Goal: Task Accomplishment & Management: Use online tool/utility

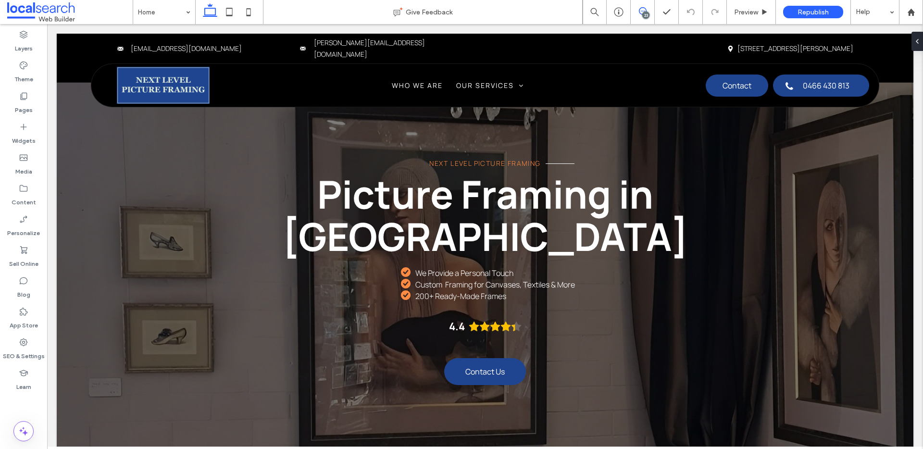
click at [635, 13] on span at bounding box center [643, 11] width 24 height 8
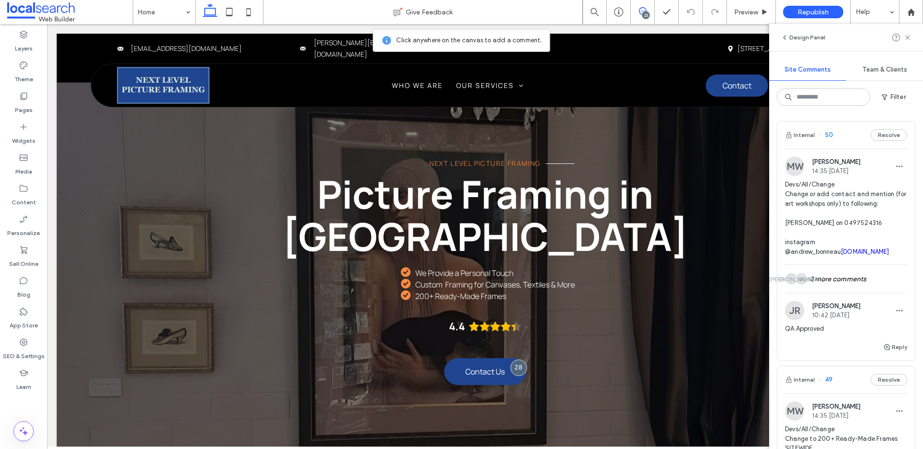
click at [828, 134] on span "50" at bounding box center [826, 135] width 14 height 10
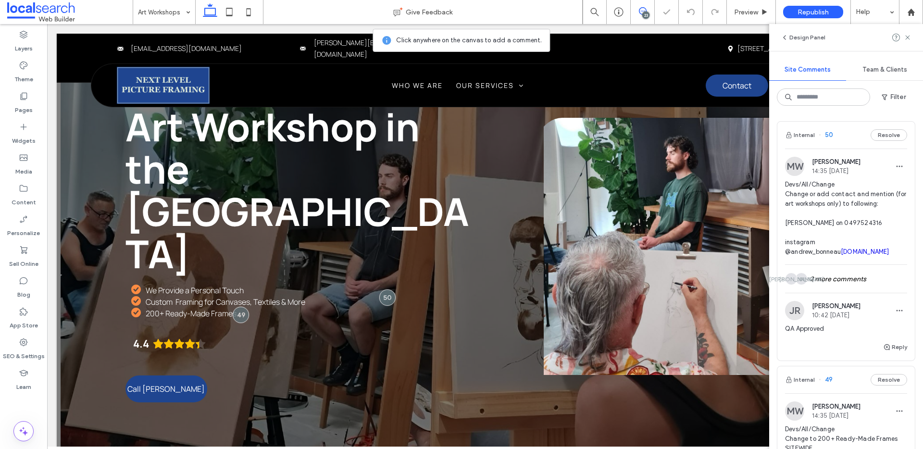
scroll to position [54, 0]
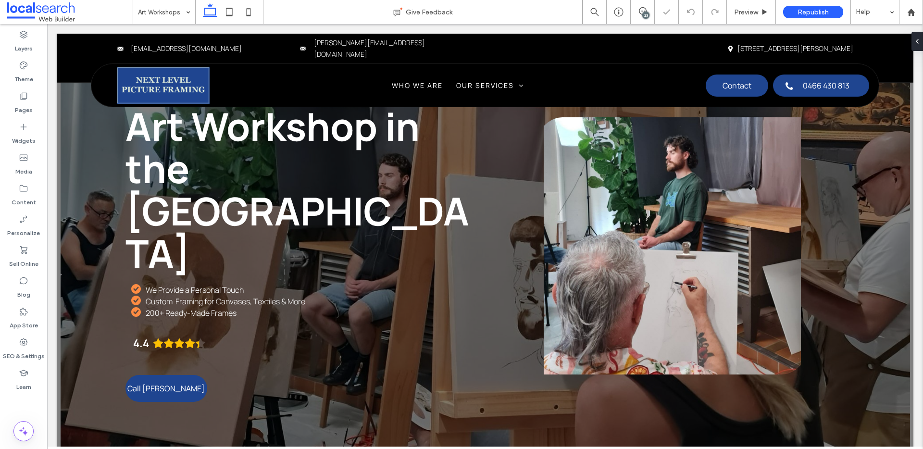
click at [646, 12] on div "23" at bounding box center [645, 15] width 7 height 7
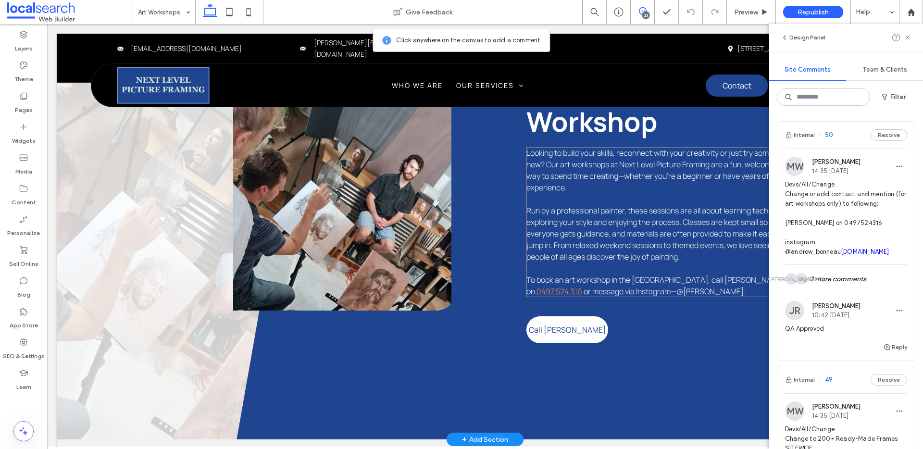
scroll to position [530, 0]
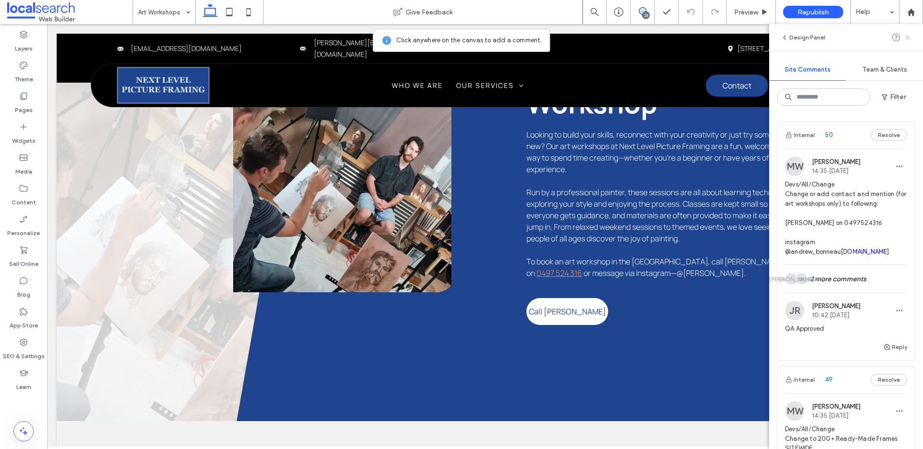
click at [906, 41] on icon at bounding box center [908, 38] width 8 height 8
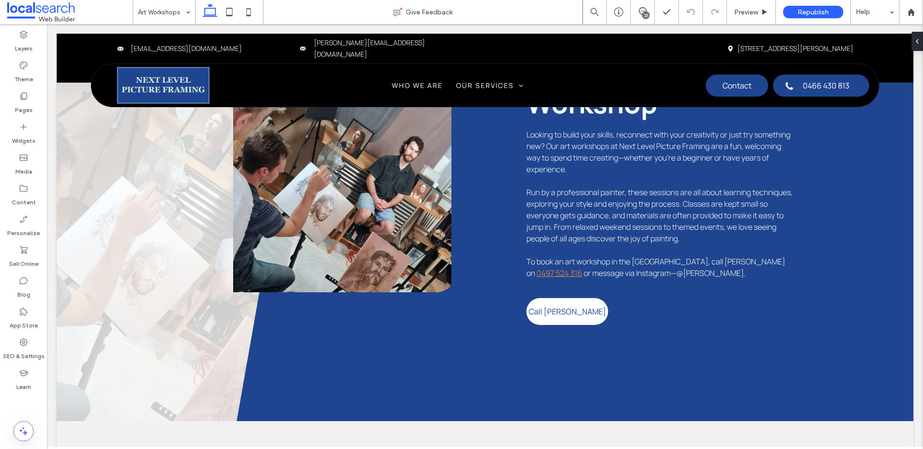
click at [644, 12] on div "23" at bounding box center [645, 15] width 7 height 7
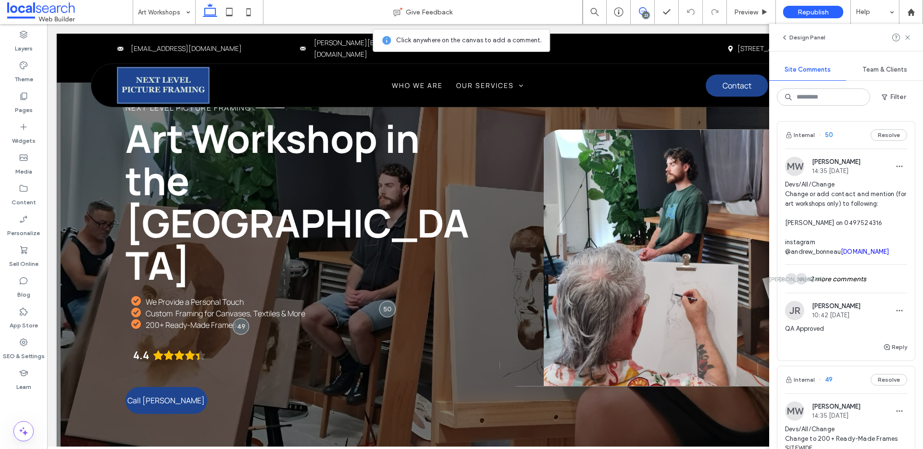
scroll to position [40, 0]
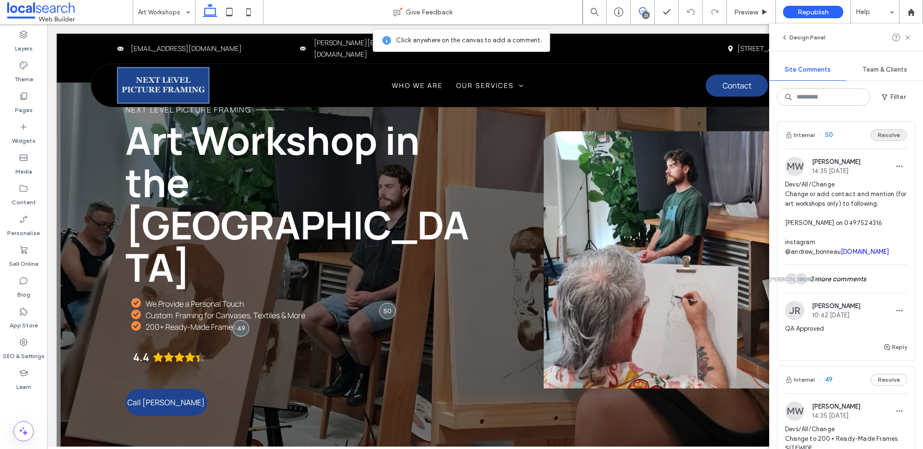
click at [885, 135] on button "Resolve" at bounding box center [889, 135] width 37 height 12
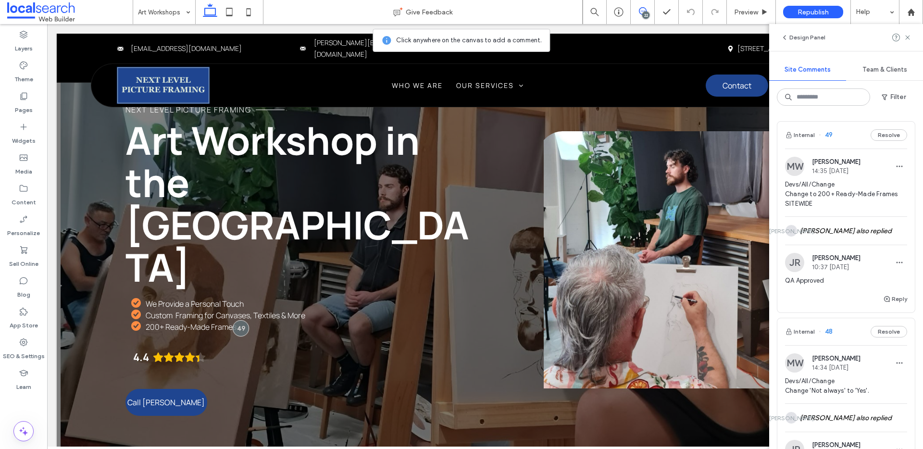
click at [830, 134] on span "49" at bounding box center [826, 135] width 14 height 10
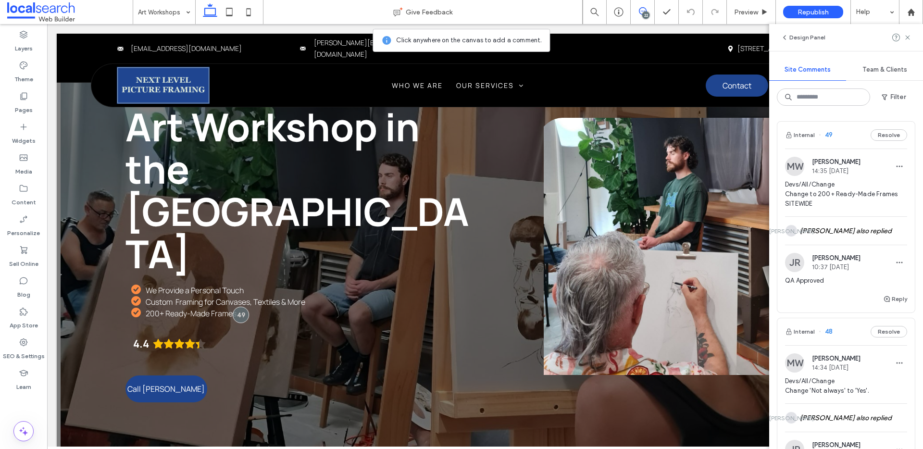
scroll to position [54, 0]
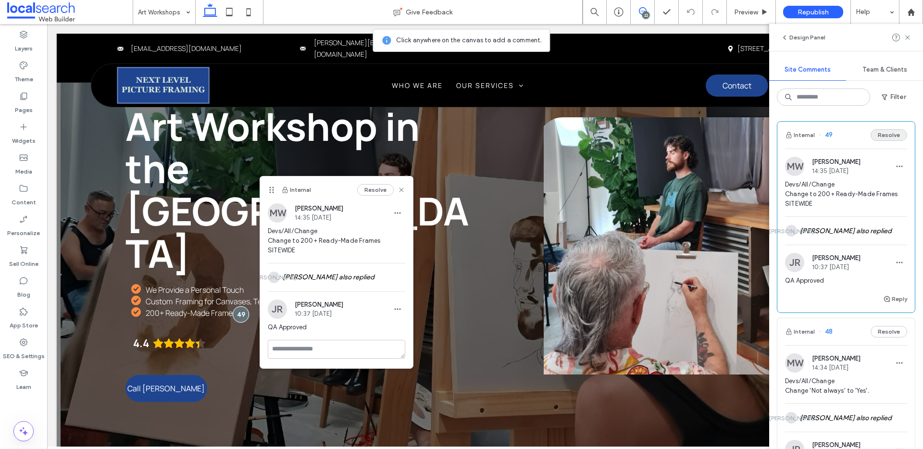
click at [884, 136] on button "Resolve" at bounding box center [889, 135] width 37 height 12
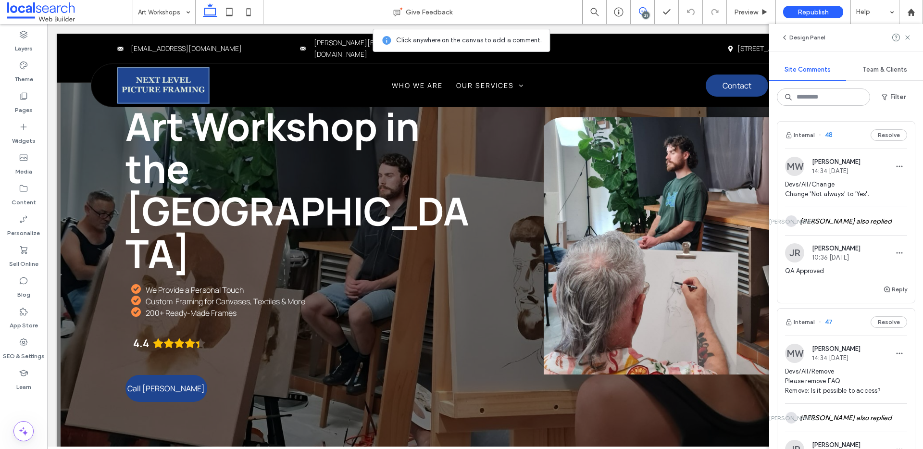
click at [829, 135] on span "48" at bounding box center [826, 135] width 14 height 10
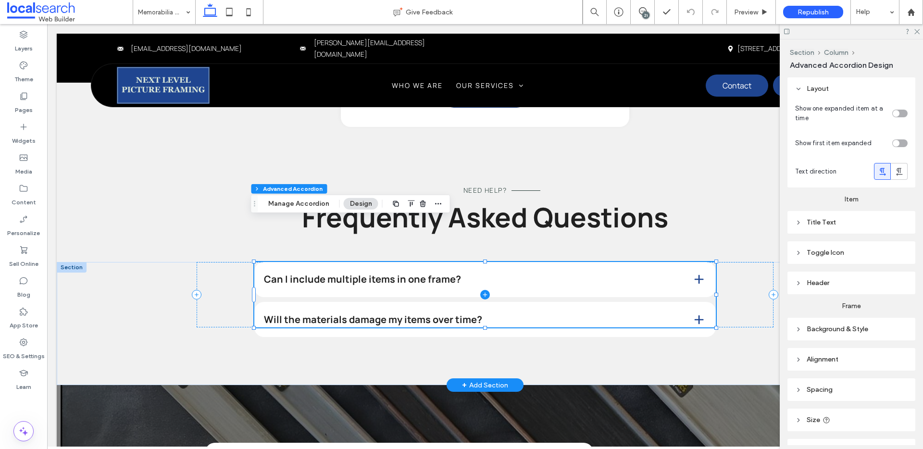
click at [697, 262] on span at bounding box center [485, 294] width 462 height 65
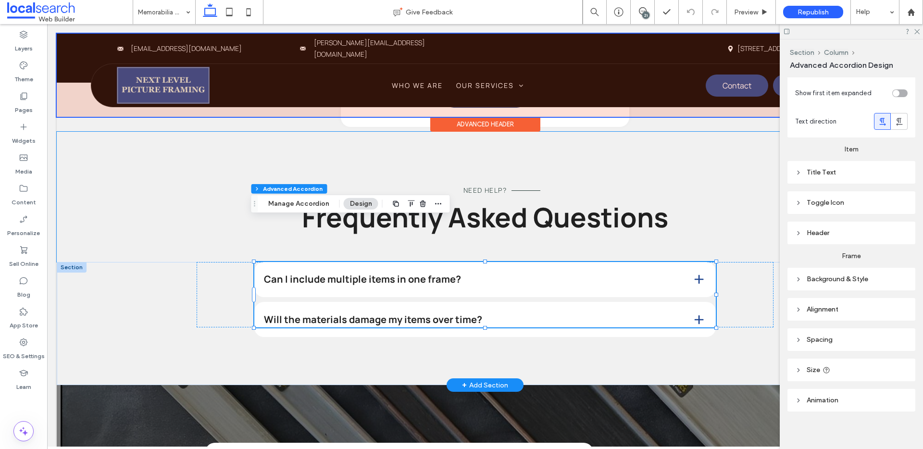
scroll to position [55, 0]
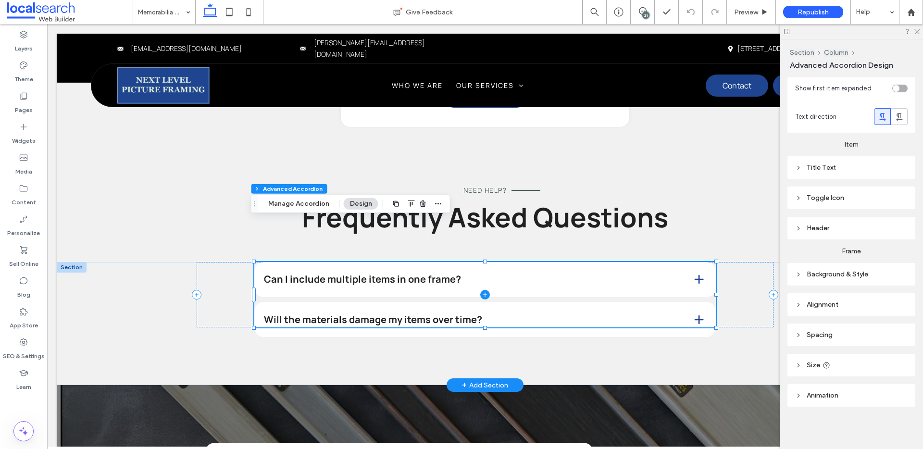
click at [378, 262] on span at bounding box center [485, 294] width 462 height 65
click at [750, 15] on span "Preview" at bounding box center [746, 12] width 24 height 8
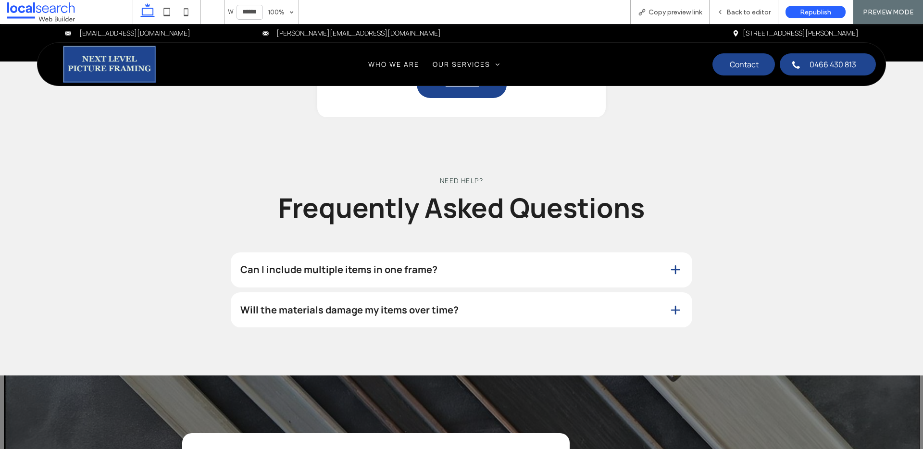
click at [642, 265] on h4 "Can I include multiple items in one frame?" at bounding box center [446, 270] width 413 height 10
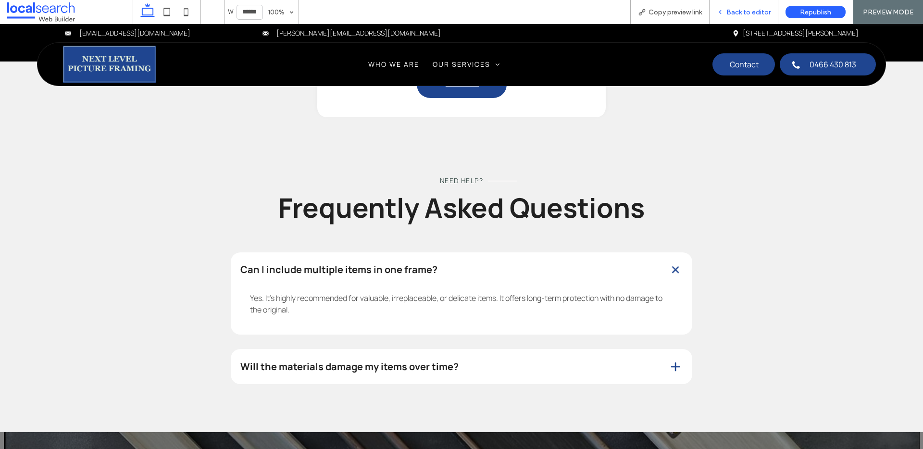
click at [745, 18] on div "Back to editor" at bounding box center [744, 12] width 69 height 24
click at [753, 10] on span "Back to editor" at bounding box center [749, 12] width 44 height 8
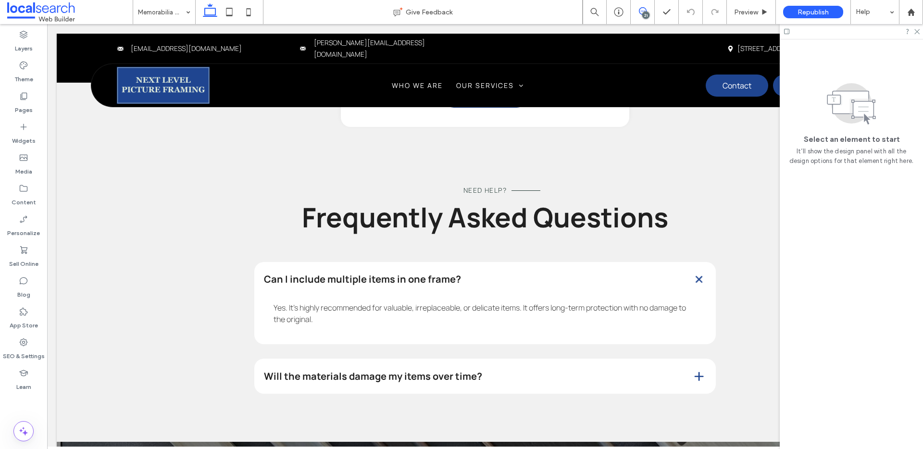
click at [650, 12] on span at bounding box center [643, 11] width 24 height 8
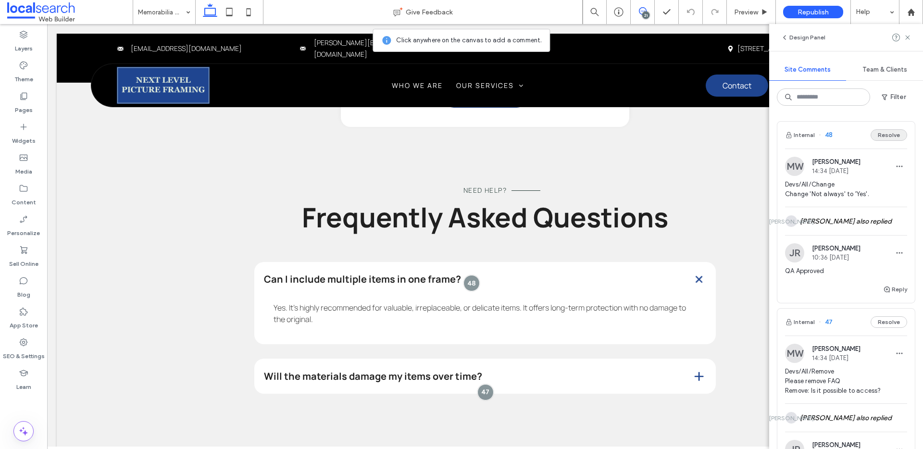
click at [883, 137] on button "Resolve" at bounding box center [889, 135] width 37 height 12
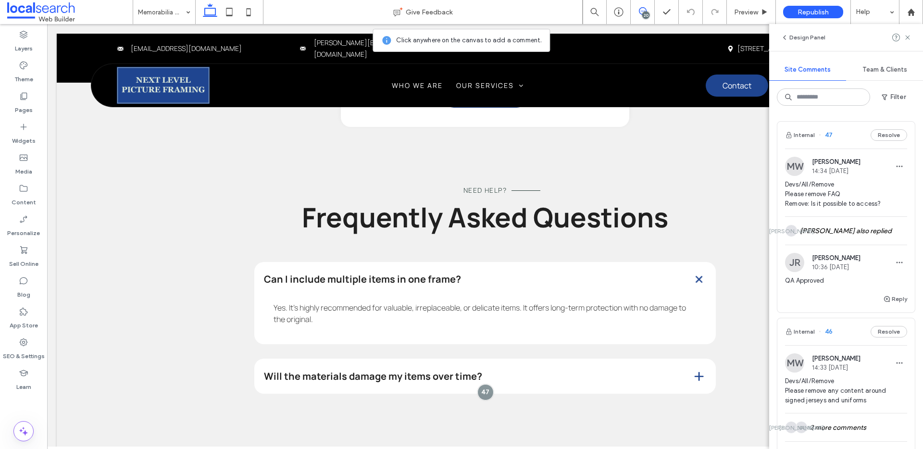
click at [829, 134] on span "47" at bounding box center [826, 135] width 14 height 10
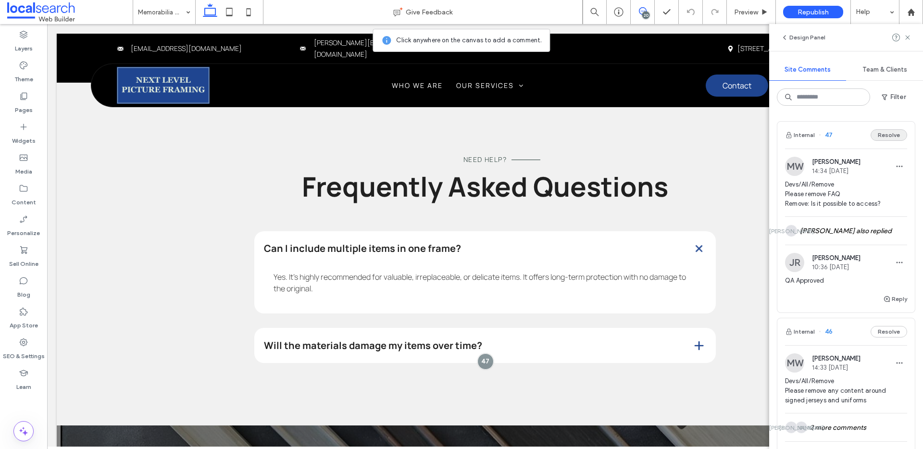
scroll to position [1101, 0]
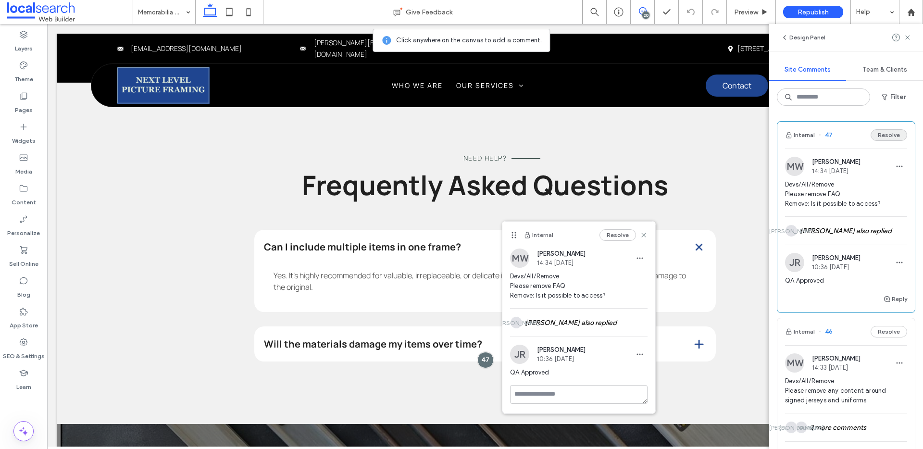
click at [881, 136] on button "Resolve" at bounding box center [889, 135] width 37 height 12
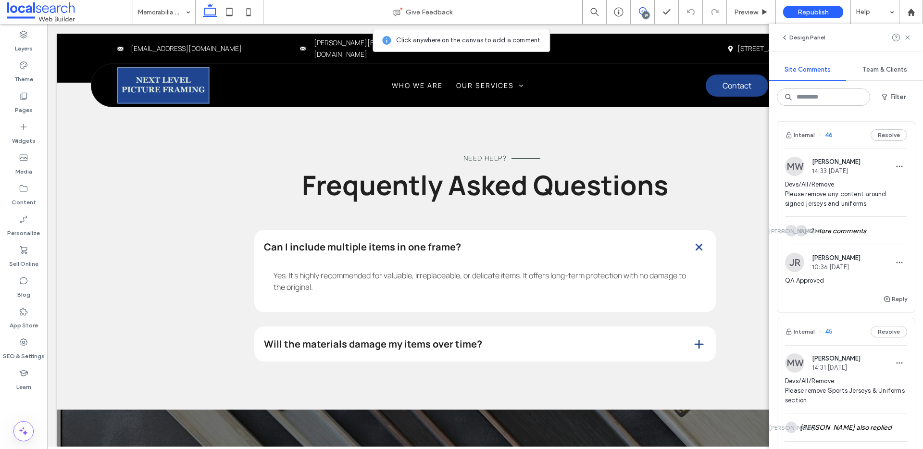
click at [830, 134] on span "46" at bounding box center [826, 135] width 14 height 10
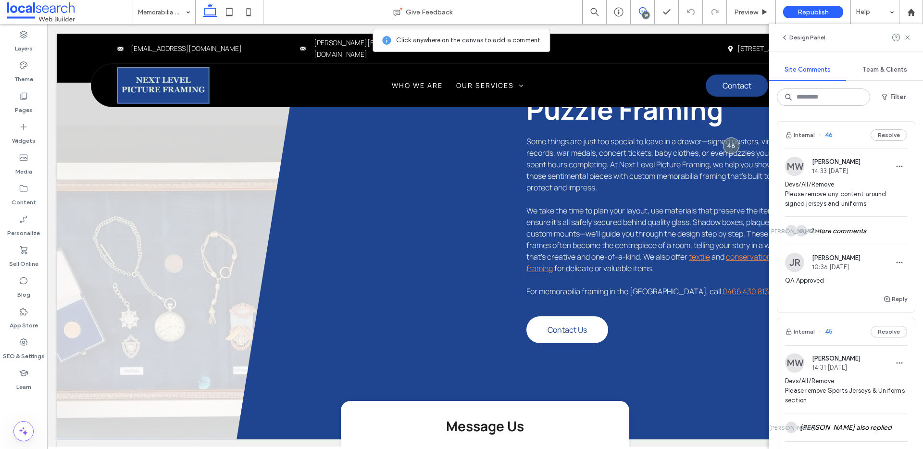
scroll to position [517, 0]
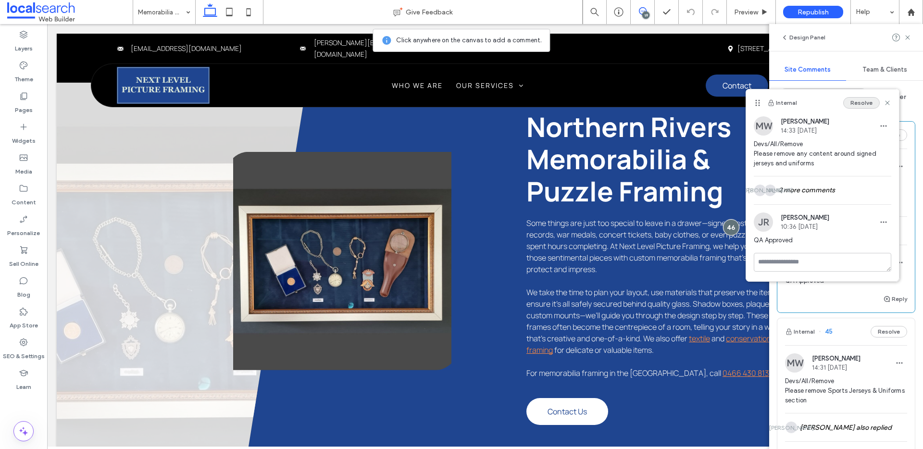
click at [861, 102] on button "Resolve" at bounding box center [861, 103] width 37 height 12
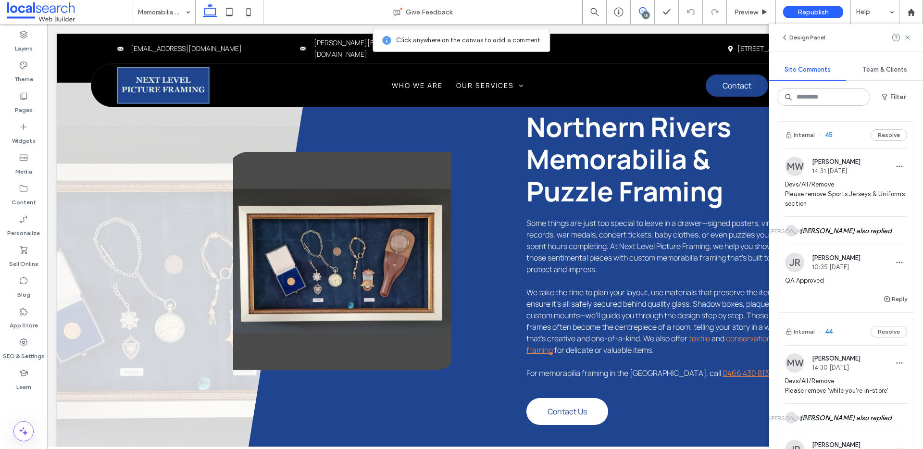
click at [829, 136] on span "45" at bounding box center [826, 135] width 14 height 10
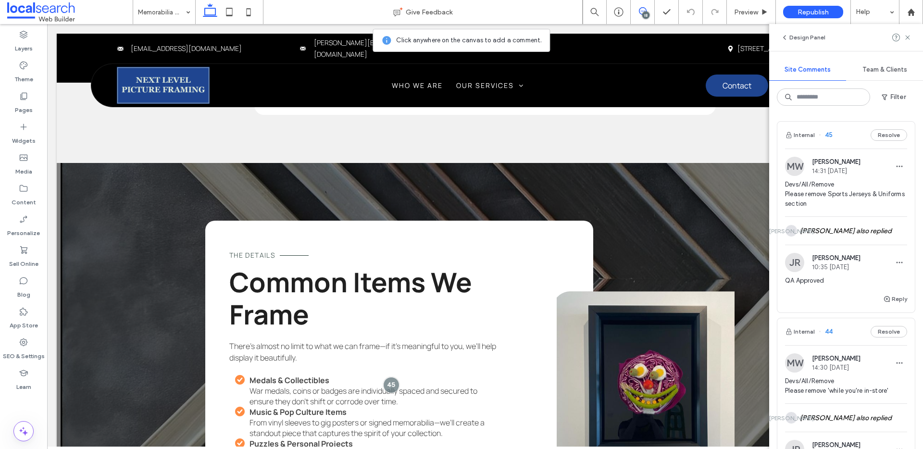
scroll to position [1455, 0]
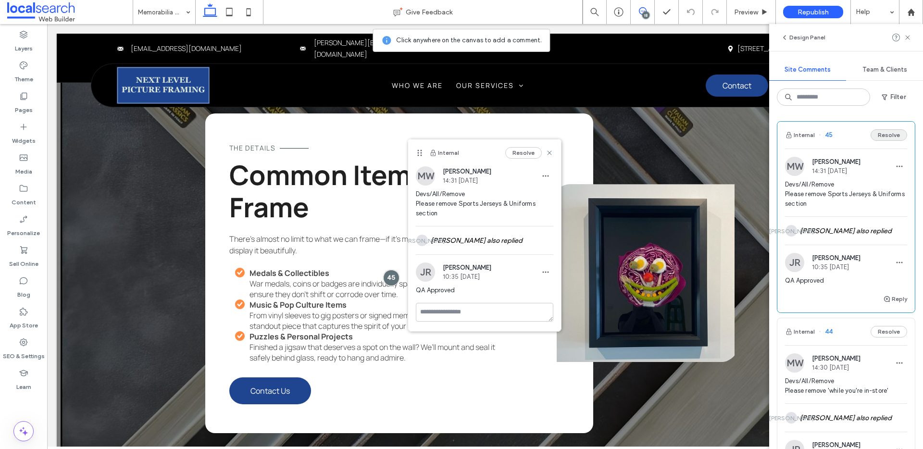
click at [880, 137] on button "Resolve" at bounding box center [889, 135] width 37 height 12
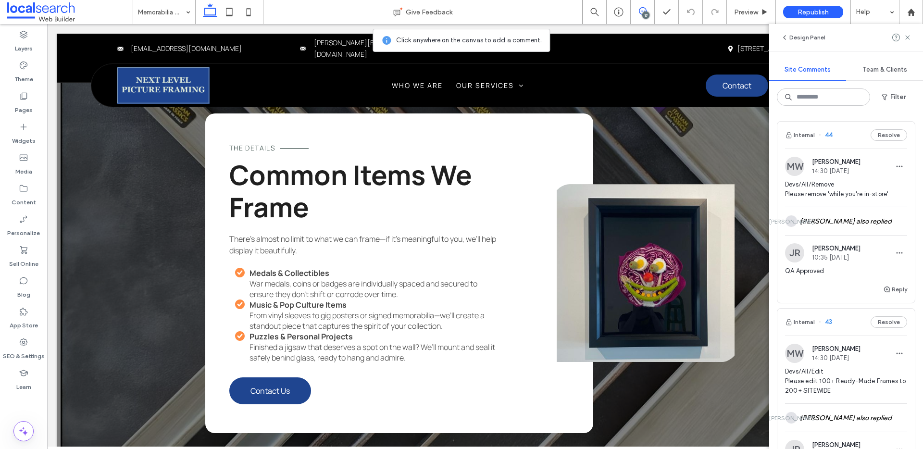
click at [828, 136] on span "44" at bounding box center [826, 135] width 14 height 10
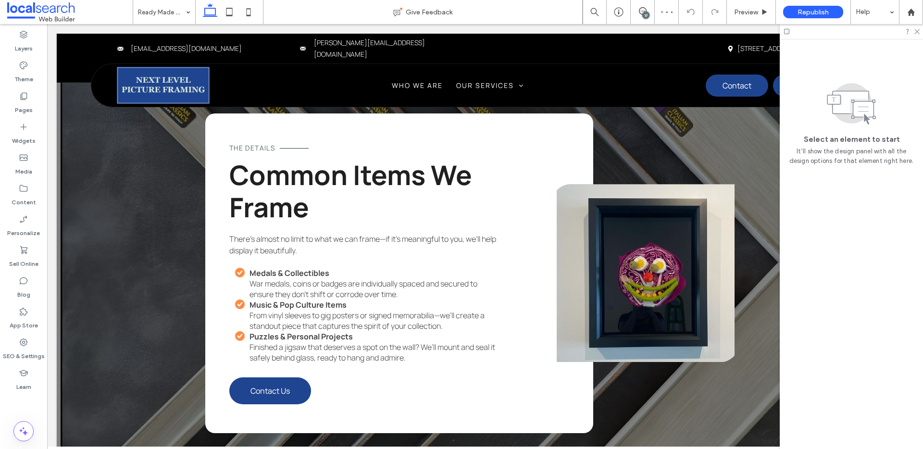
click at [644, 13] on div "17" at bounding box center [645, 15] width 7 height 7
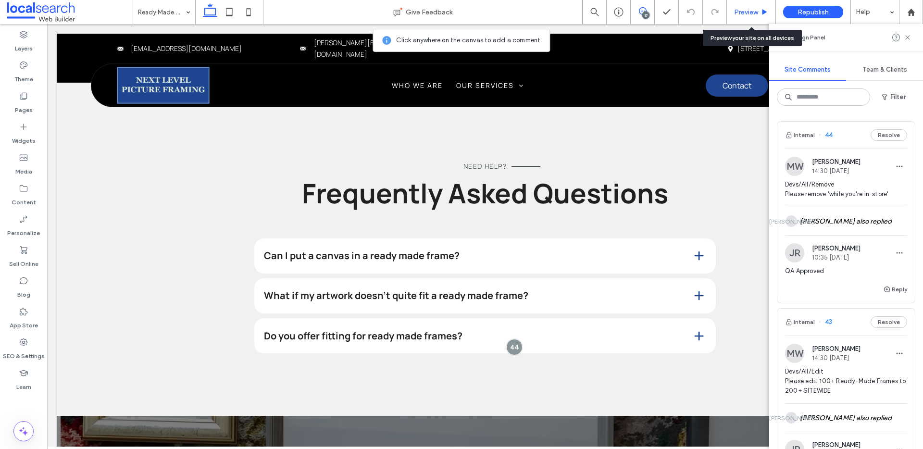
drag, startPoint x: 752, startPoint y: 14, endPoint x: 667, endPoint y: 30, distance: 85.6
click at [752, 14] on span "Preview" at bounding box center [746, 12] width 24 height 8
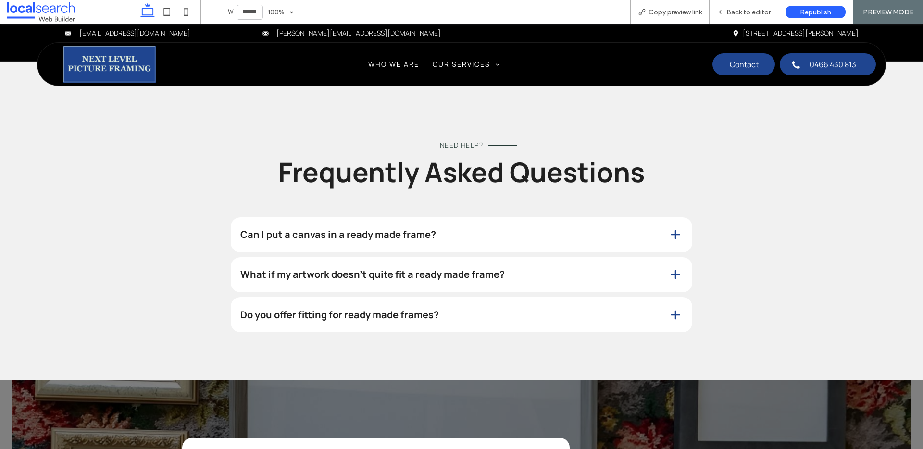
scroll to position [1006, 0]
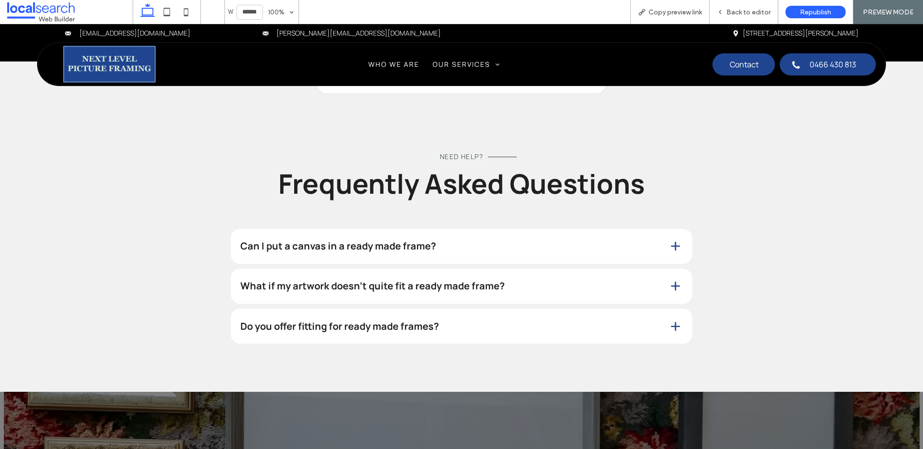
click at [650, 309] on div "Do you offer fitting for ready made frames?" at bounding box center [462, 326] width 462 height 35
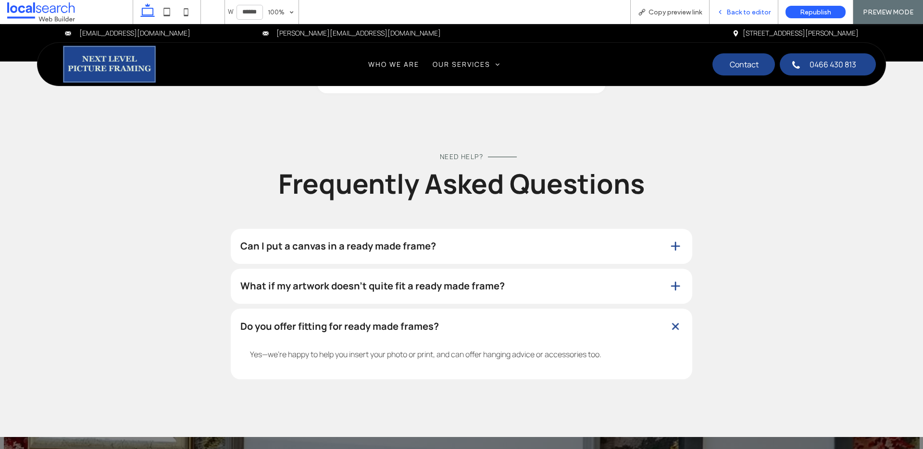
click at [743, 19] on div "Back to editor" at bounding box center [744, 12] width 69 height 24
click at [744, 9] on span "Back to editor" at bounding box center [749, 12] width 44 height 8
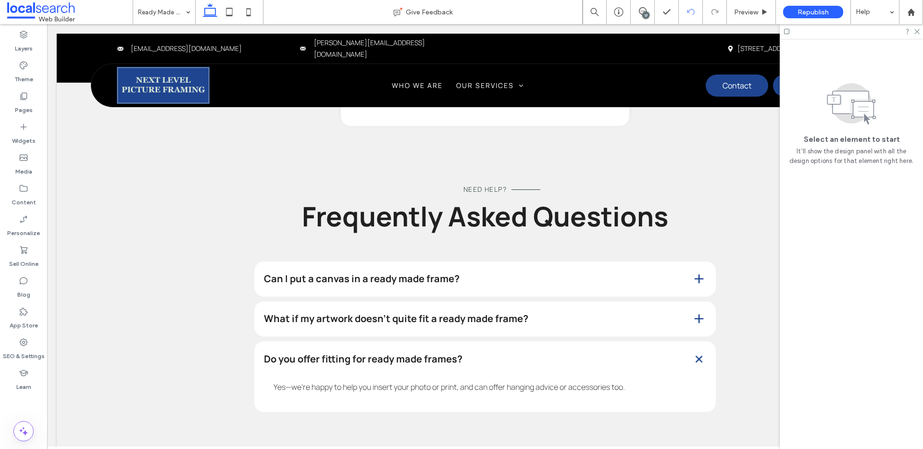
scroll to position [1029, 0]
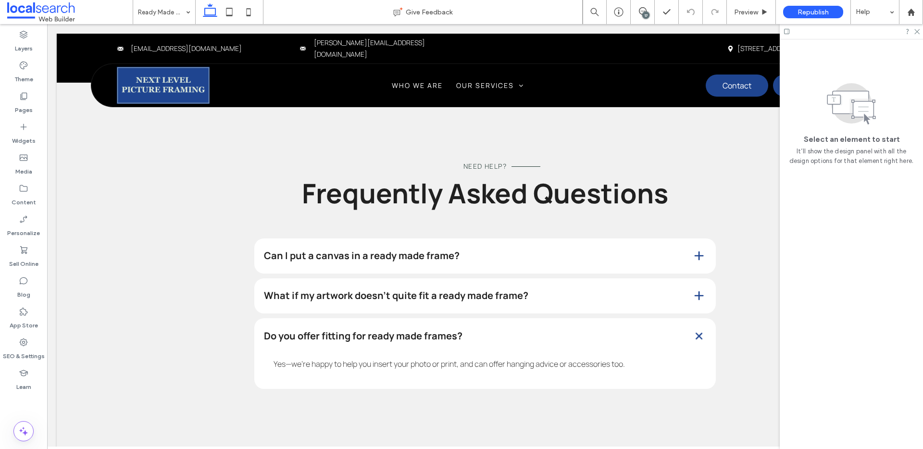
click at [643, 13] on div "17" at bounding box center [645, 15] width 7 height 7
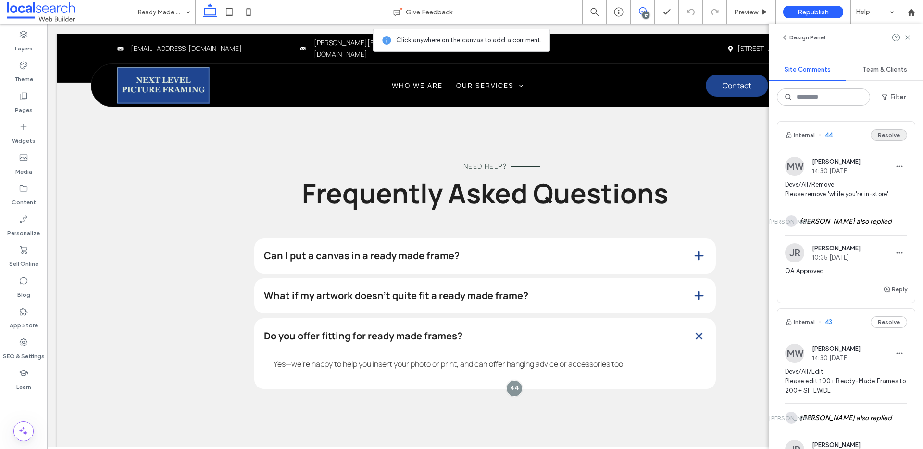
click at [880, 137] on button "Resolve" at bounding box center [889, 135] width 37 height 12
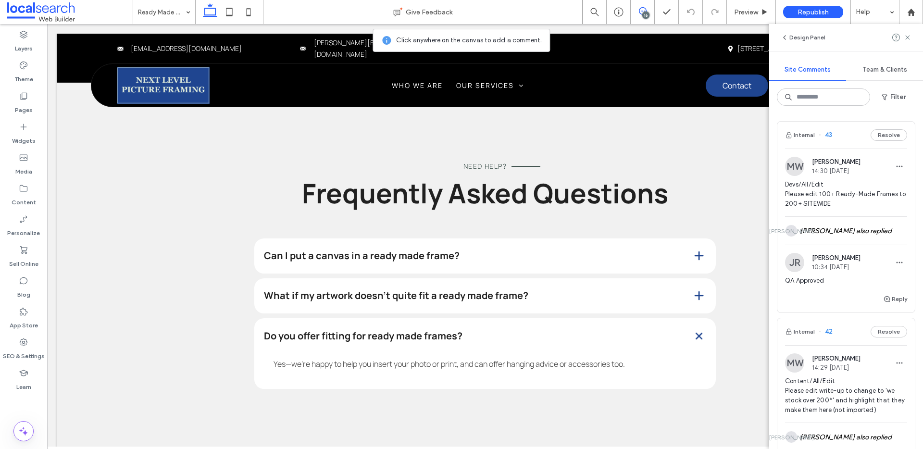
click at [830, 134] on span "43" at bounding box center [825, 135] width 13 height 10
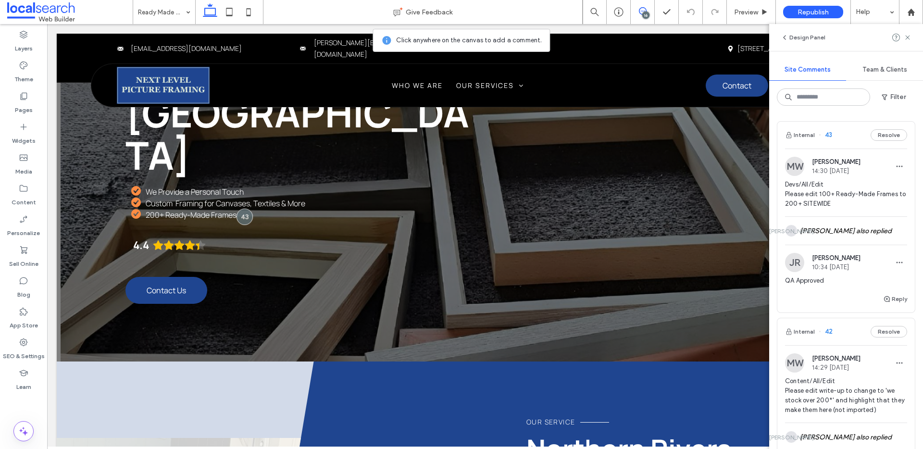
scroll to position [58, 0]
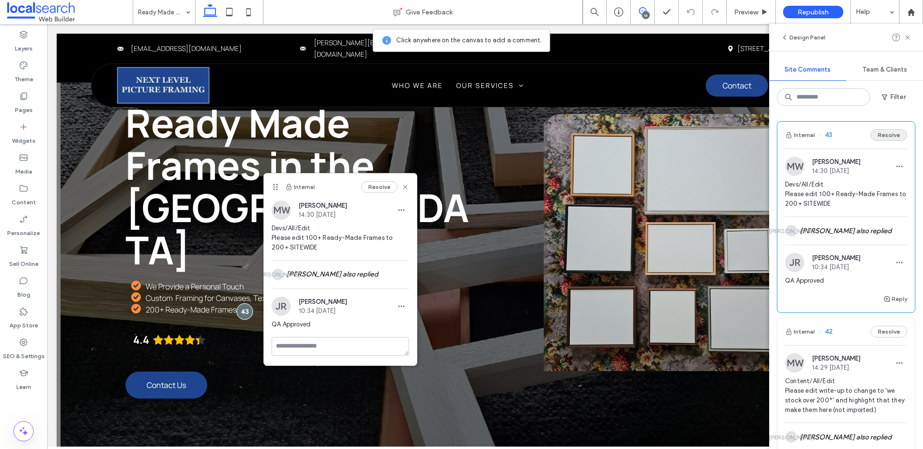
click at [886, 134] on button "Resolve" at bounding box center [889, 135] width 37 height 12
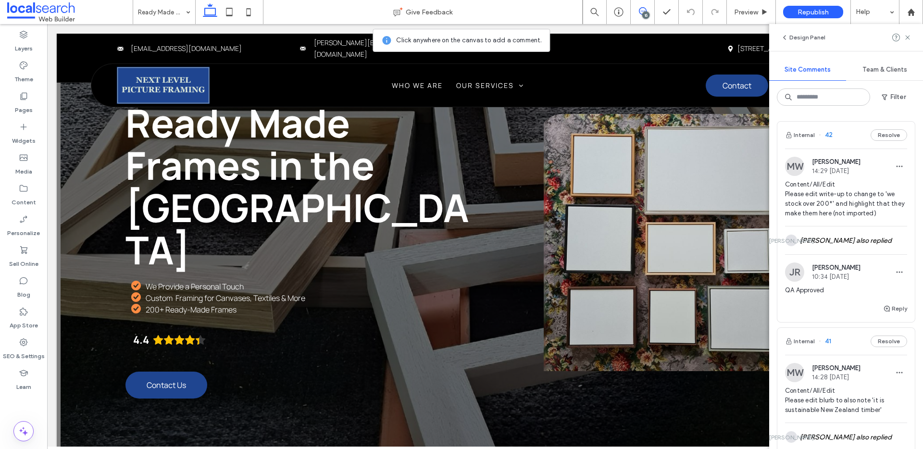
click at [829, 135] on span "42" at bounding box center [826, 135] width 14 height 10
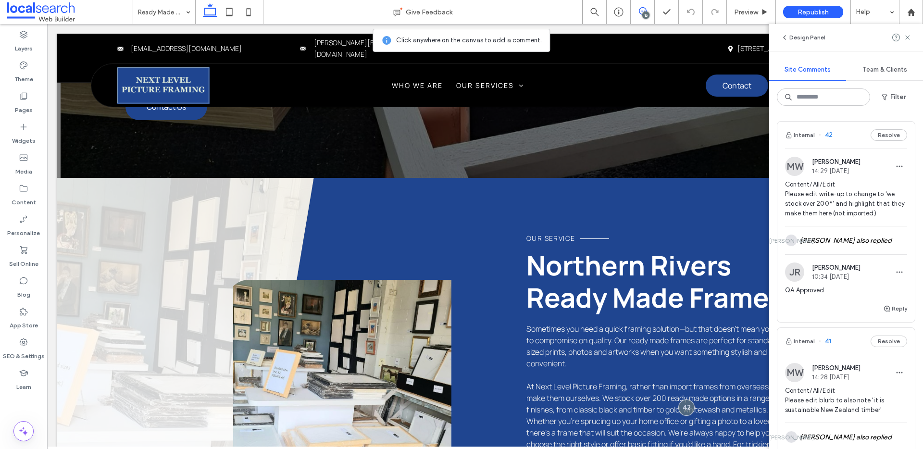
scroll to position [448, 0]
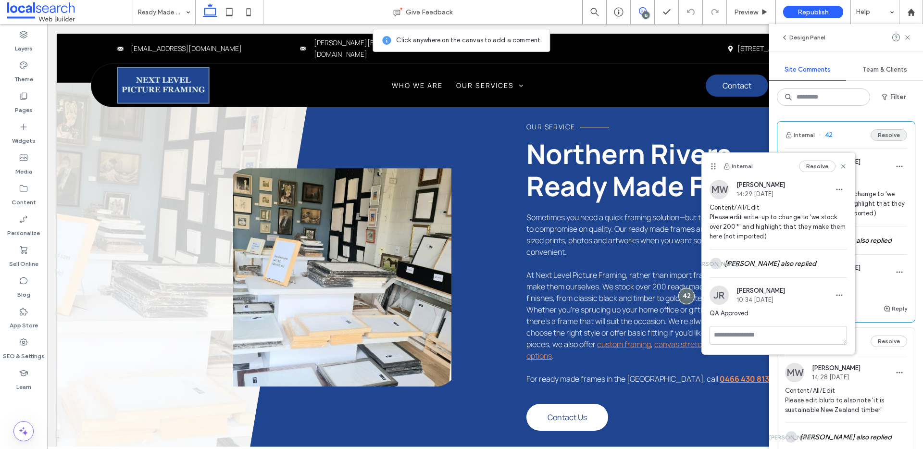
click at [885, 139] on button "Resolve" at bounding box center [889, 135] width 37 height 12
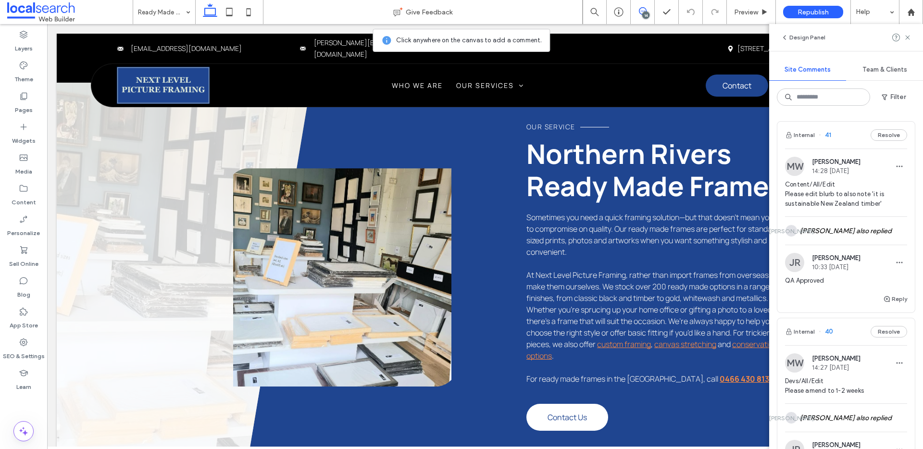
click at [830, 133] on span "41" at bounding box center [825, 135] width 13 height 10
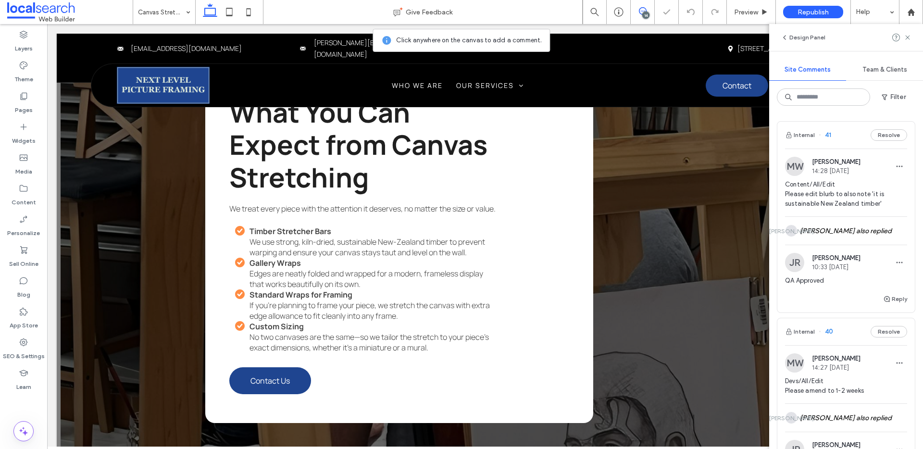
scroll to position [1400, 0]
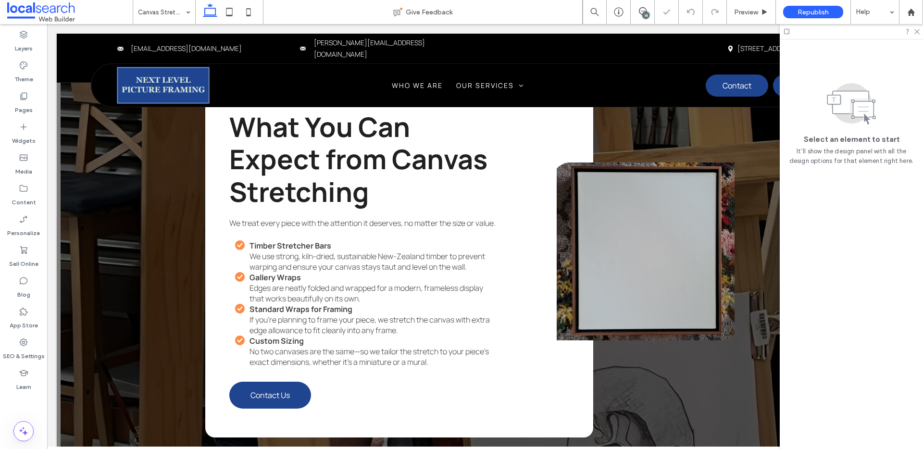
click at [645, 13] on div "14" at bounding box center [645, 15] width 7 height 7
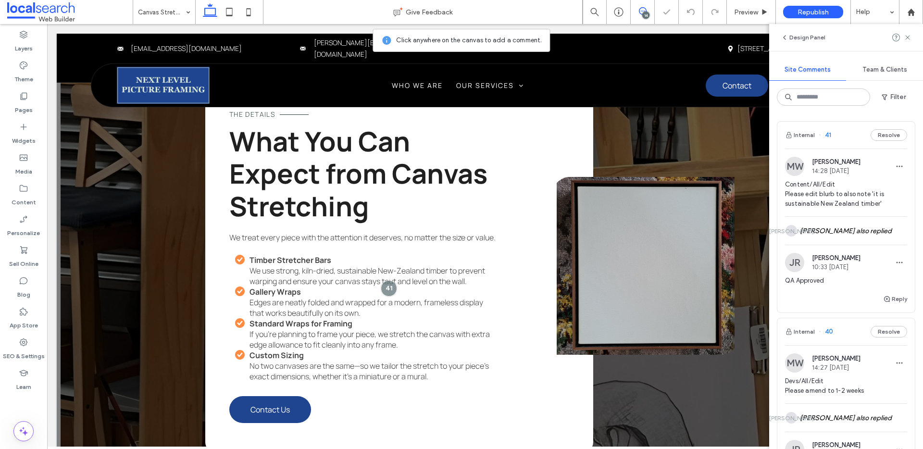
scroll to position [1414, 0]
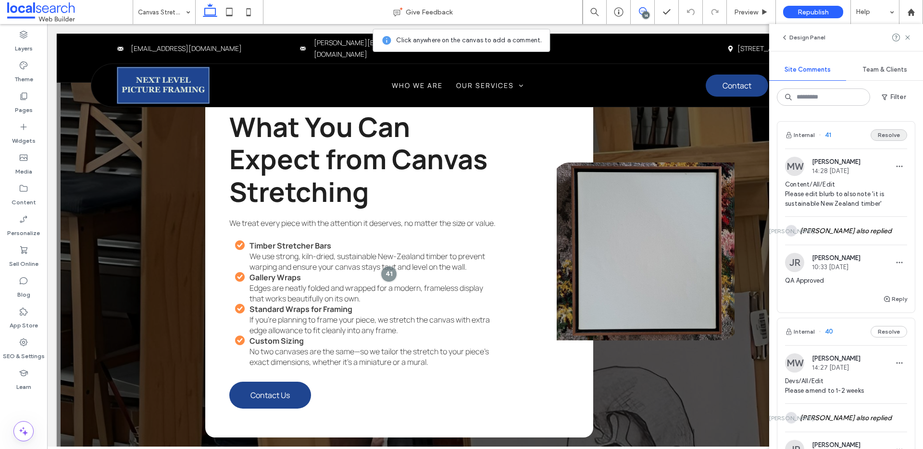
click at [886, 133] on button "Resolve" at bounding box center [889, 135] width 37 height 12
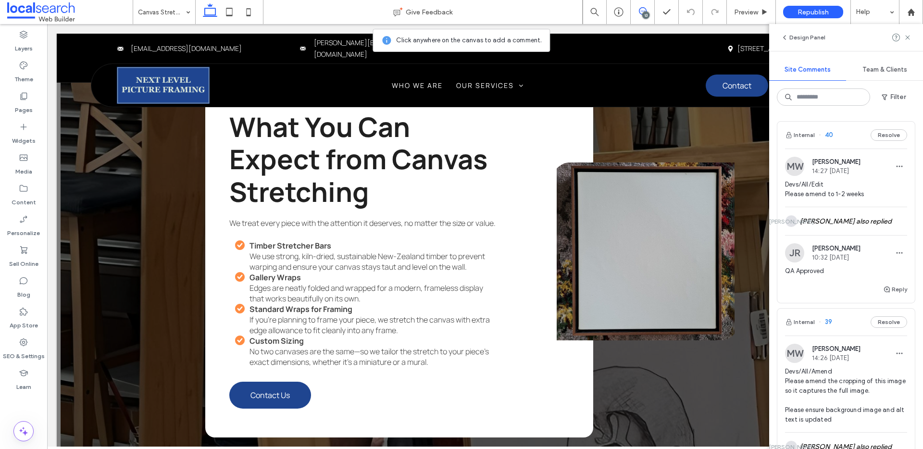
click at [831, 134] on span "40" at bounding box center [826, 135] width 14 height 10
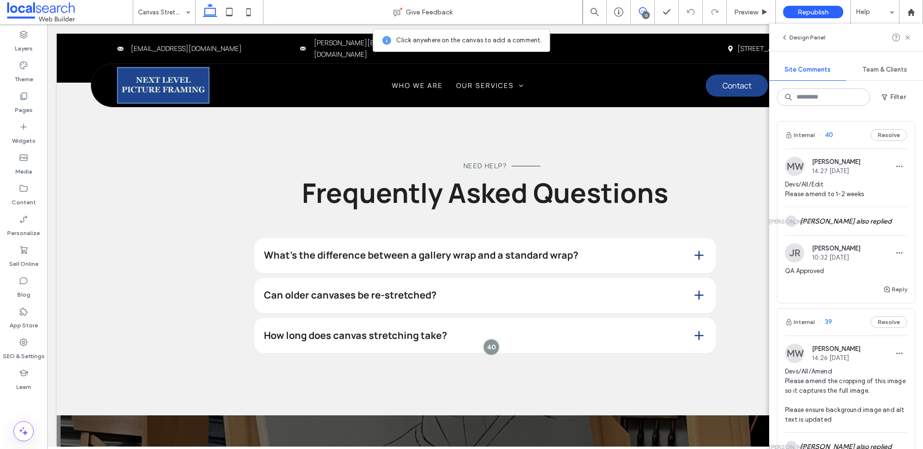
scroll to position [1006, 0]
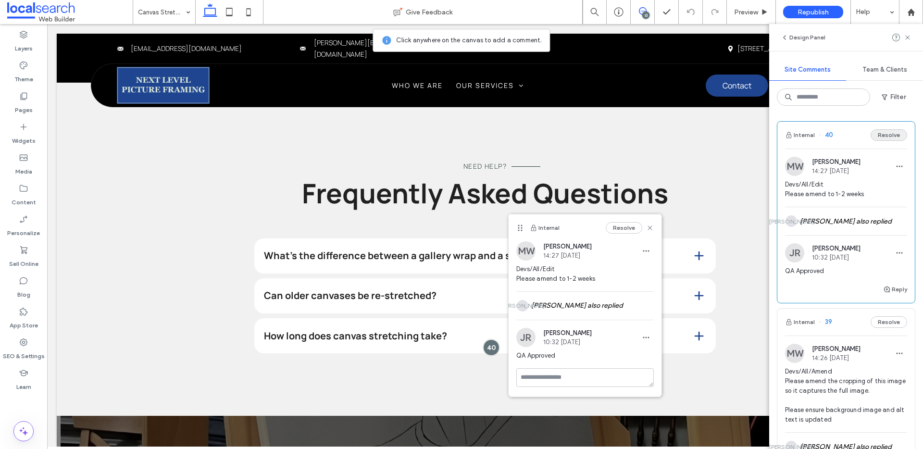
click at [881, 134] on button "Resolve" at bounding box center [889, 135] width 37 height 12
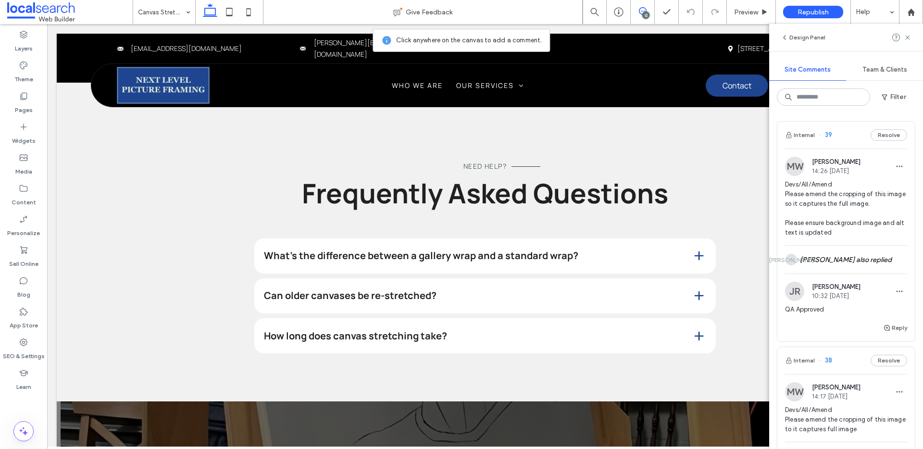
click at [831, 135] on span "39" at bounding box center [825, 135] width 13 height 10
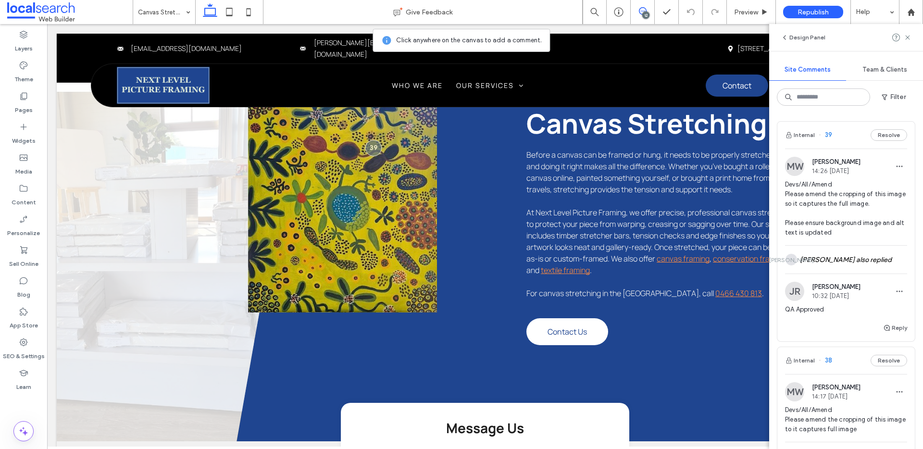
scroll to position [415, 0]
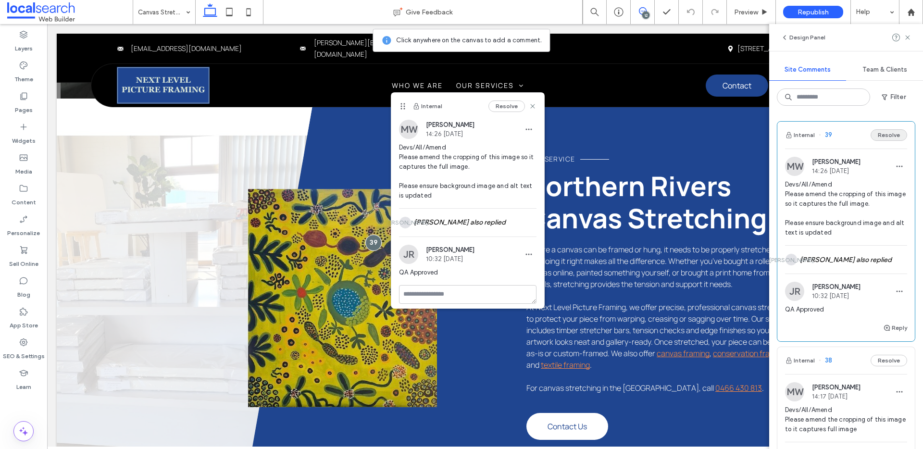
click at [880, 133] on button "Resolve" at bounding box center [889, 135] width 37 height 12
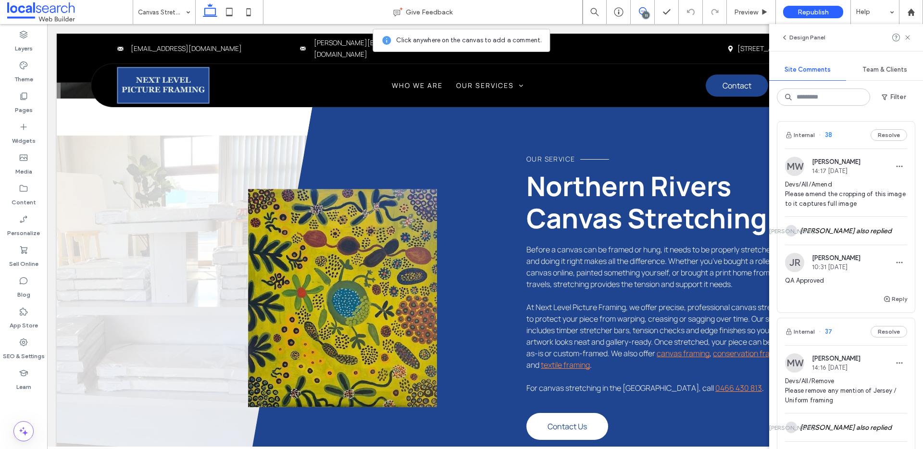
click at [828, 136] on span "38" at bounding box center [825, 135] width 13 height 10
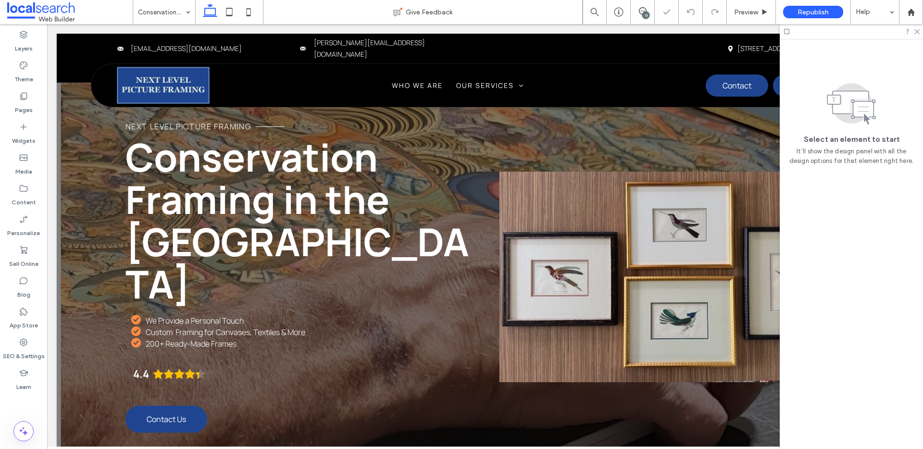
click at [645, 13] on div "11" at bounding box center [645, 15] width 7 height 7
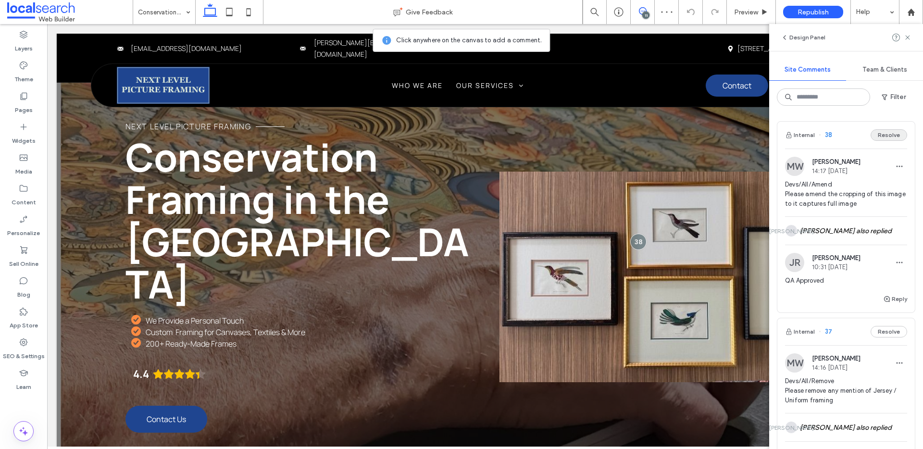
click at [882, 132] on button "Resolve" at bounding box center [889, 135] width 37 height 12
click at [827, 134] on span "37" at bounding box center [825, 135] width 13 height 10
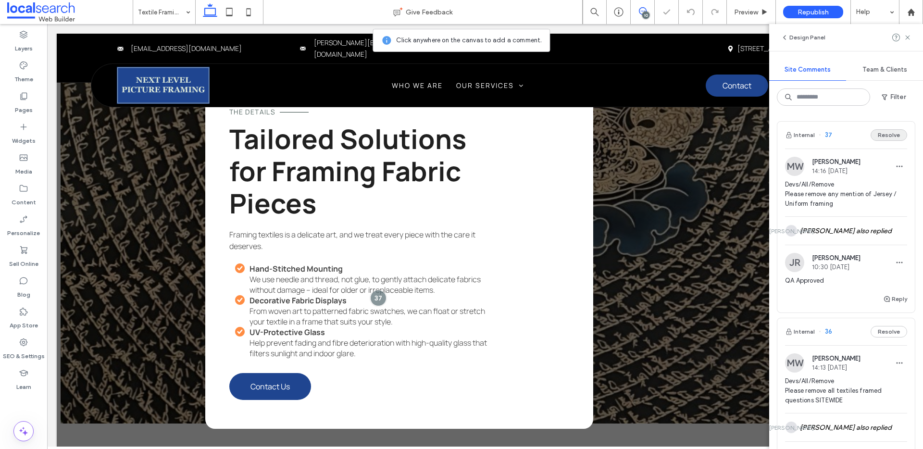
scroll to position [1496, 0]
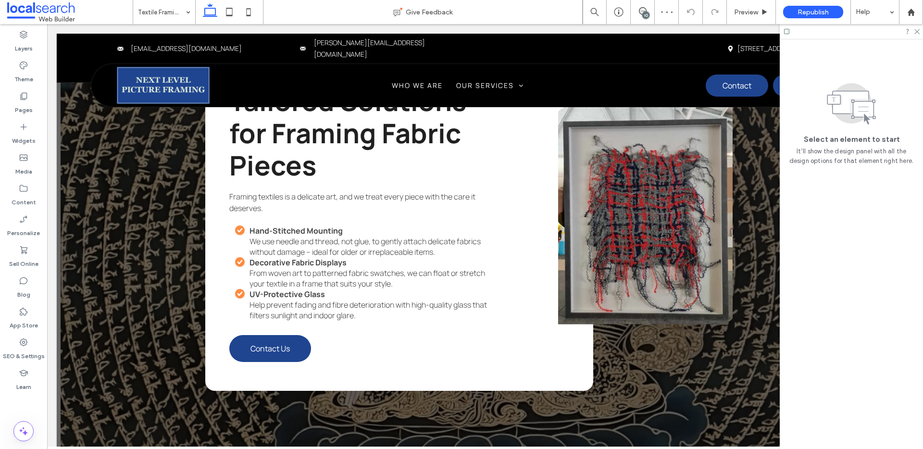
click at [646, 15] on div "10" at bounding box center [645, 15] width 7 height 7
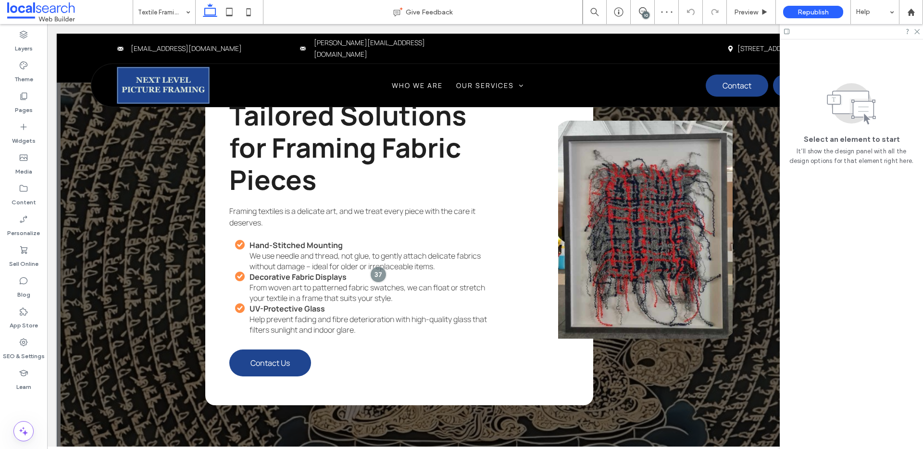
scroll to position [1510, 0]
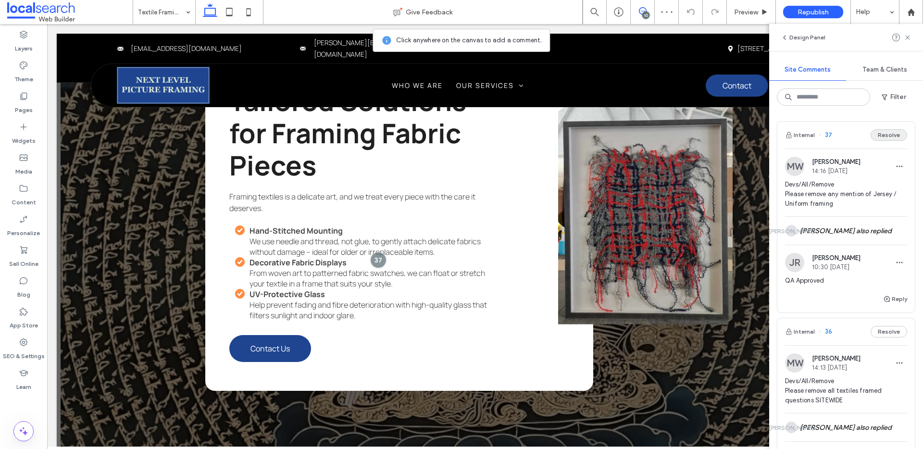
click at [886, 137] on button "Resolve" at bounding box center [889, 135] width 37 height 12
click at [829, 135] on span "36" at bounding box center [825, 135] width 13 height 10
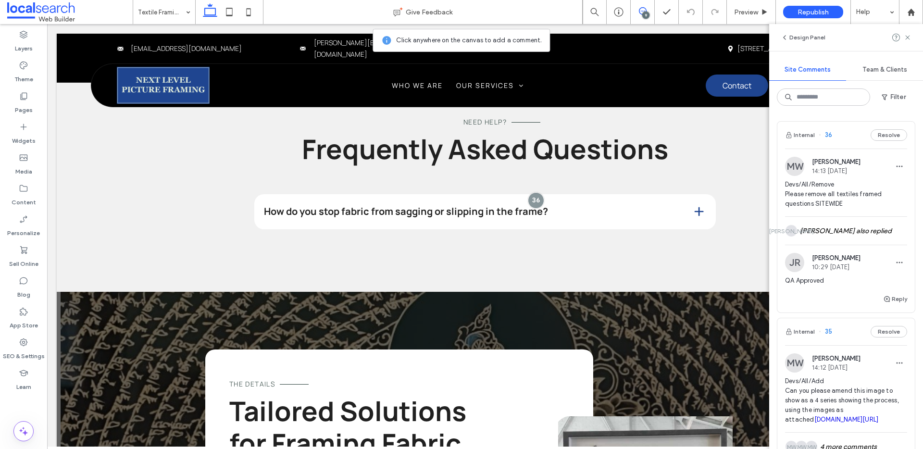
scroll to position [1158, 0]
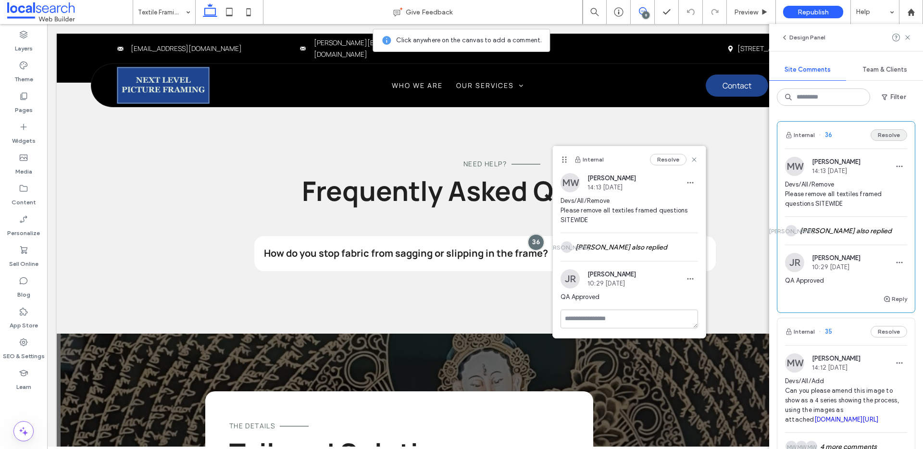
click at [887, 134] on button "Resolve" at bounding box center [889, 135] width 37 height 12
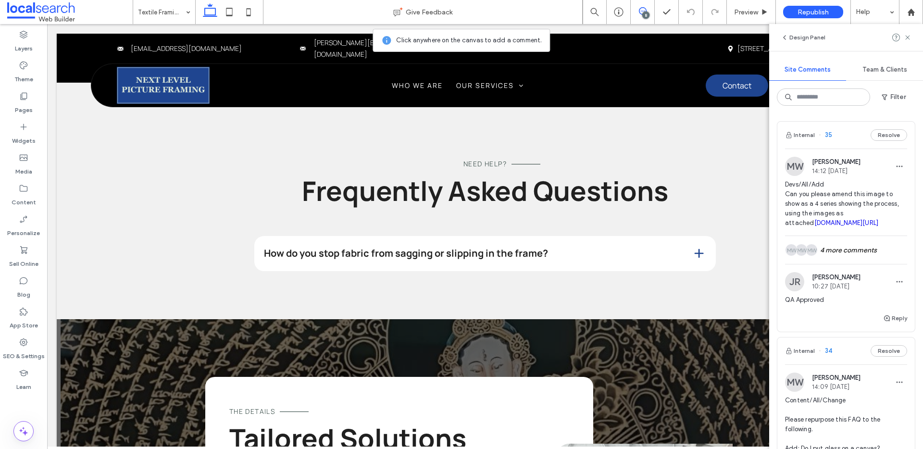
click at [829, 135] on span "35" at bounding box center [825, 135] width 13 height 10
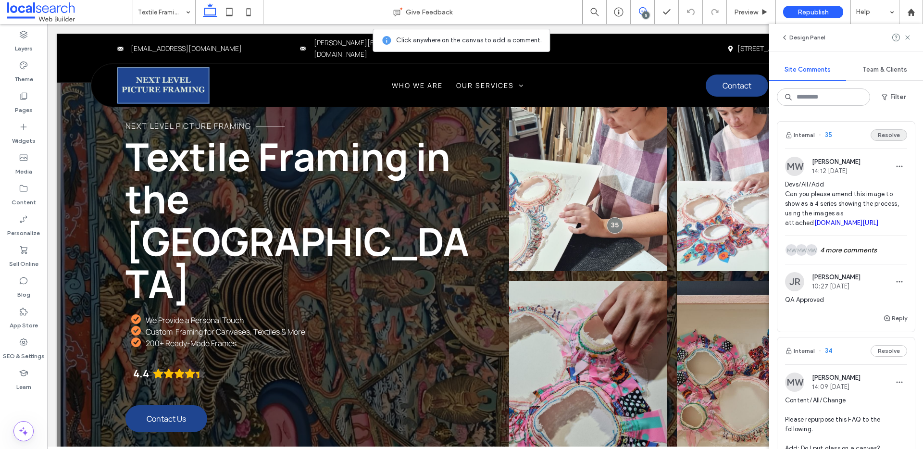
scroll to position [96, 0]
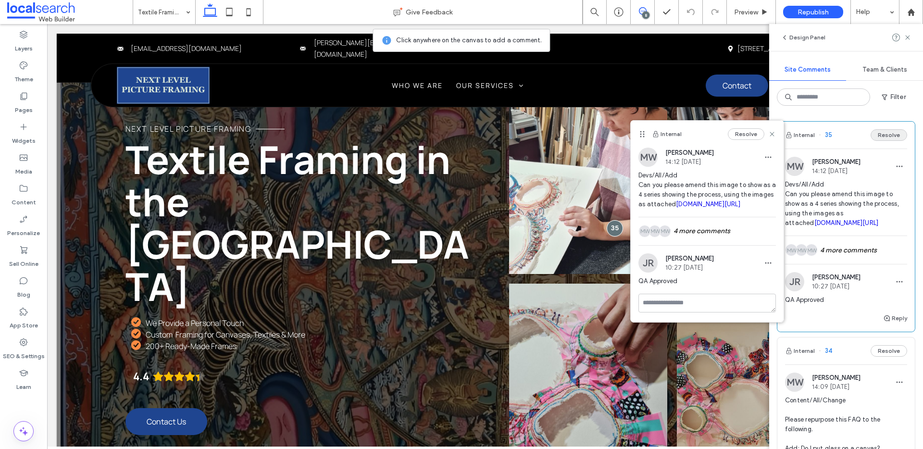
click at [884, 135] on button "Resolve" at bounding box center [889, 135] width 37 height 12
click at [905, 40] on icon at bounding box center [908, 38] width 8 height 8
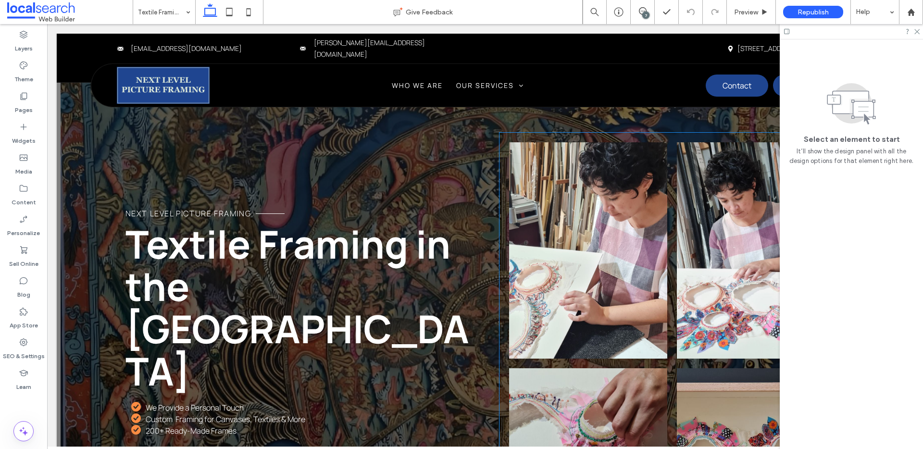
scroll to position [10, 0]
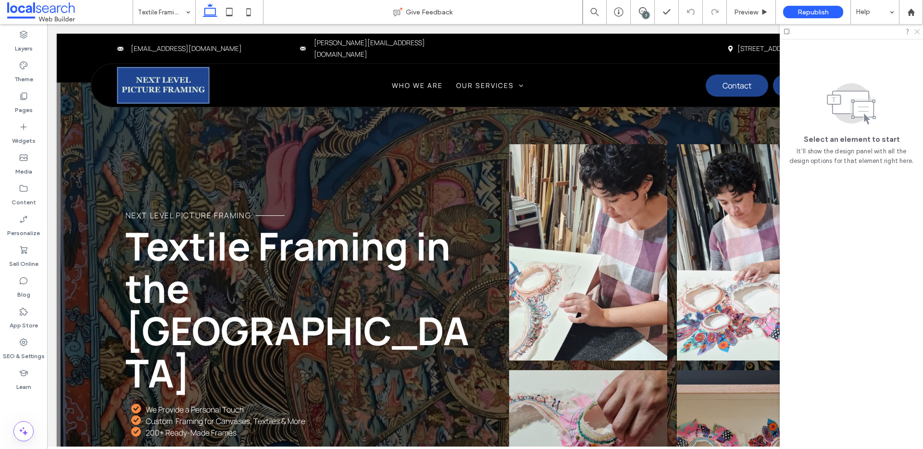
click at [919, 33] on icon at bounding box center [917, 31] width 6 height 6
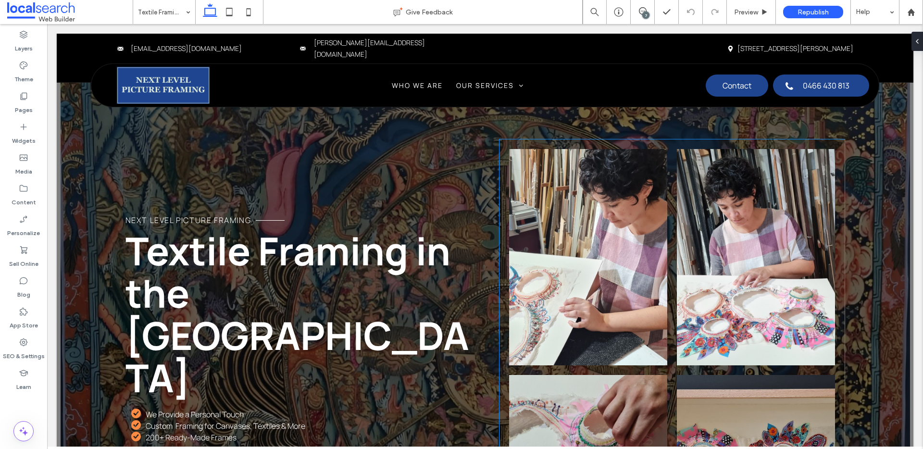
scroll to position [0, 0]
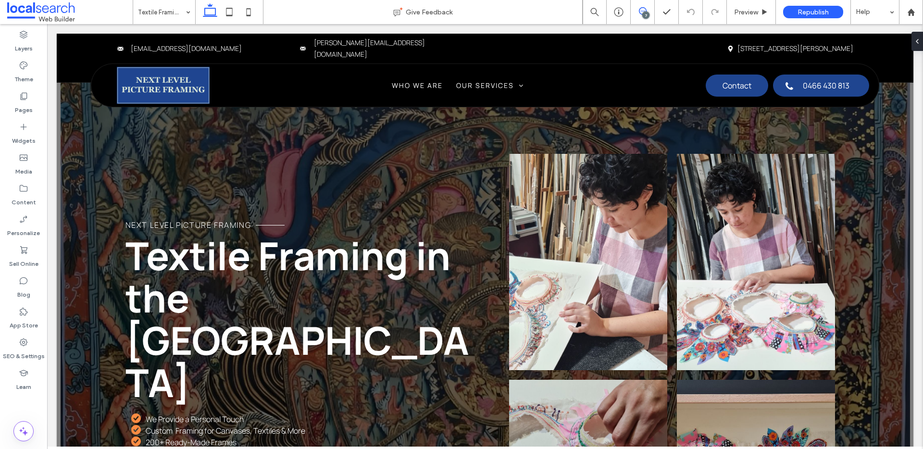
click at [644, 11] on use at bounding box center [643, 11] width 8 height 8
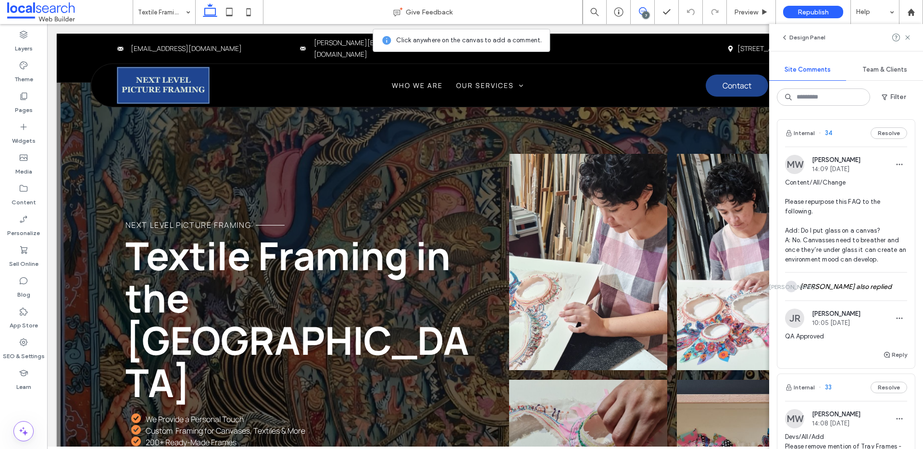
scroll to position [4, 0]
click at [878, 132] on button "Resolve" at bounding box center [889, 132] width 37 height 12
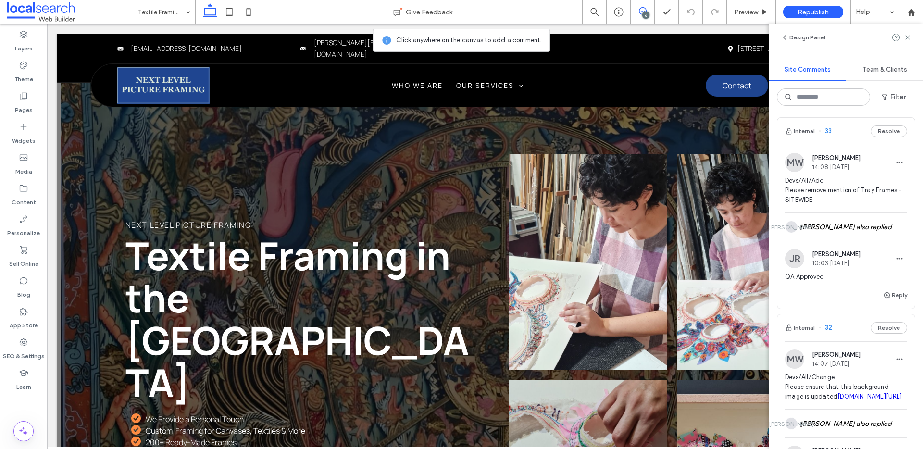
scroll to position [0, 0]
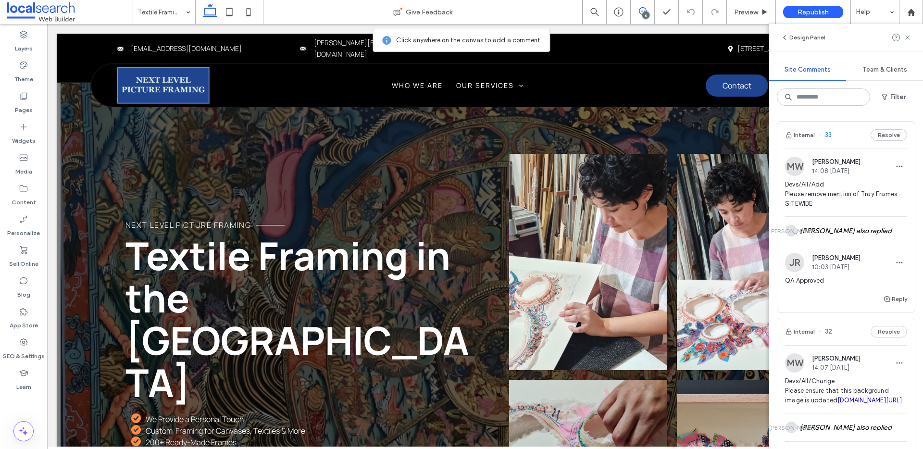
click at [829, 133] on span "33" at bounding box center [825, 135] width 13 height 10
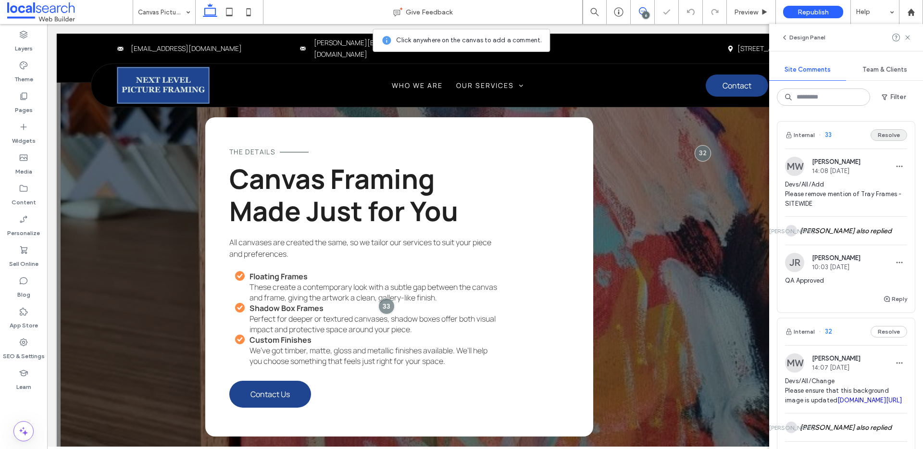
scroll to position [1253, 0]
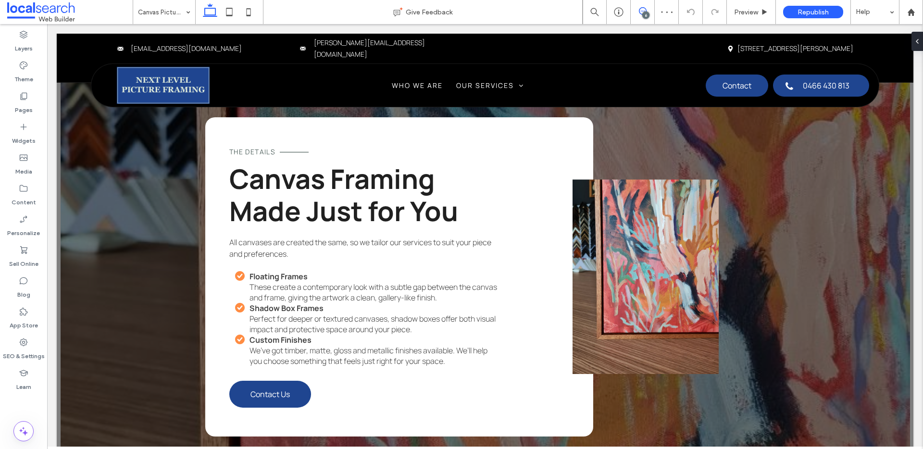
click at [639, 11] on use at bounding box center [643, 11] width 8 height 8
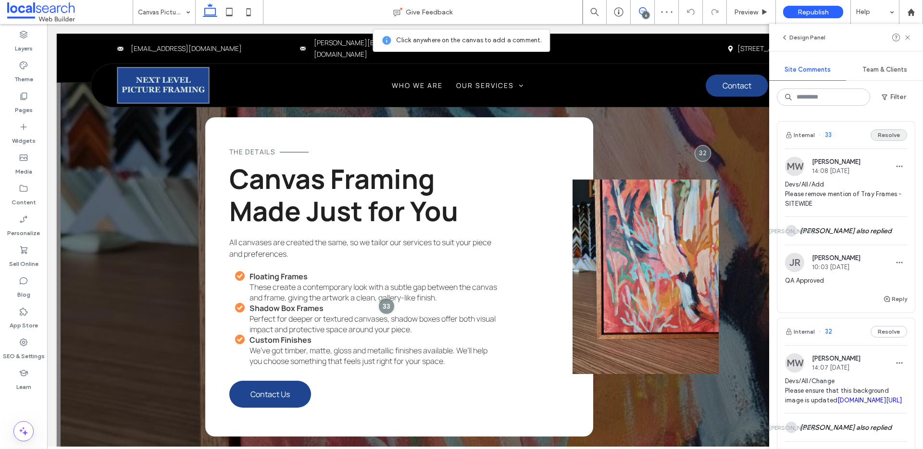
click at [890, 133] on button "Resolve" at bounding box center [889, 135] width 37 height 12
click at [831, 135] on span "32" at bounding box center [825, 135] width 13 height 10
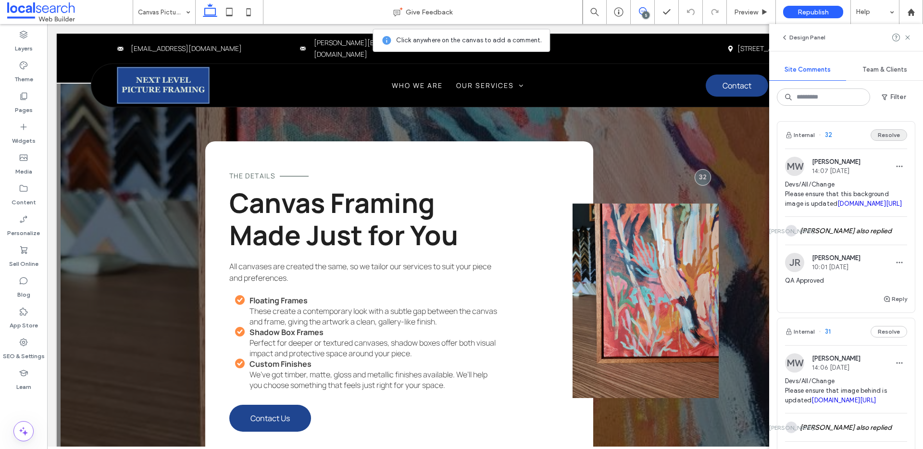
scroll to position [1228, 0]
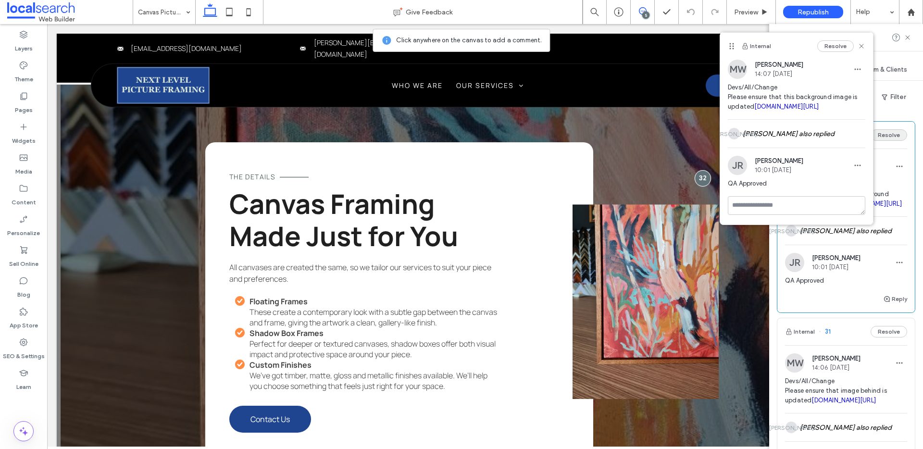
click at [887, 134] on button "Resolve" at bounding box center [889, 135] width 37 height 12
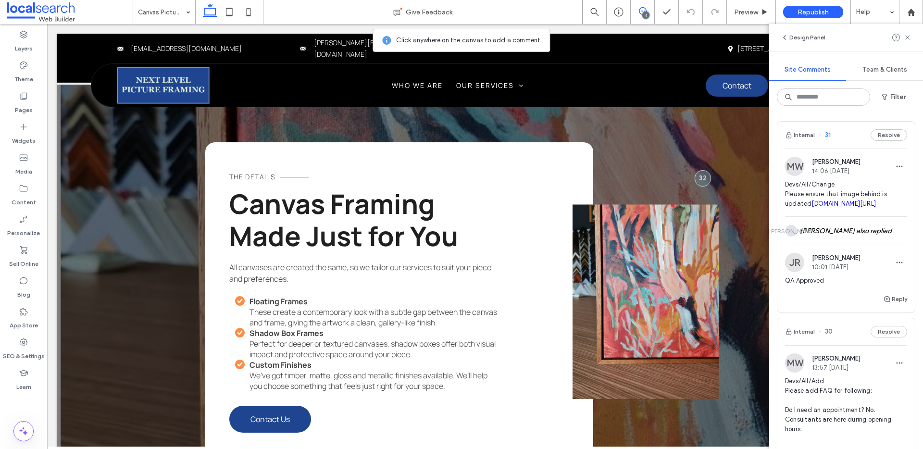
click at [863, 45] on div "Design Panel" at bounding box center [846, 37] width 154 height 27
click at [830, 136] on span "31" at bounding box center [825, 135] width 12 height 10
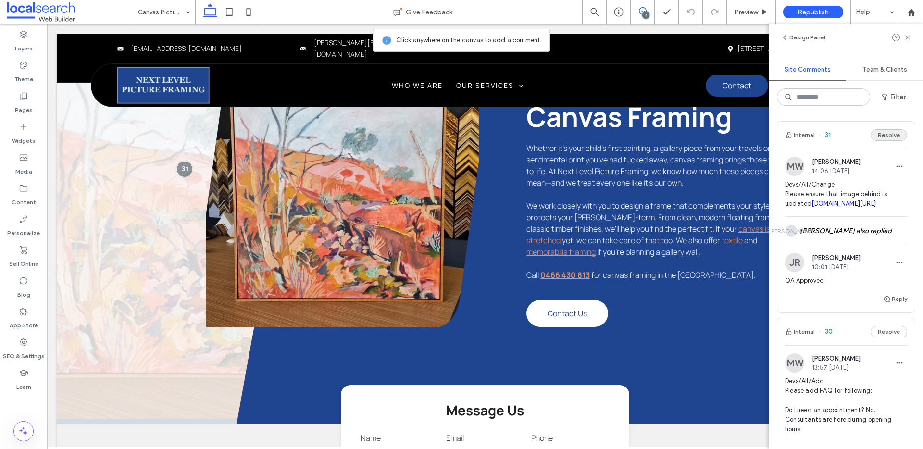
scroll to position [339, 0]
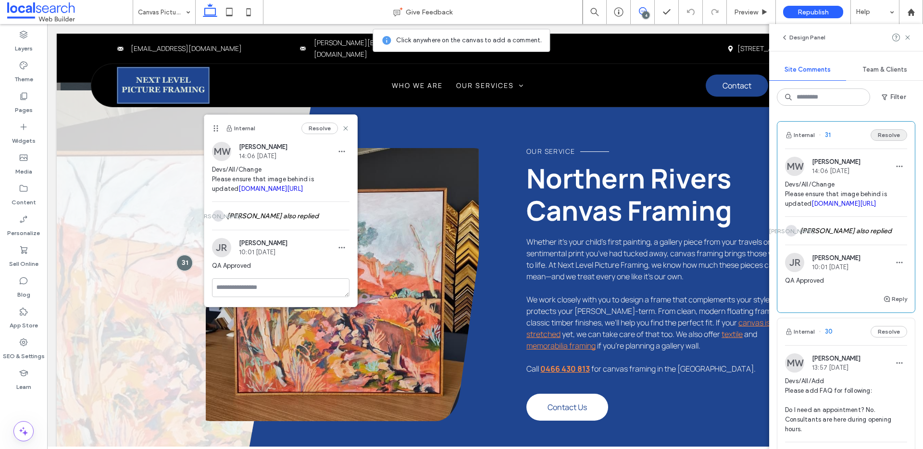
click at [887, 136] on button "Resolve" at bounding box center [889, 135] width 37 height 12
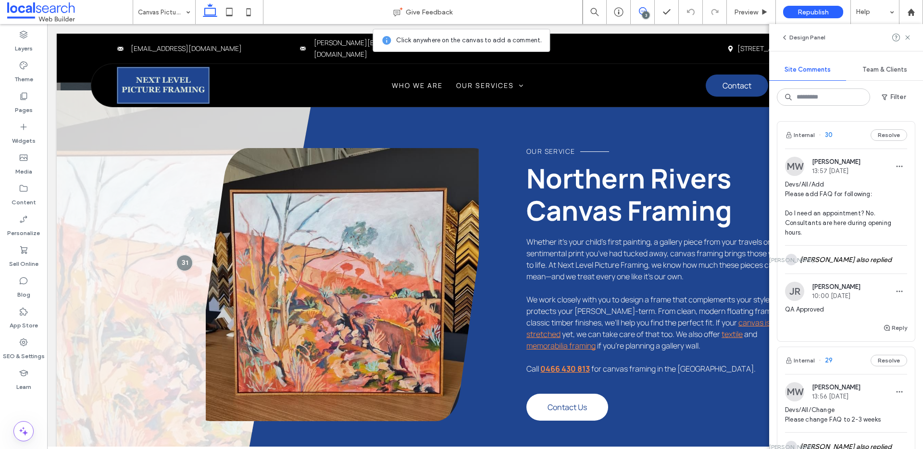
click at [829, 135] on span "30" at bounding box center [826, 135] width 14 height 10
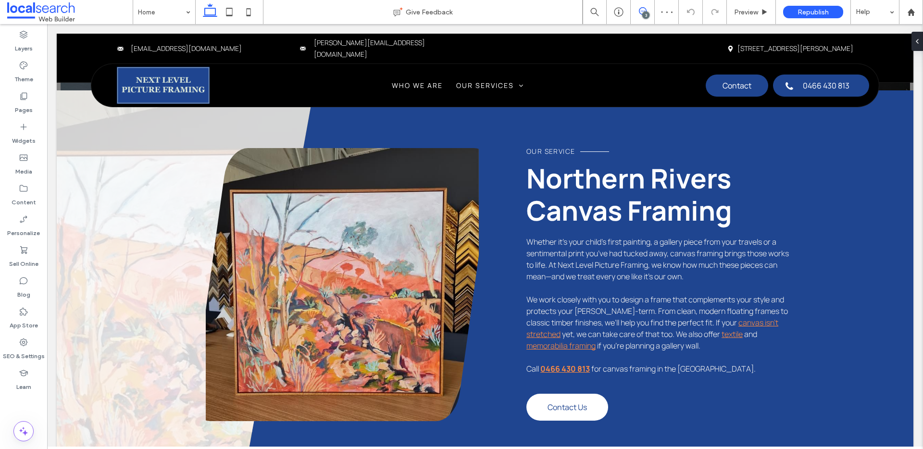
click at [646, 10] on span at bounding box center [643, 11] width 24 height 8
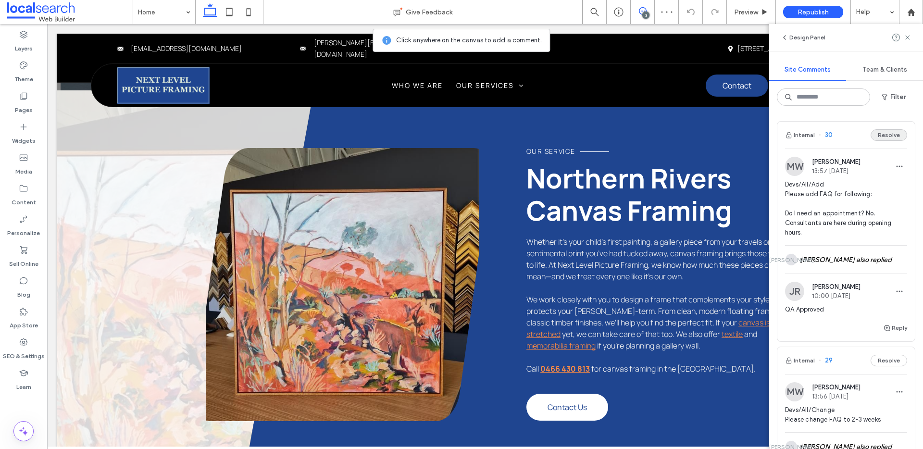
click at [894, 138] on button "Resolve" at bounding box center [889, 135] width 37 height 12
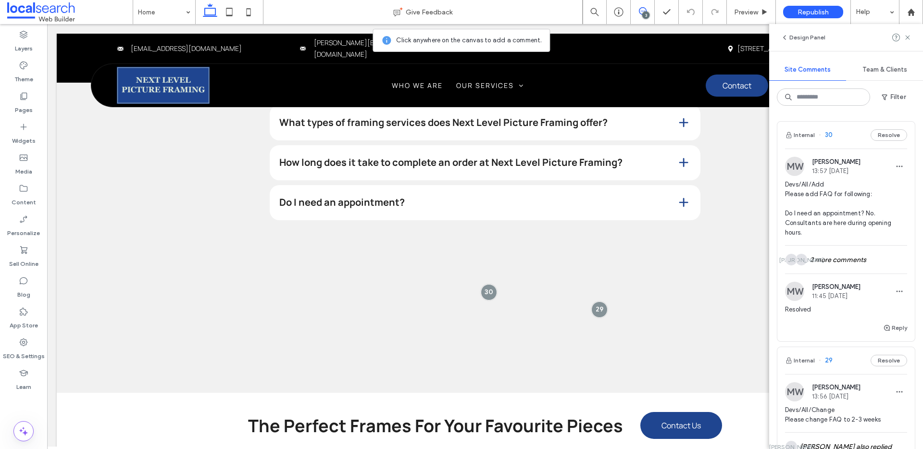
click at [832, 347] on div "Internal 29 Resolve" at bounding box center [847, 360] width 138 height 27
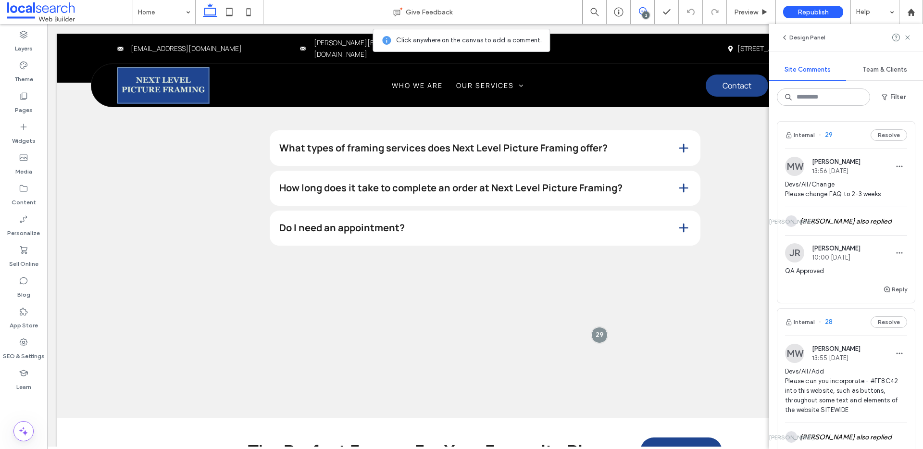
scroll to position [3023, 0]
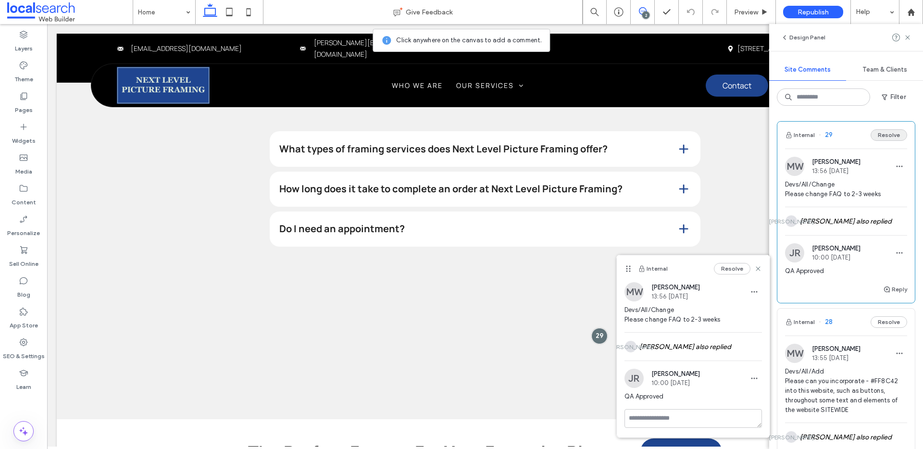
click at [882, 135] on button "Resolve" at bounding box center [889, 135] width 37 height 12
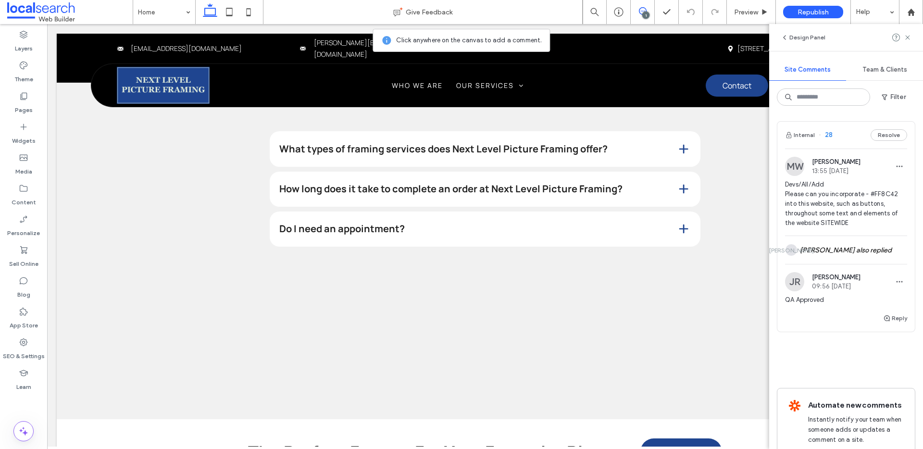
click at [829, 133] on span "28" at bounding box center [826, 135] width 14 height 10
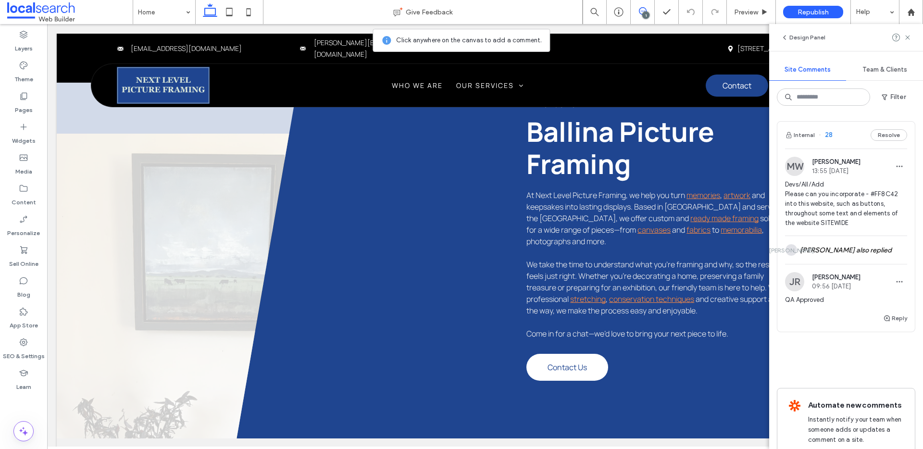
scroll to position [91, 0]
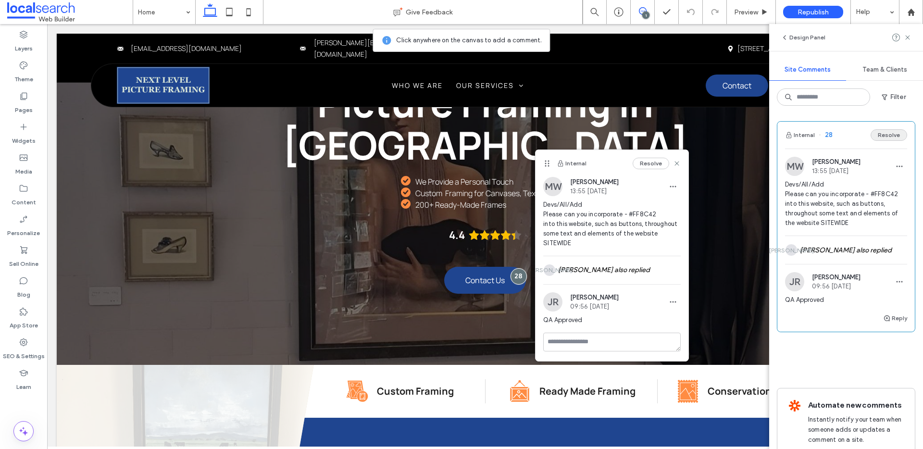
click at [885, 136] on button "Resolve" at bounding box center [889, 135] width 37 height 12
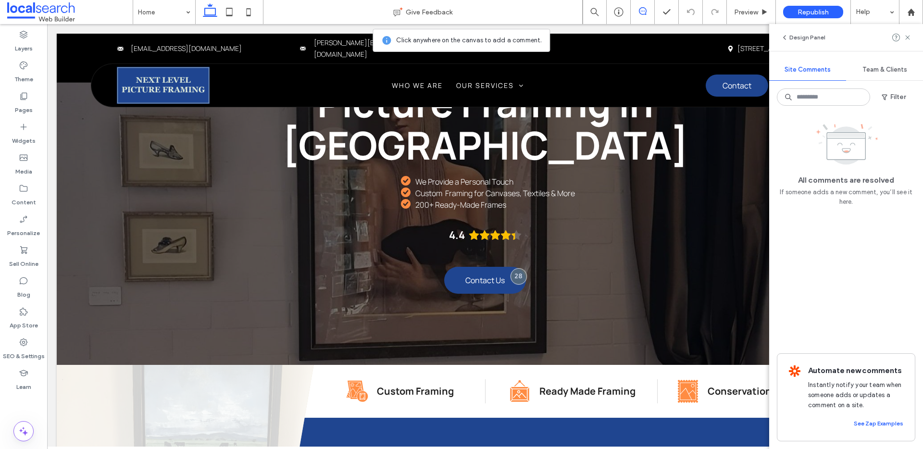
drag, startPoint x: 906, startPoint y: 37, endPoint x: 894, endPoint y: 46, distance: 15.1
click at [906, 37] on icon at bounding box center [908, 38] width 8 height 8
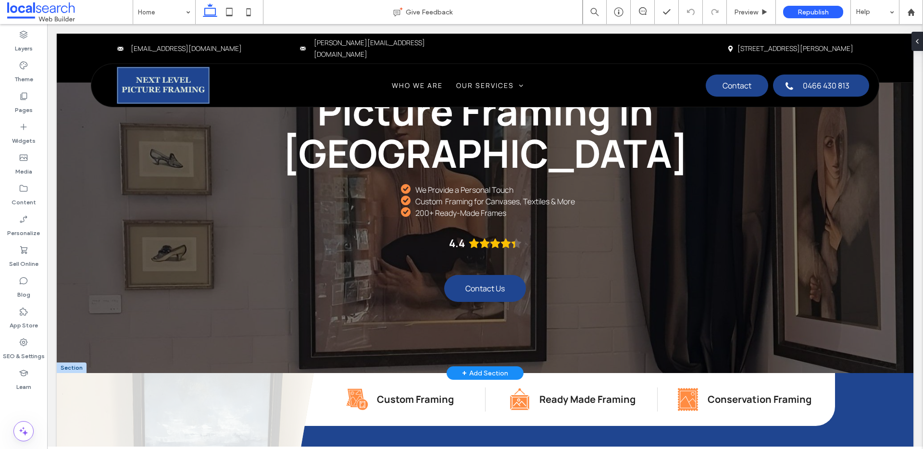
scroll to position [0, 0]
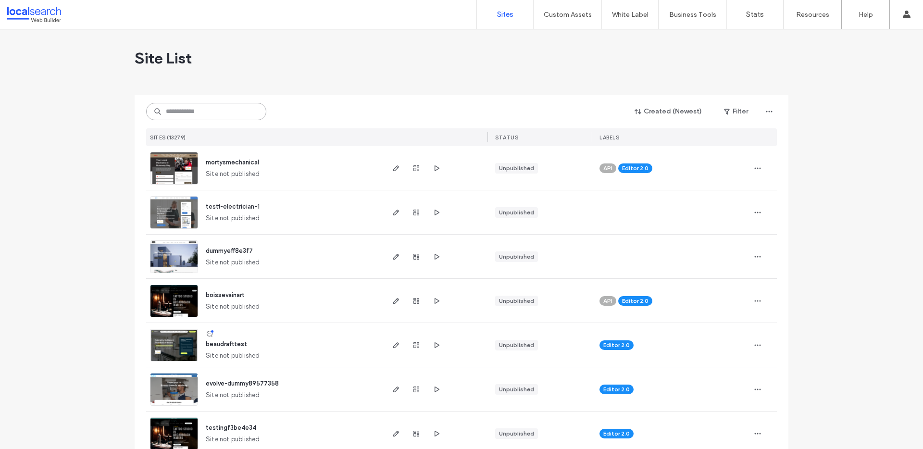
click at [184, 110] on input at bounding box center [206, 111] width 120 height 17
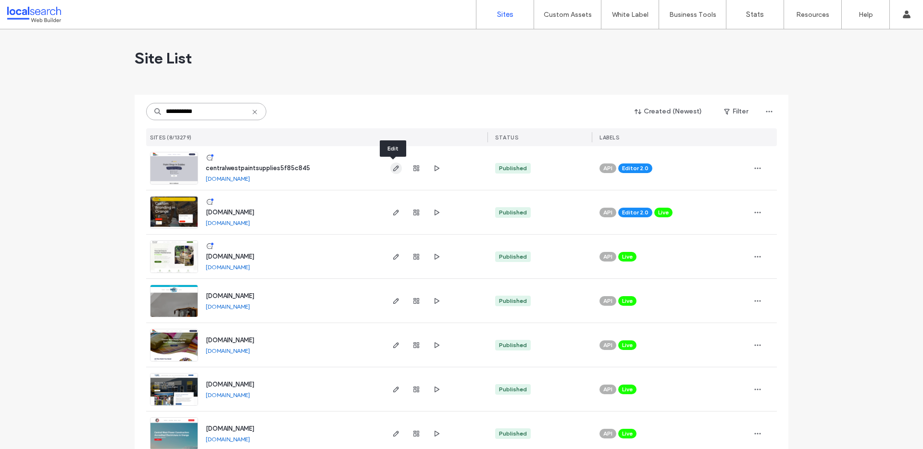
type input "**********"
click at [392, 169] on icon "button" at bounding box center [396, 168] width 8 height 8
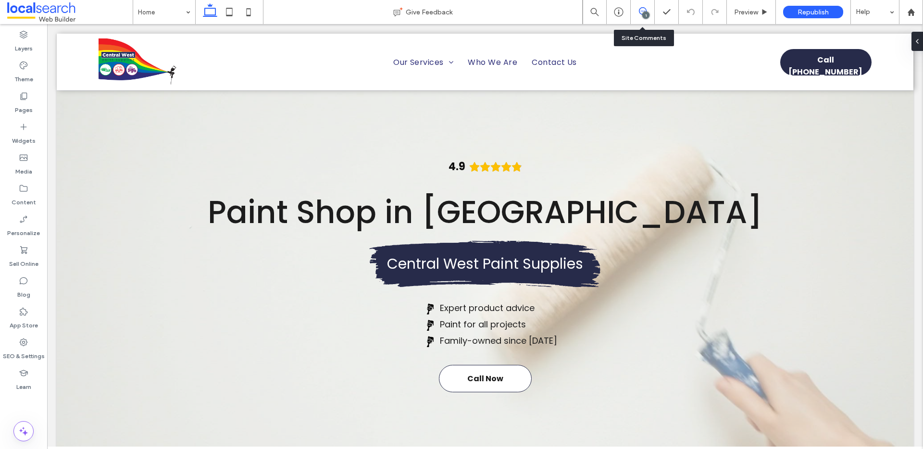
click at [641, 13] on icon at bounding box center [643, 11] width 8 height 8
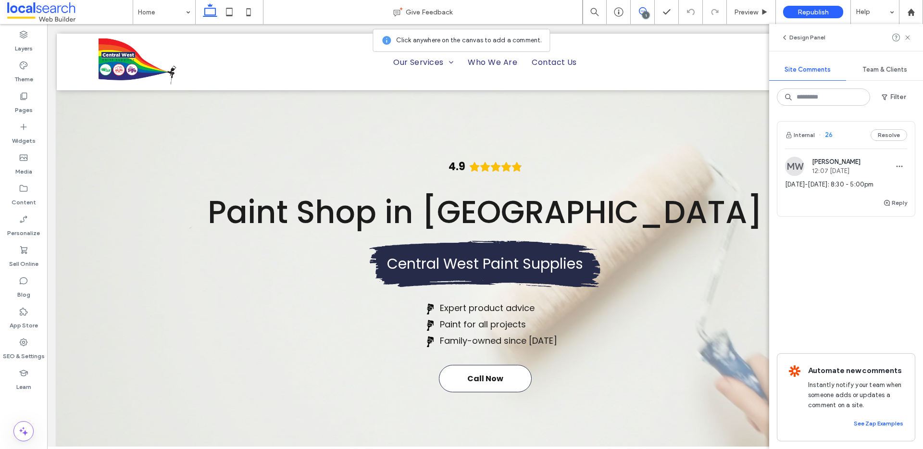
click at [830, 136] on span "26" at bounding box center [826, 135] width 14 height 10
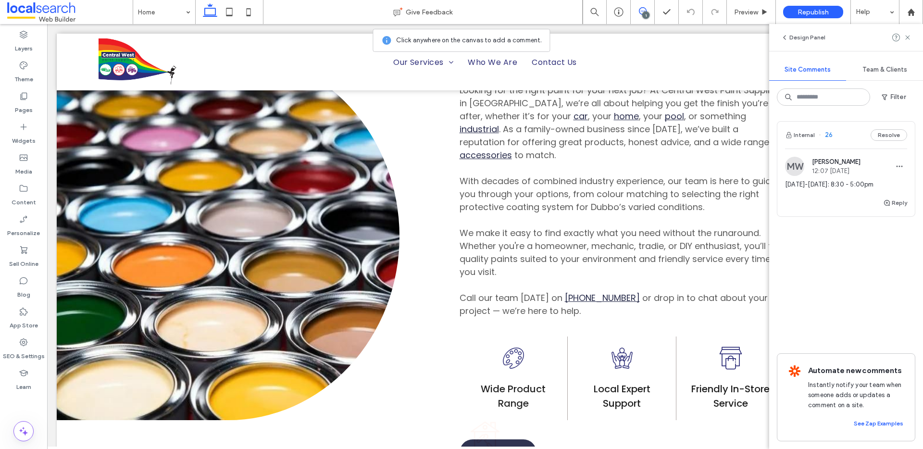
scroll to position [3105, 0]
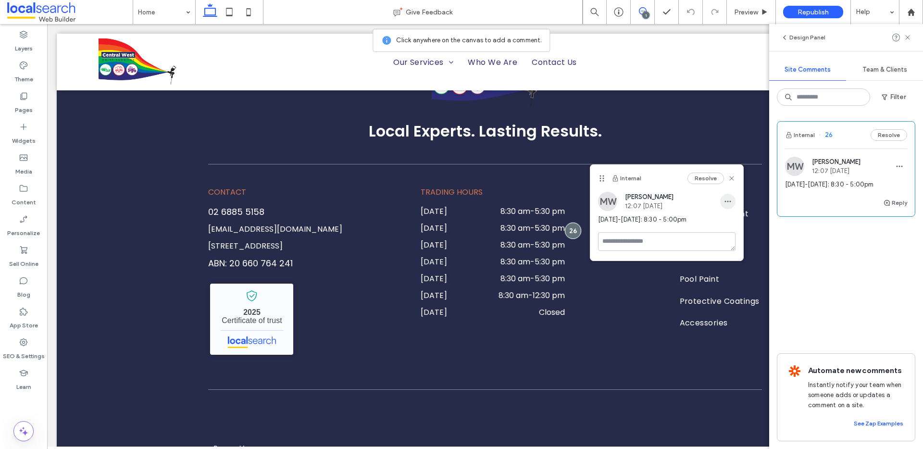
click at [728, 204] on icon "button" at bounding box center [728, 202] width 8 height 8
click at [736, 229] on span "Edit" at bounding box center [735, 227] width 13 height 10
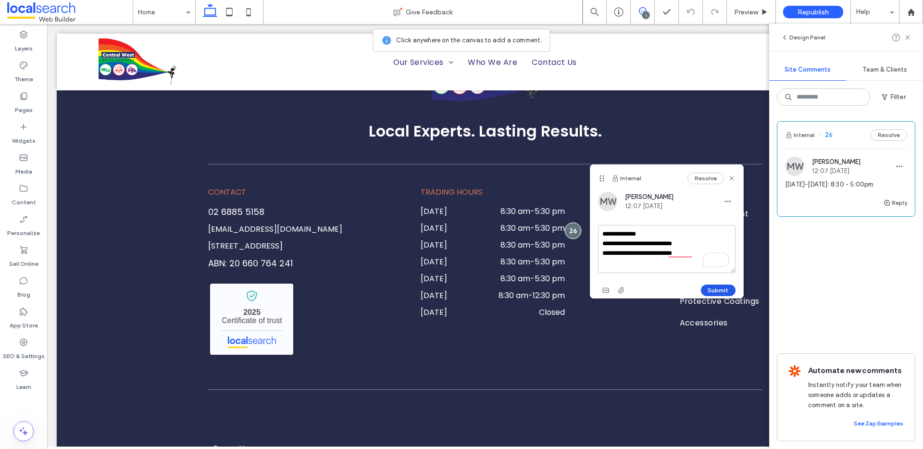
type textarea "**********"
click at [715, 289] on button "Submit" at bounding box center [718, 291] width 35 height 12
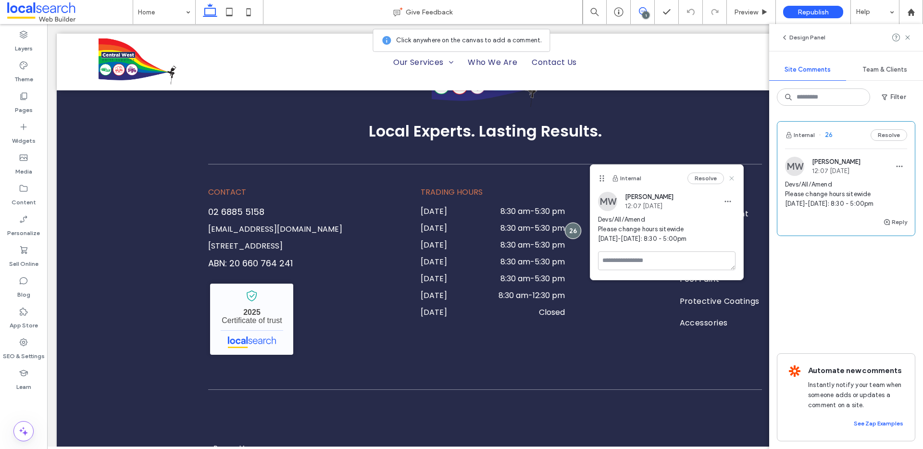
click at [731, 178] on use at bounding box center [732, 178] width 4 height 4
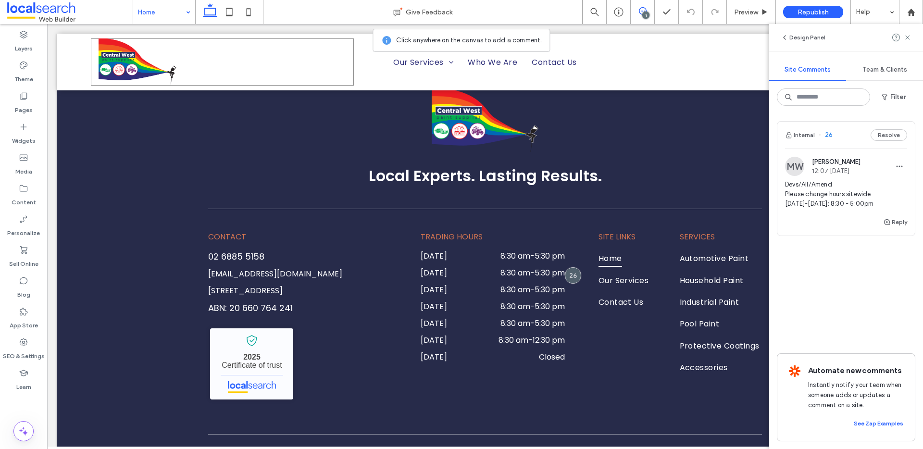
scroll to position [3010, 0]
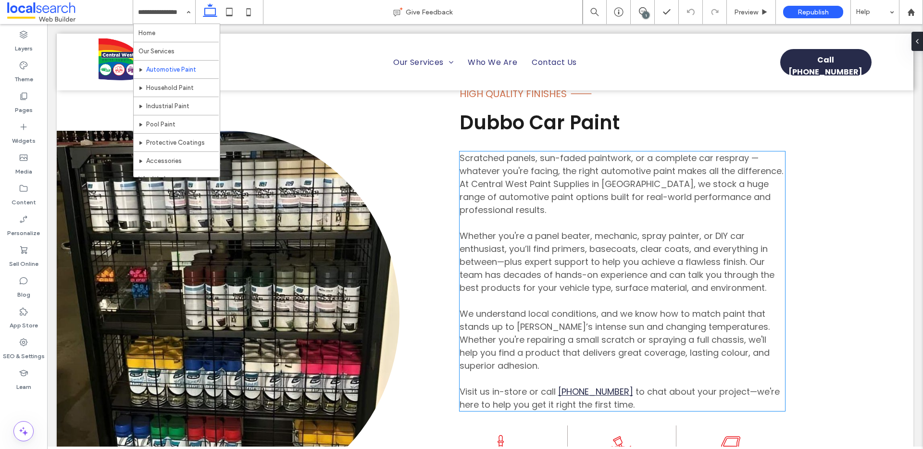
scroll to position [524, 0]
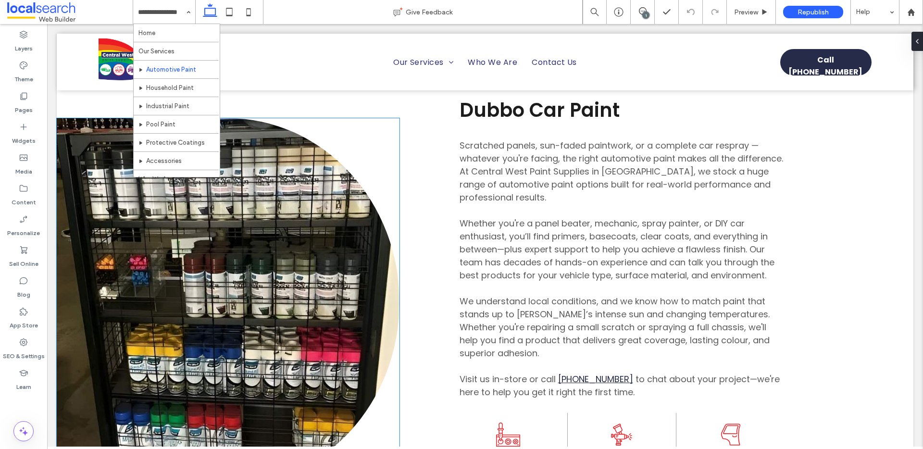
click at [203, 257] on link at bounding box center [228, 302] width 343 height 368
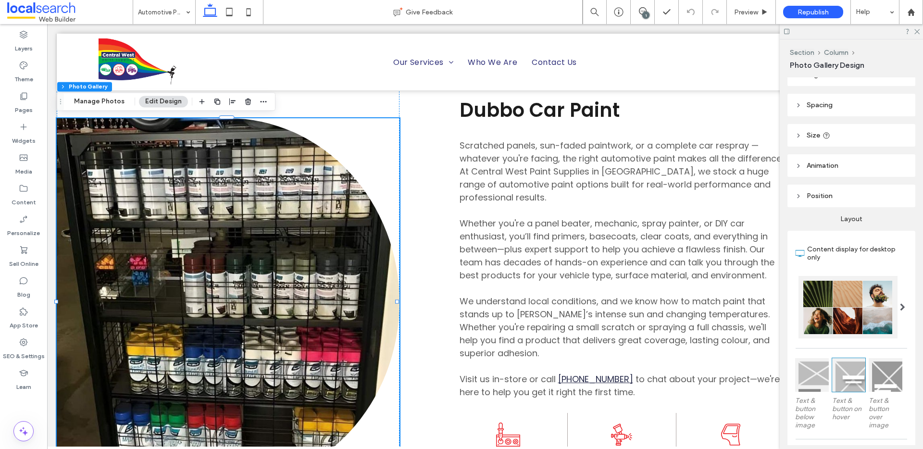
scroll to position [208, 0]
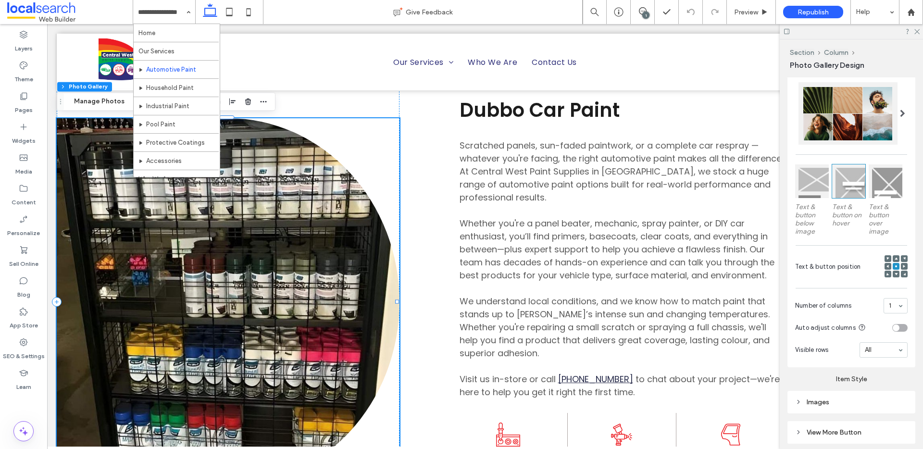
click at [197, 288] on link at bounding box center [228, 302] width 343 height 368
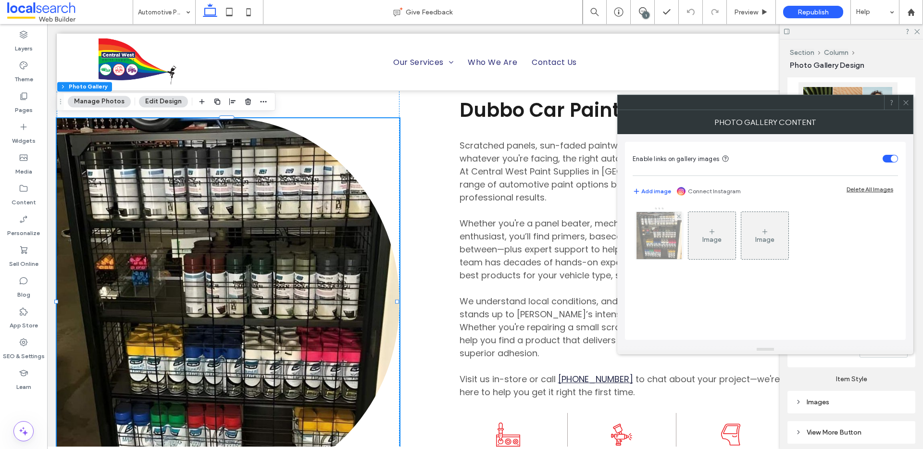
click at [655, 239] on img at bounding box center [659, 235] width 45 height 47
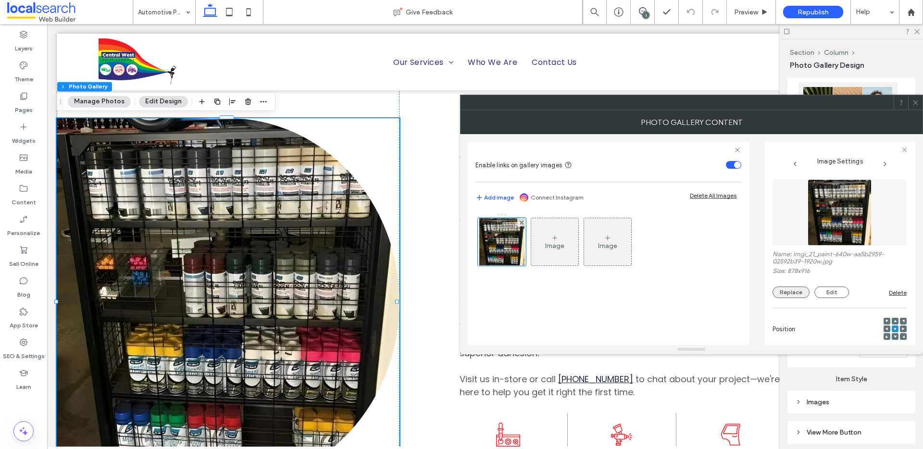
click at [800, 292] on button "Replace" at bounding box center [791, 293] width 37 height 12
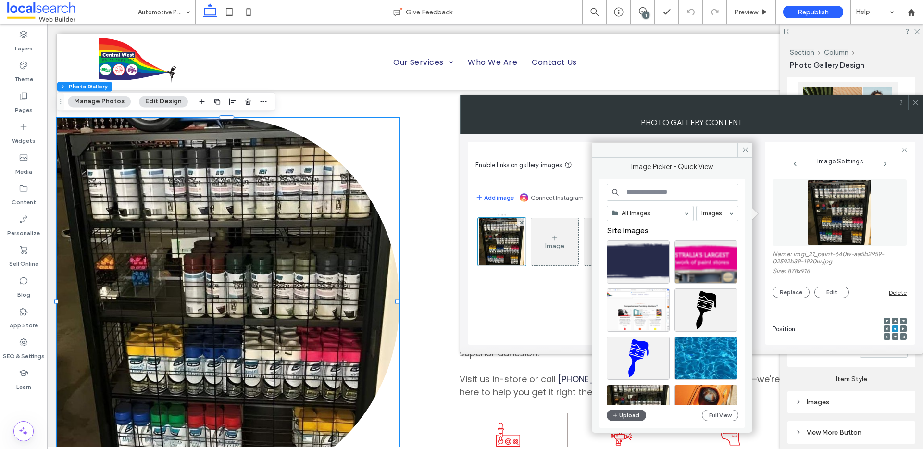
click at [669, 196] on input at bounding box center [673, 192] width 132 height 17
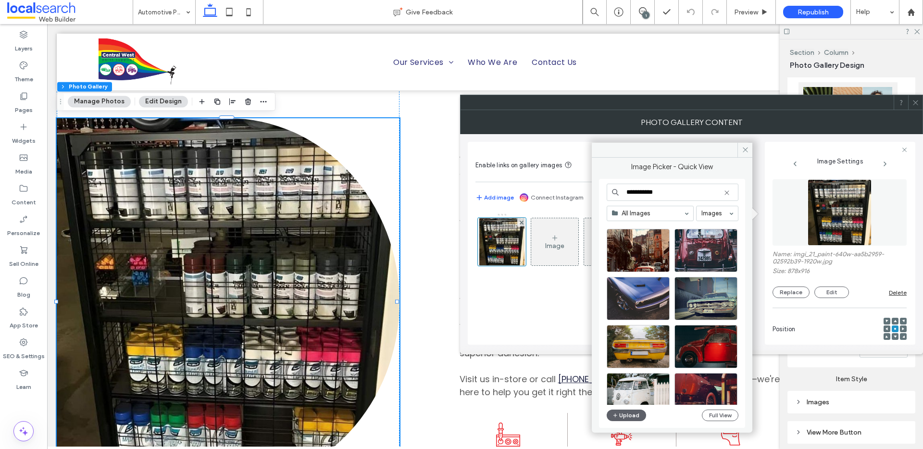
scroll to position [3828, 0]
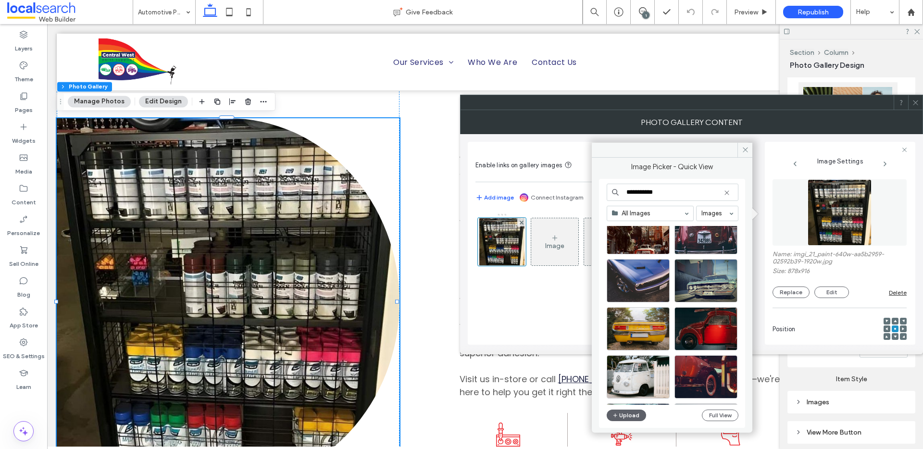
drag, startPoint x: 676, startPoint y: 194, endPoint x: 589, endPoint y: 194, distance: 87.5
click at [589, 194] on div "**********" at bounding box center [691, 232] width 463 height 244
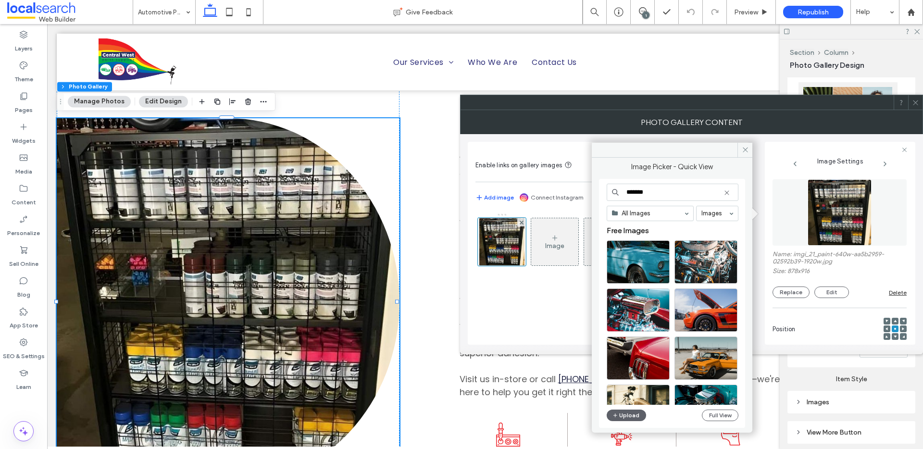
type input "*******"
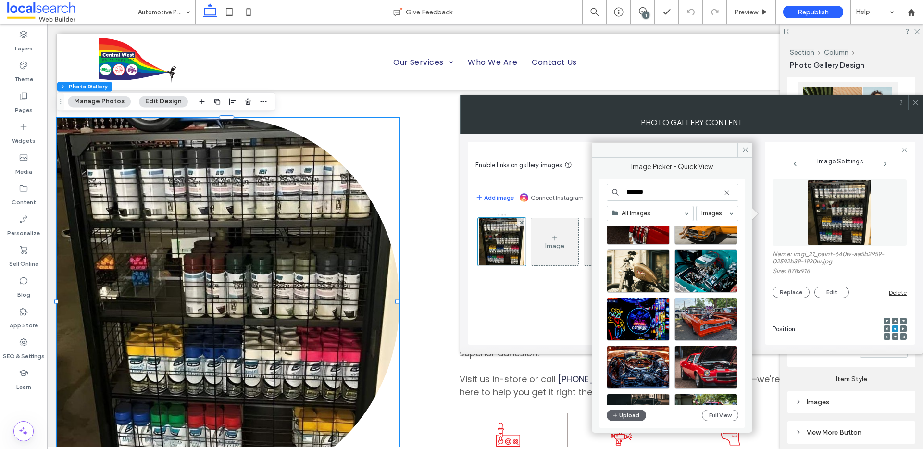
scroll to position [133, 0]
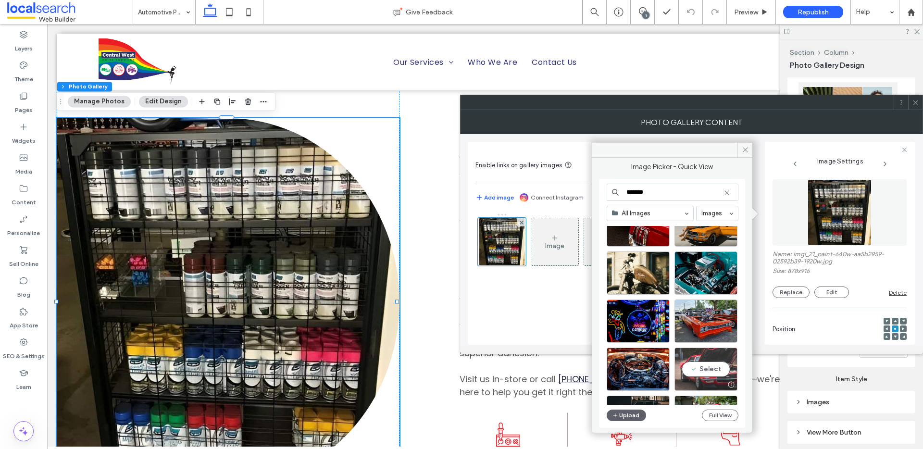
click at [701, 356] on div "Select" at bounding box center [706, 369] width 63 height 43
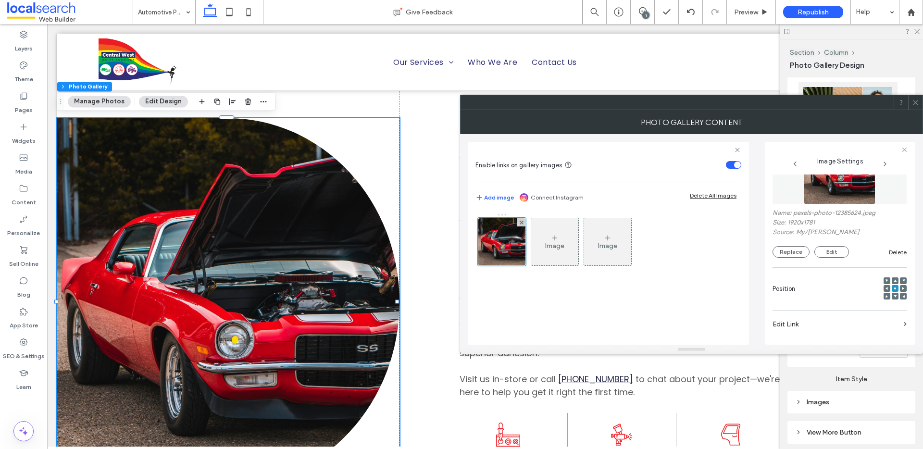
scroll to position [41, 0]
click at [884, 287] on div at bounding box center [887, 289] width 7 height 7
click at [886, 289] on use at bounding box center [887, 289] width 2 height 3
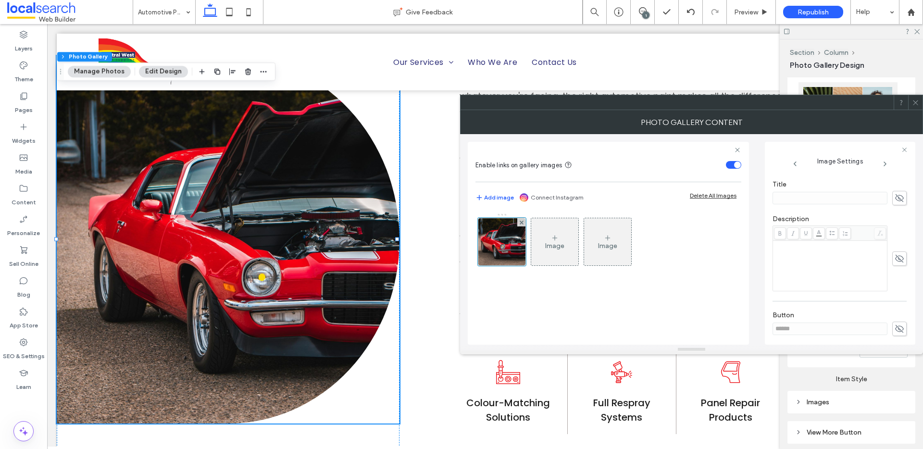
scroll to position [292, 0]
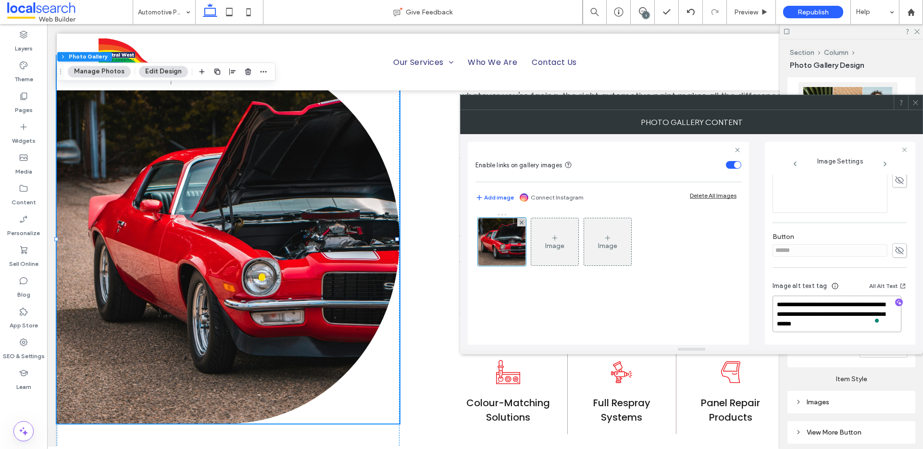
drag, startPoint x: 812, startPoint y: 315, endPoint x: 765, endPoint y: 305, distance: 48.2
click at [765, 305] on div "**********" at bounding box center [840, 243] width 151 height 203
type textarea "**********"
click at [918, 102] on icon at bounding box center [915, 102] width 7 height 7
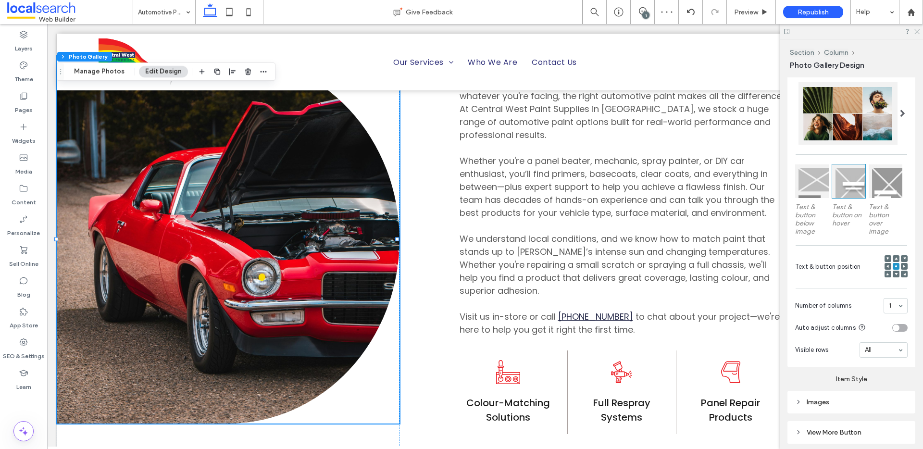
click at [916, 31] on icon at bounding box center [917, 31] width 6 height 6
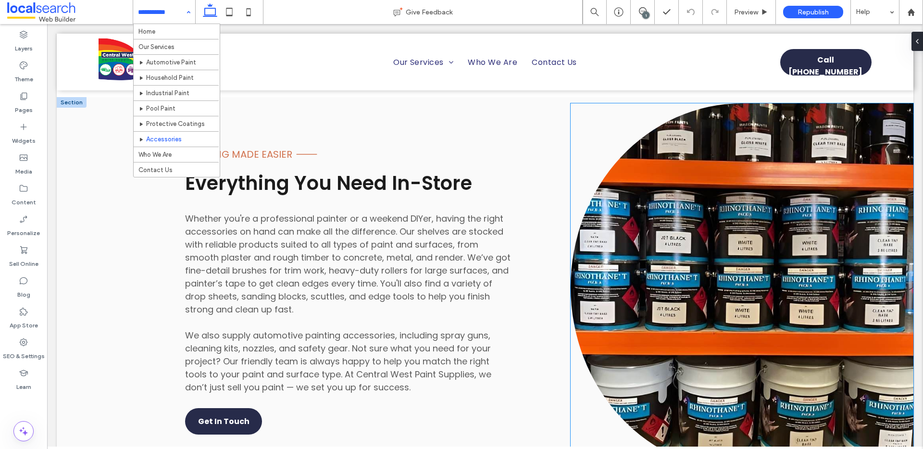
scroll to position [1000, 0]
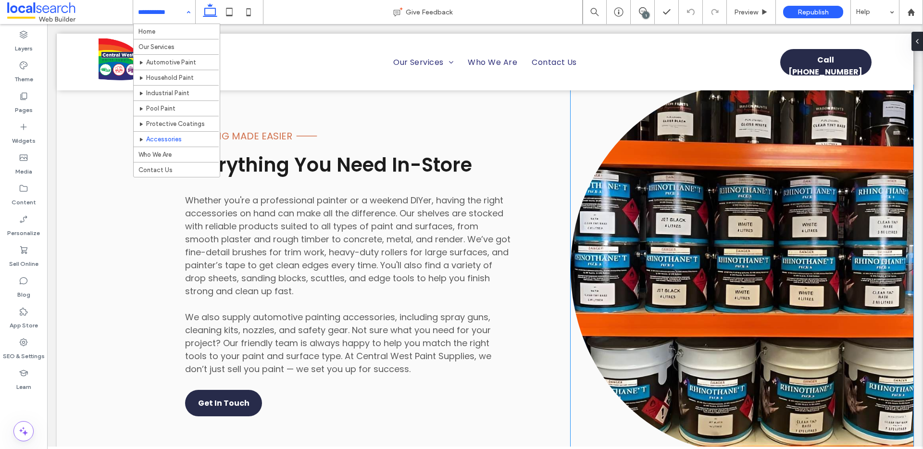
click at [796, 273] on link at bounding box center [742, 269] width 343 height 368
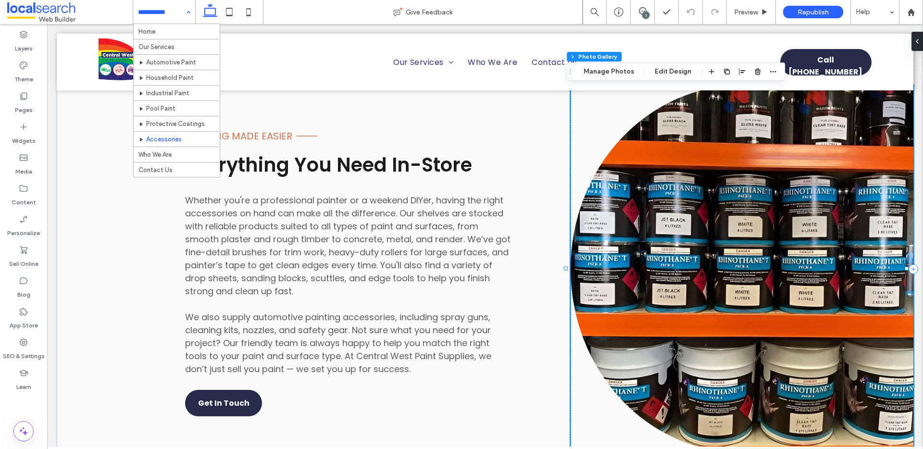
click at [645, 247] on link at bounding box center [742, 269] width 343 height 368
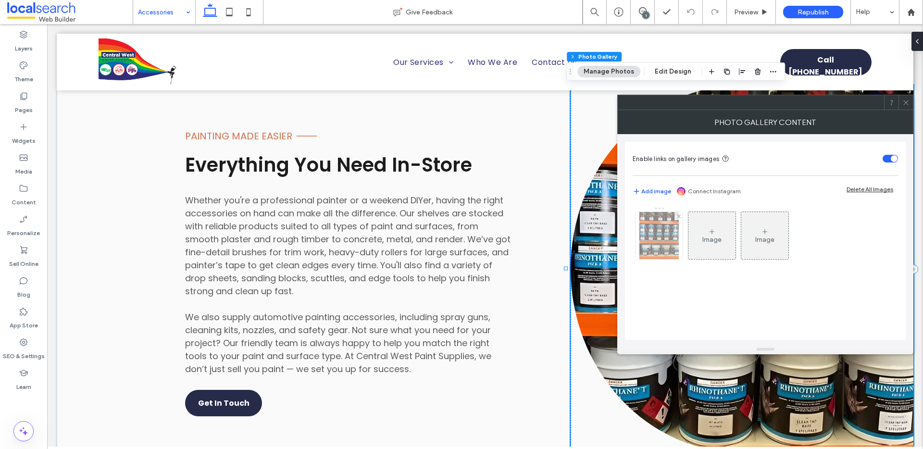
click at [656, 239] on div at bounding box center [659, 235] width 47 height 47
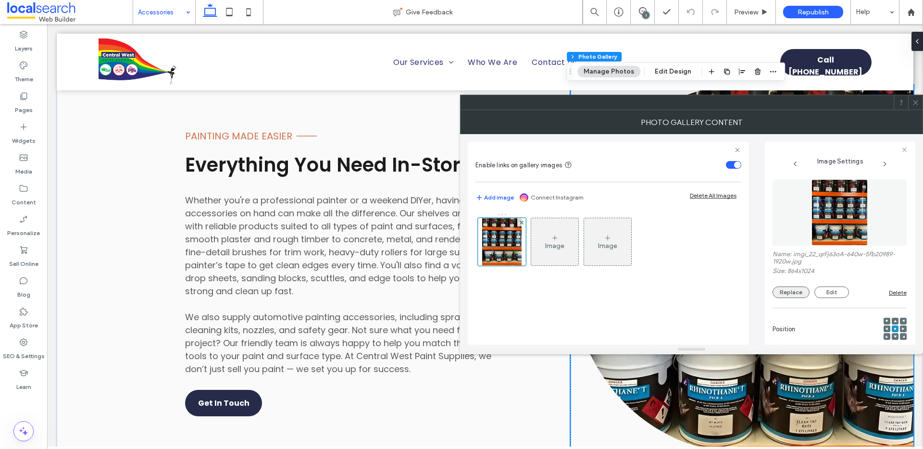
click at [798, 293] on button "Replace" at bounding box center [791, 293] width 37 height 12
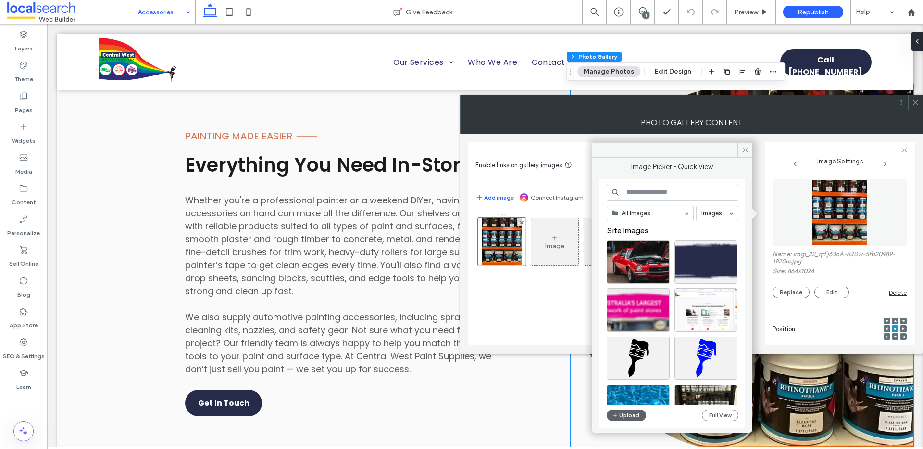
click at [671, 192] on input at bounding box center [673, 192] width 132 height 17
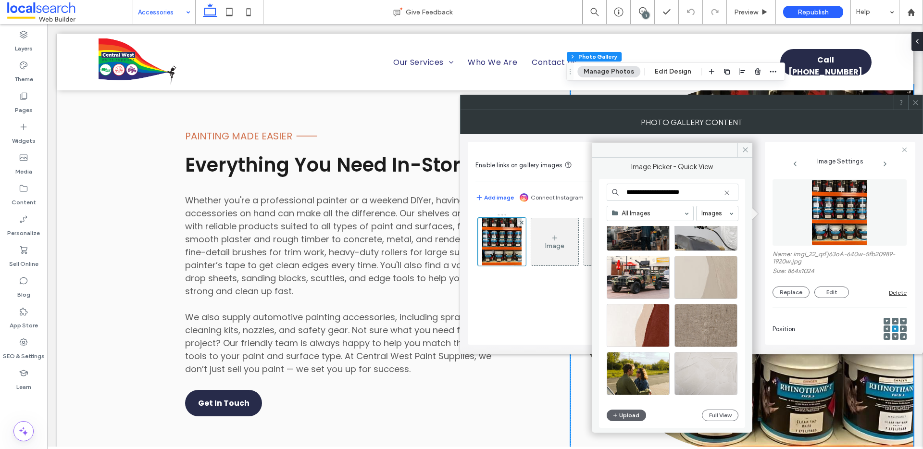
scroll to position [227, 0]
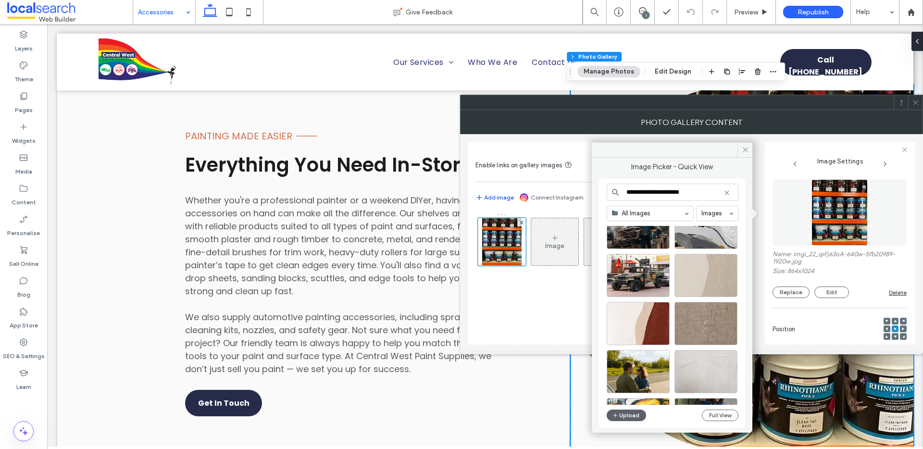
type input "**********"
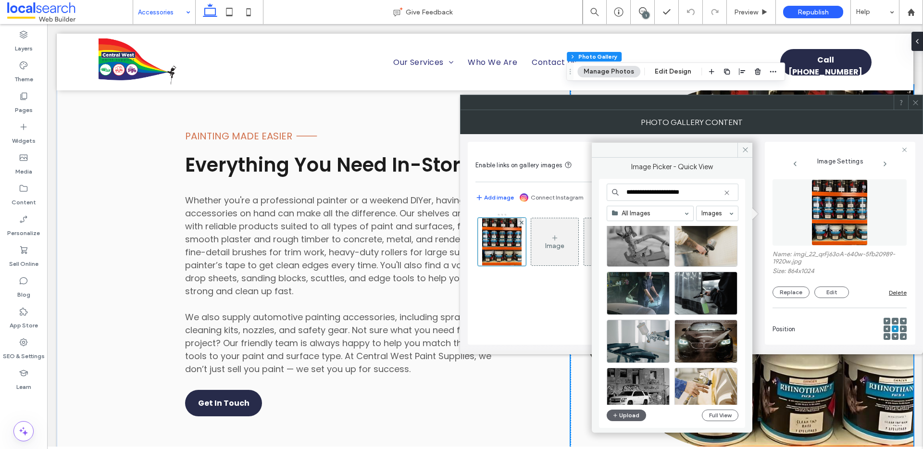
scroll to position [35, 0]
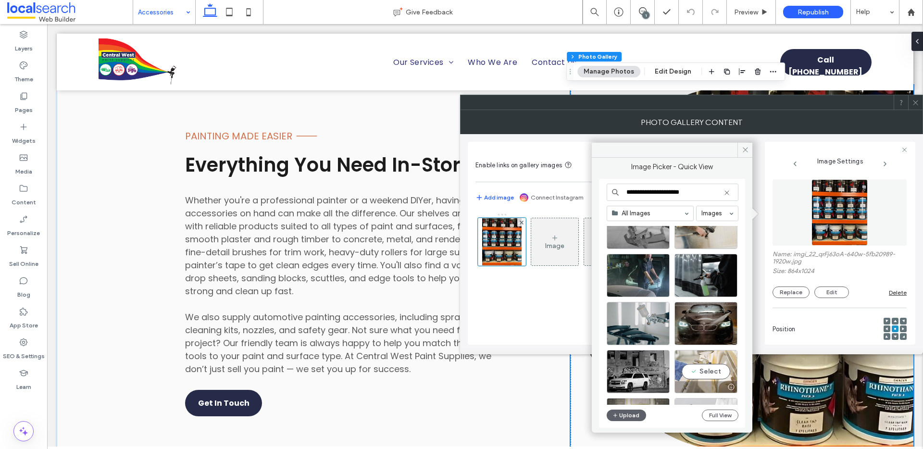
click at [714, 355] on div "Select" at bounding box center [706, 371] width 63 height 43
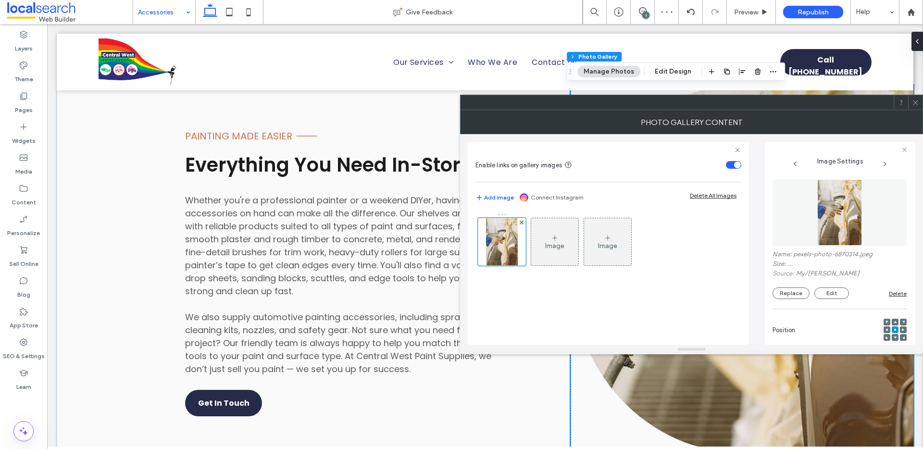
click at [917, 100] on icon at bounding box center [915, 102] width 7 height 7
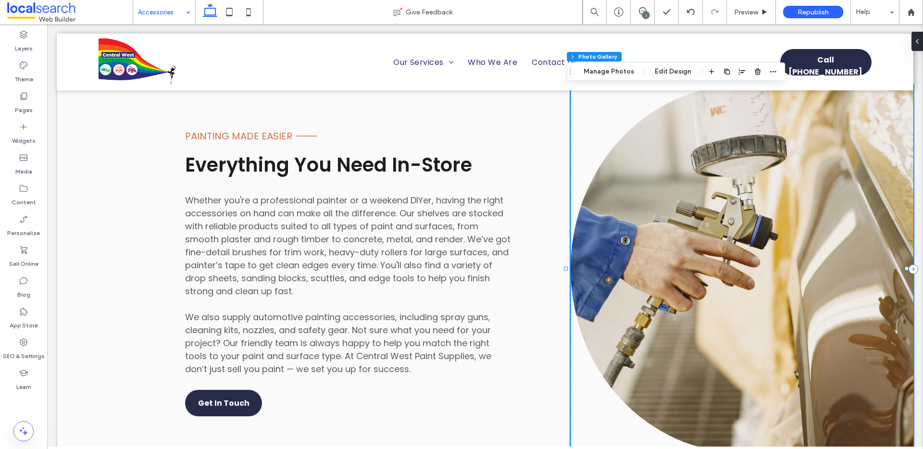
click at [768, 227] on link at bounding box center [742, 269] width 343 height 368
click at [741, 274] on link at bounding box center [742, 269] width 343 height 368
click at [699, 262] on link at bounding box center [742, 269] width 343 height 368
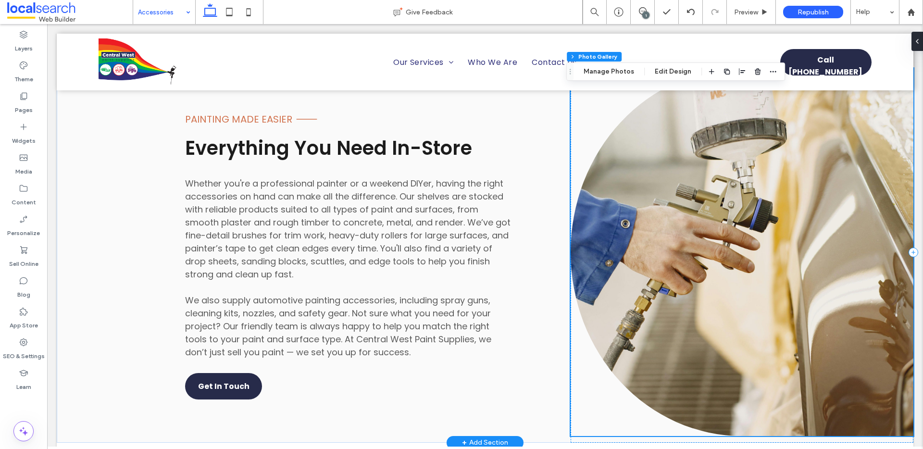
click at [729, 239] on link at bounding box center [742, 252] width 343 height 368
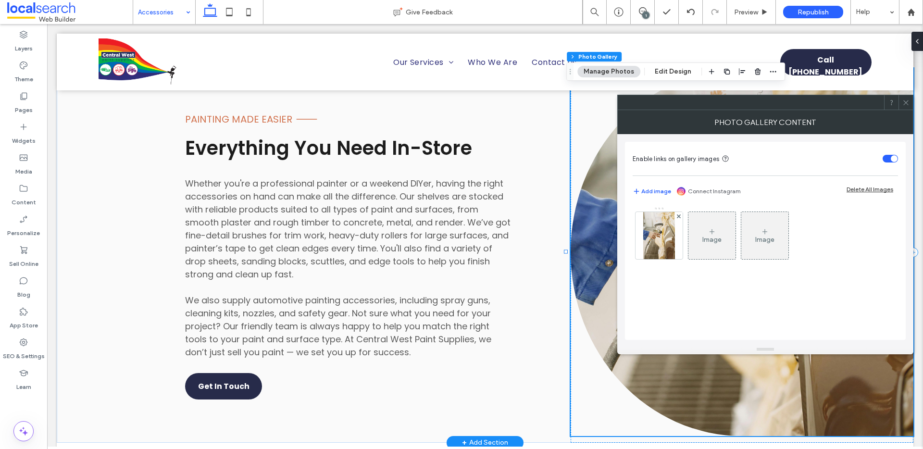
click at [729, 239] on div "Image" at bounding box center [712, 235] width 47 height 45
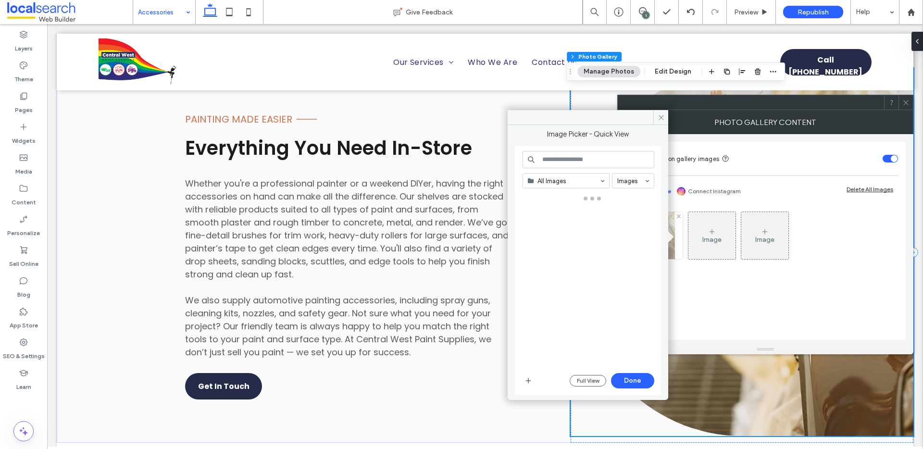
click at [672, 233] on img at bounding box center [658, 235] width 31 height 47
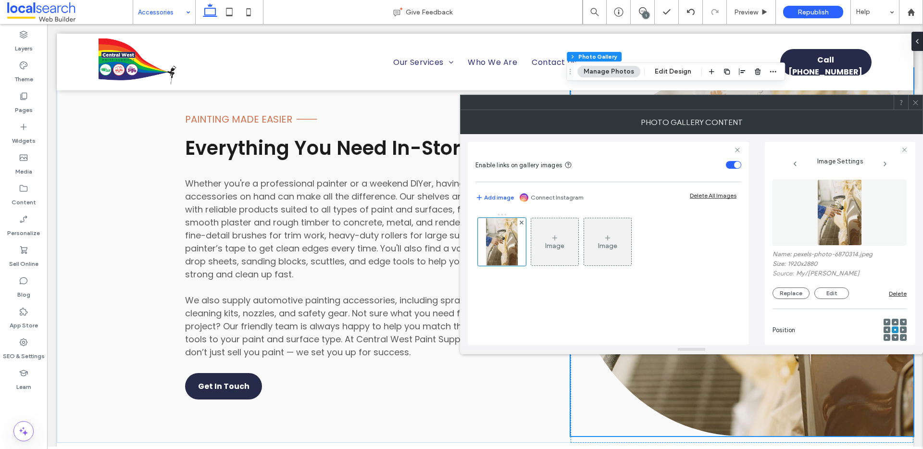
click at [902, 328] on icon at bounding box center [903, 329] width 3 height 3
click at [800, 292] on button "Replace" at bounding box center [791, 294] width 37 height 12
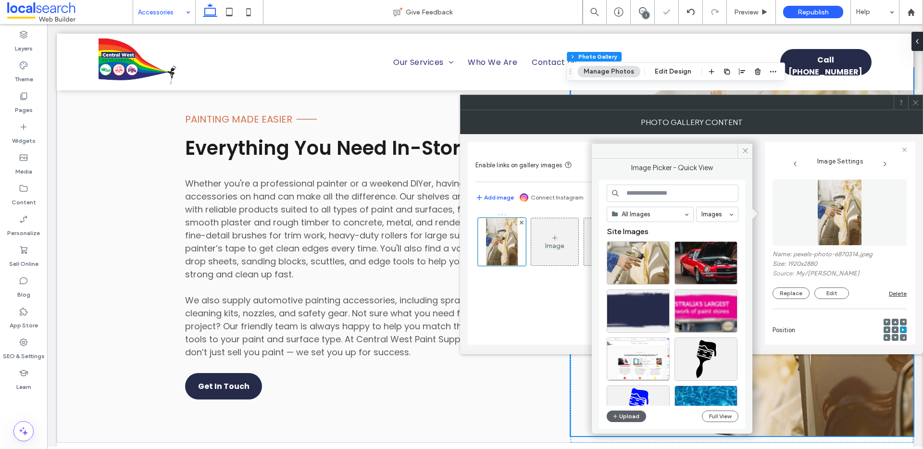
click at [664, 196] on input at bounding box center [673, 193] width 132 height 17
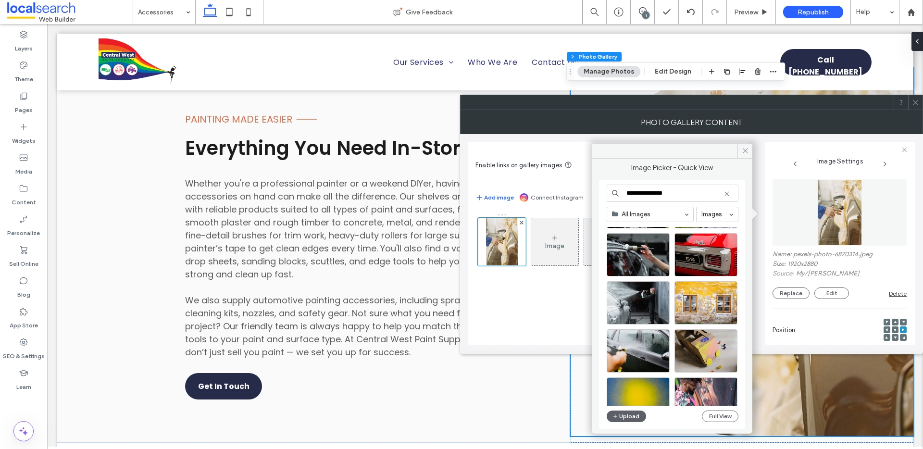
scroll to position [413, 0]
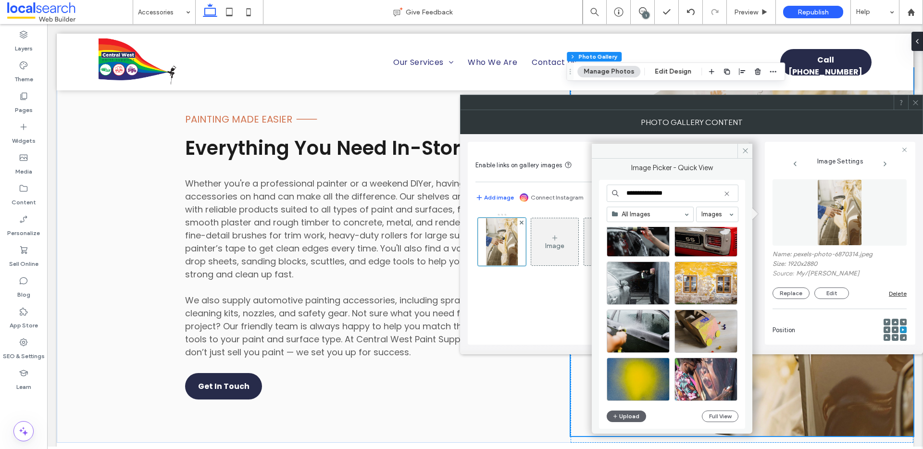
type input "**********"
click at [762, 138] on div "**********" at bounding box center [692, 239] width 448 height 211
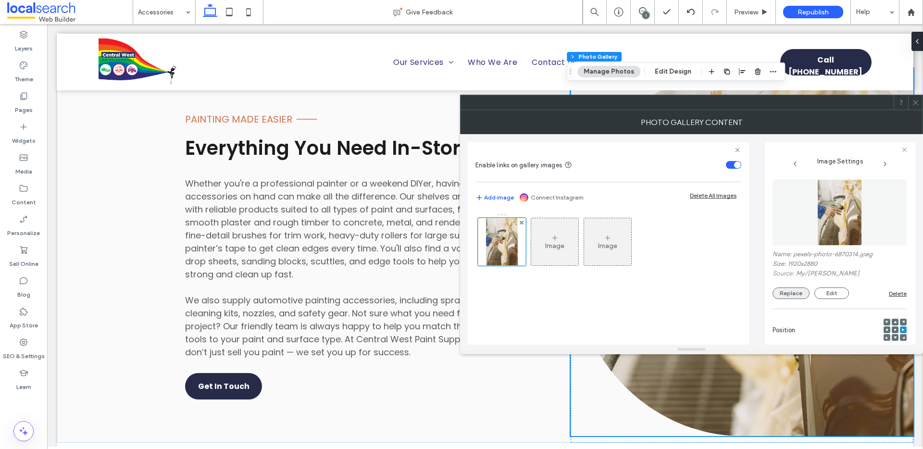
click at [793, 294] on button "Replace" at bounding box center [791, 294] width 37 height 12
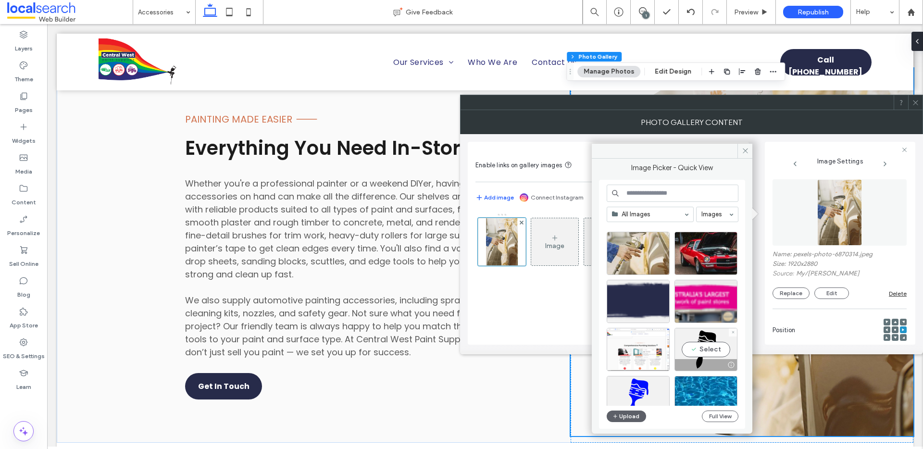
scroll to position [20, 0]
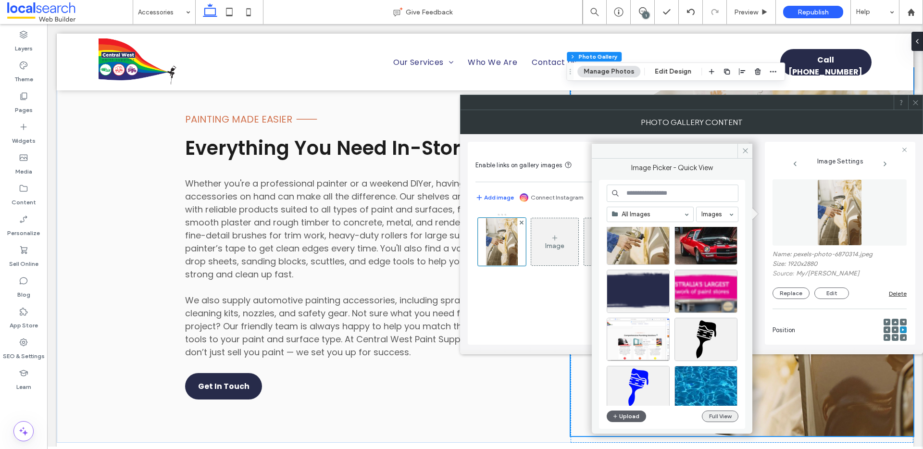
click at [723, 415] on button "Full View" at bounding box center [720, 417] width 37 height 12
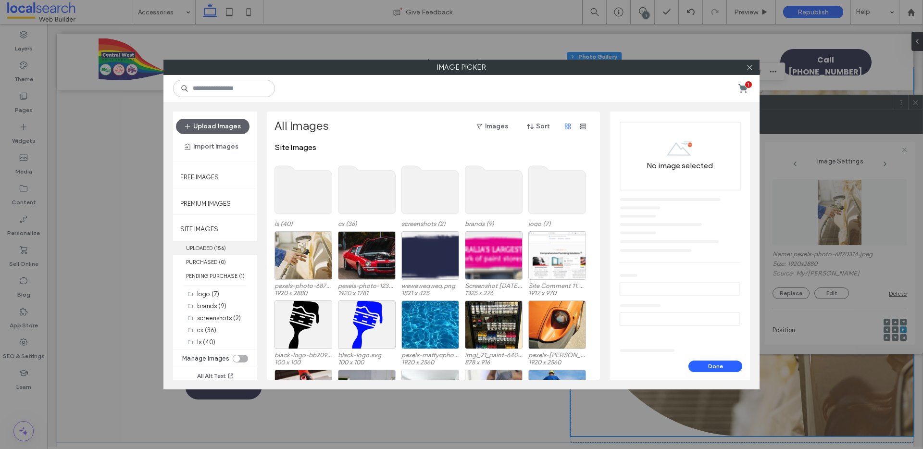
click at [222, 248] on b "156" at bounding box center [220, 248] width 8 height 7
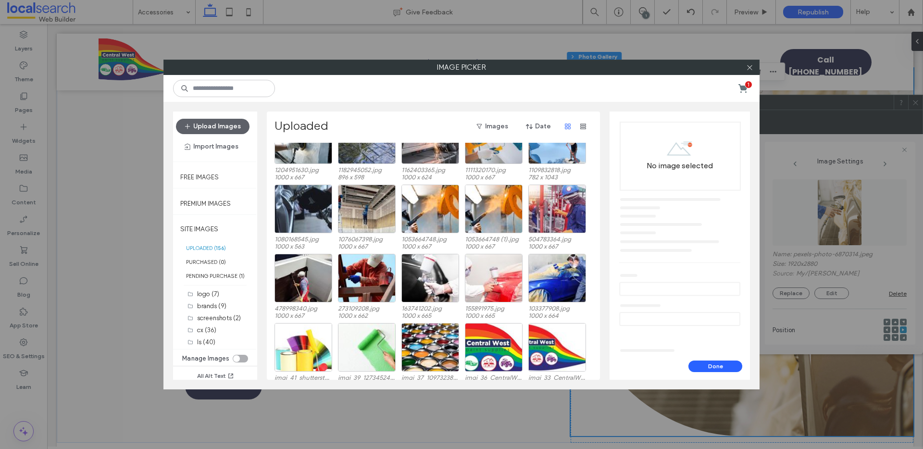
scroll to position [730, 0]
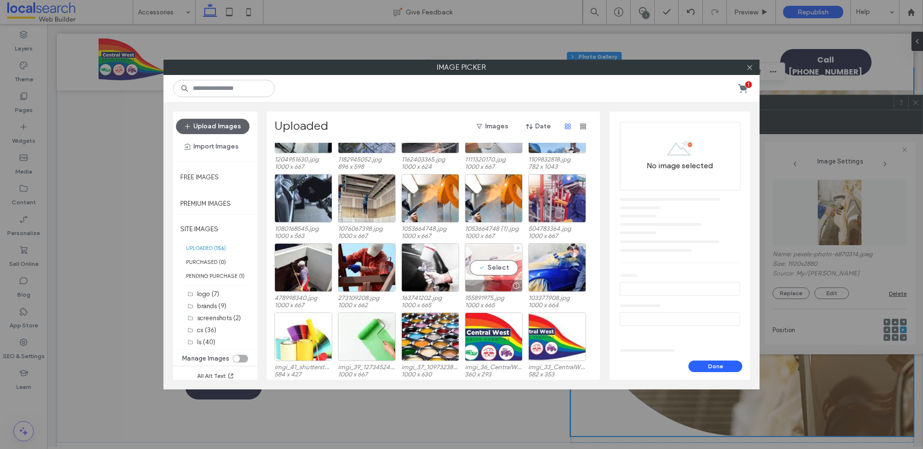
click at [504, 253] on div "Select" at bounding box center [494, 267] width 58 height 49
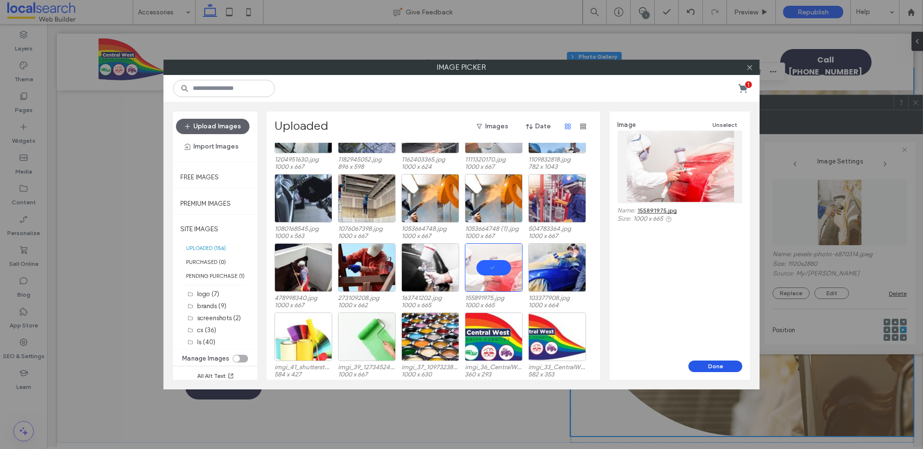
click at [723, 362] on button "Done" at bounding box center [716, 367] width 54 height 12
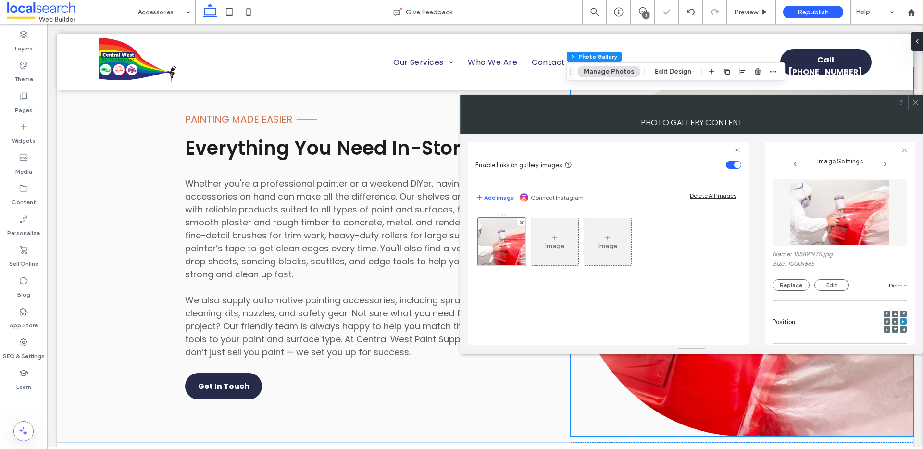
click at [917, 100] on icon at bounding box center [915, 102] width 7 height 7
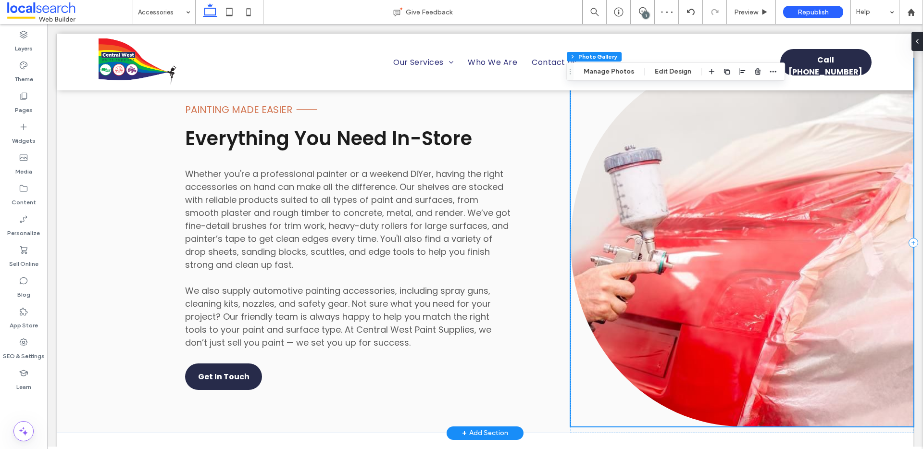
scroll to position [1012, 0]
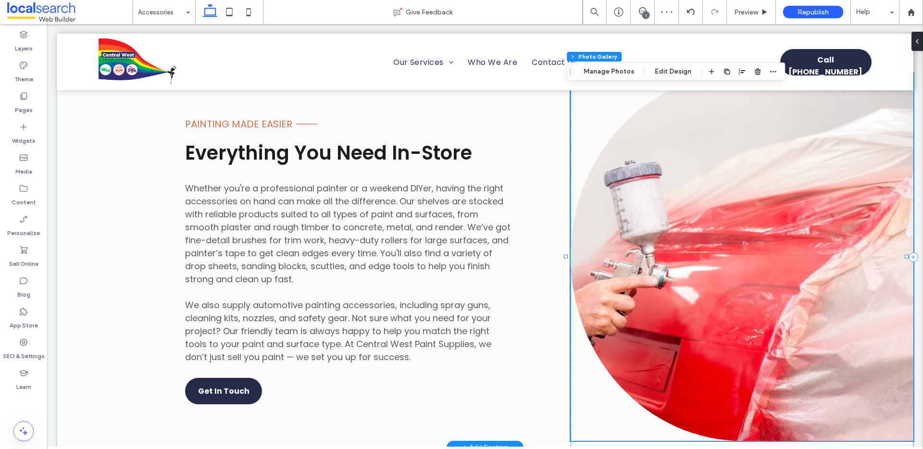
click at [747, 228] on link at bounding box center [742, 257] width 343 height 368
click at [705, 259] on link at bounding box center [742, 257] width 343 height 368
click at [706, 235] on link at bounding box center [742, 257] width 343 height 368
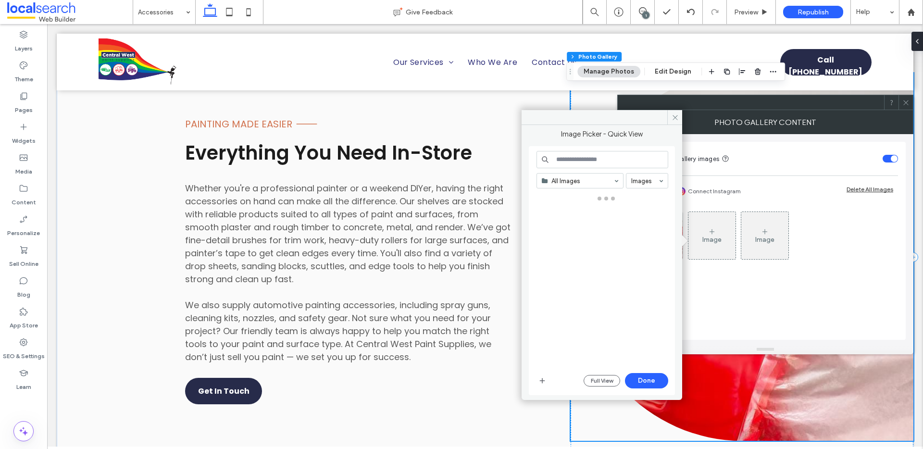
click at [649, 240] on div at bounding box center [606, 280] width 139 height 175
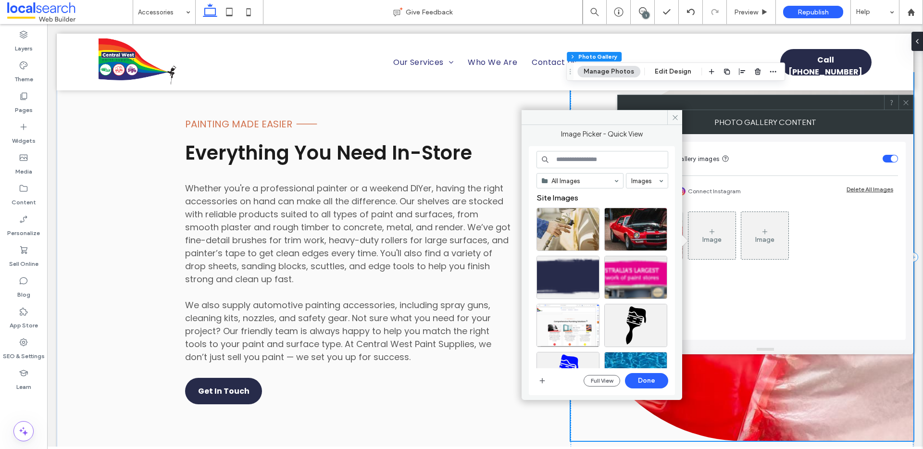
click at [673, 120] on icon at bounding box center [675, 117] width 7 height 7
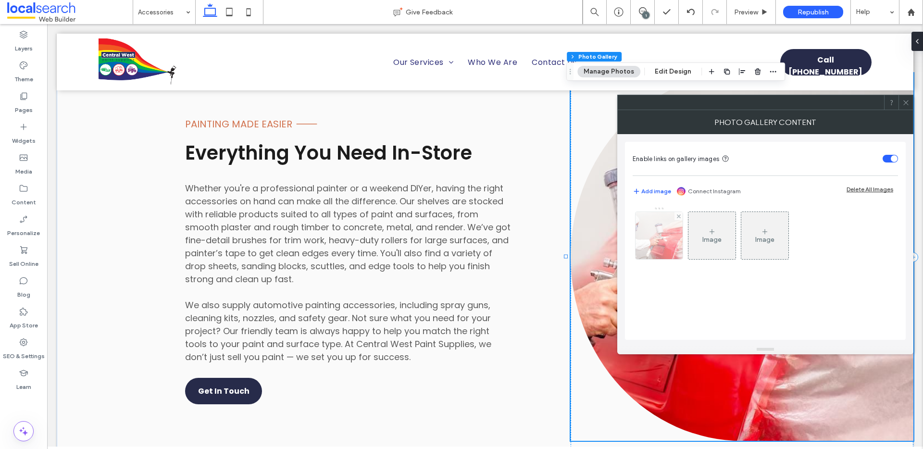
click at [655, 234] on img at bounding box center [659, 235] width 71 height 47
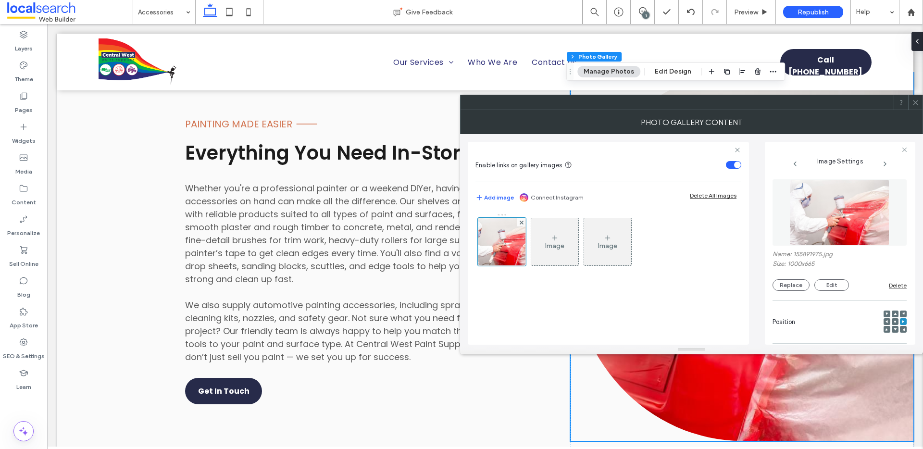
click at [894, 320] on icon at bounding box center [895, 321] width 3 height 3
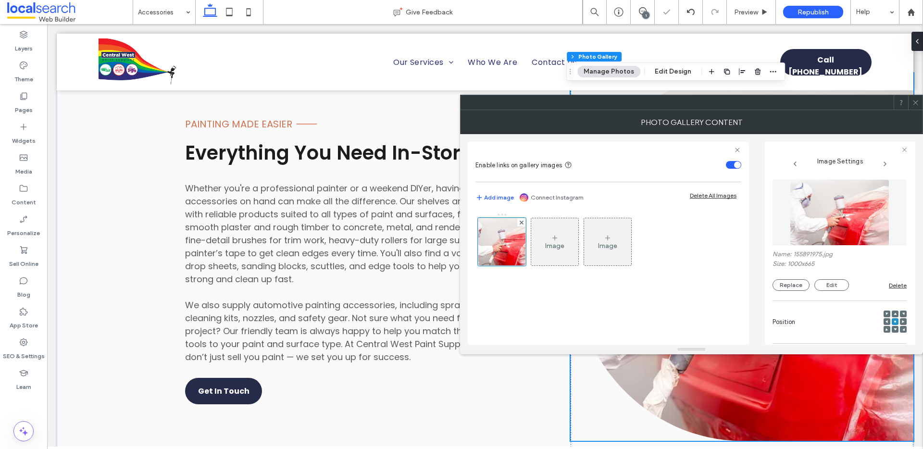
click at [914, 101] on use at bounding box center [915, 102] width 5 height 5
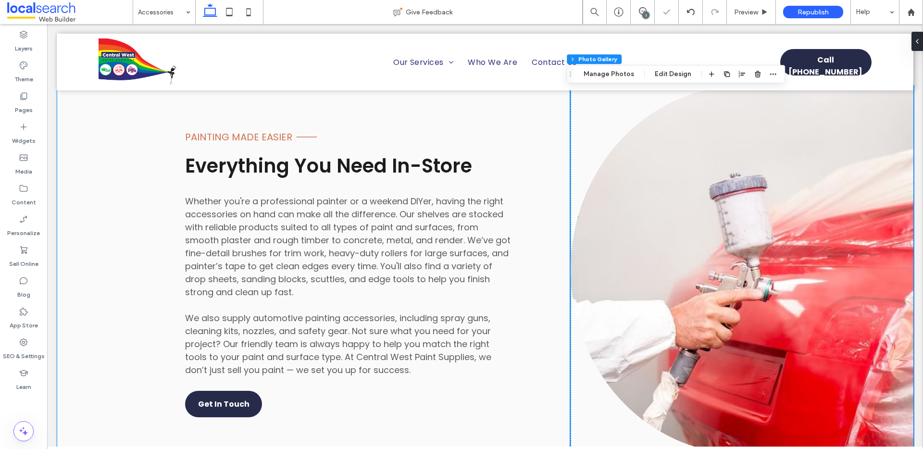
scroll to position [994, 0]
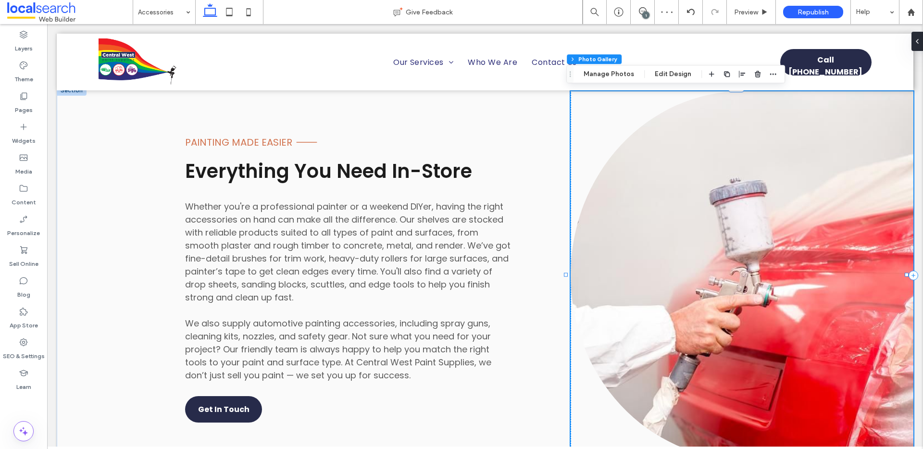
click at [709, 268] on link at bounding box center [742, 275] width 343 height 368
click at [735, 299] on link at bounding box center [742, 275] width 343 height 368
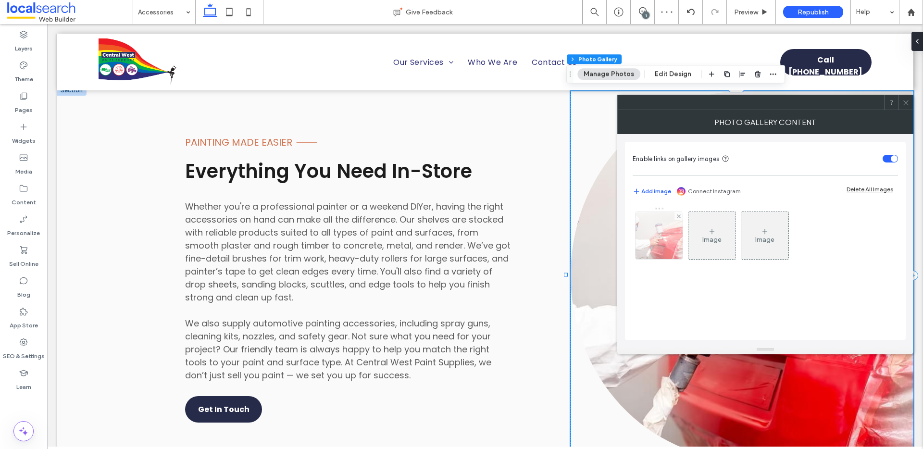
click at [663, 240] on img at bounding box center [659, 235] width 71 height 47
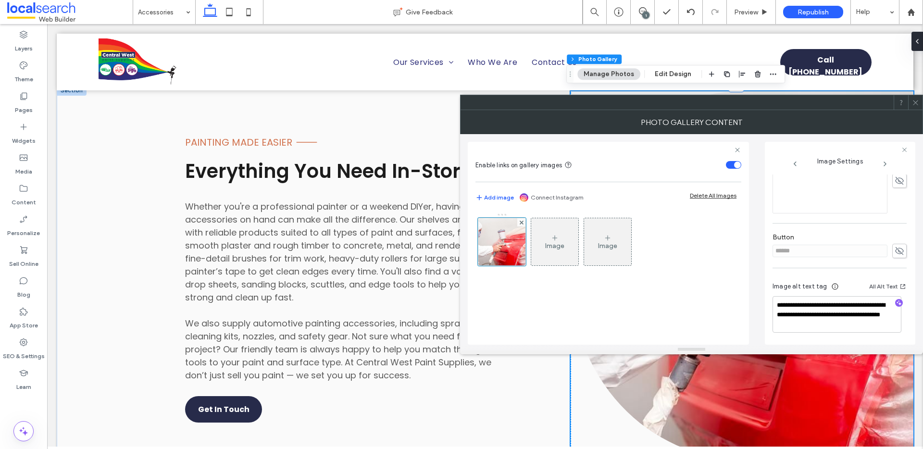
scroll to position [284, 0]
drag, startPoint x: 789, startPoint y: 309, endPoint x: 784, endPoint y: 303, distance: 7.5
click at [784, 303] on textarea "**********" at bounding box center [837, 314] width 129 height 37
type textarea "**********"
click at [912, 103] on icon at bounding box center [915, 102] width 7 height 7
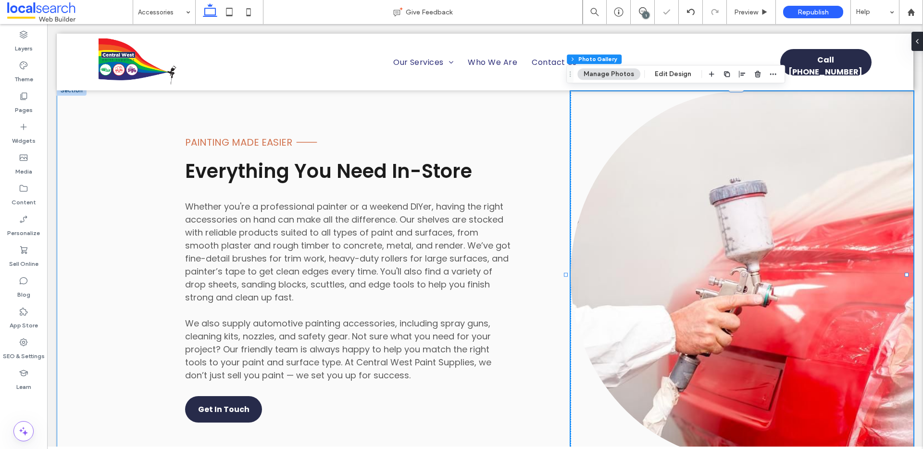
click at [343, 314] on p at bounding box center [348, 310] width 326 height 13
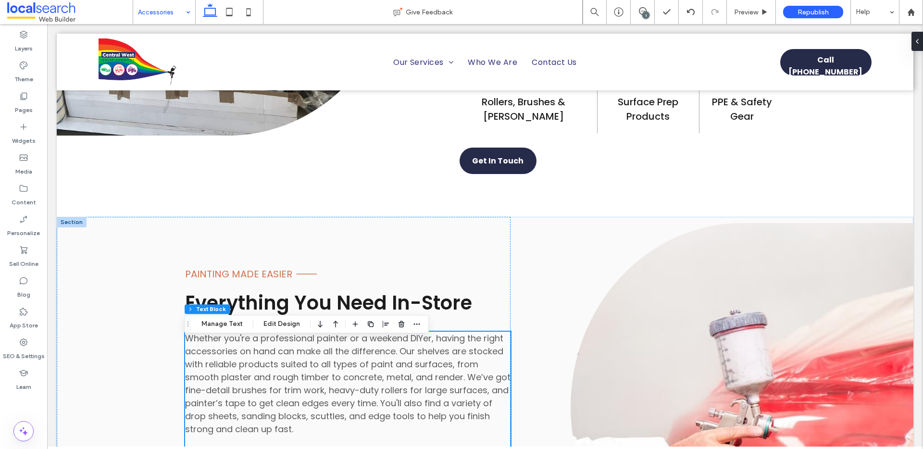
scroll to position [831, 0]
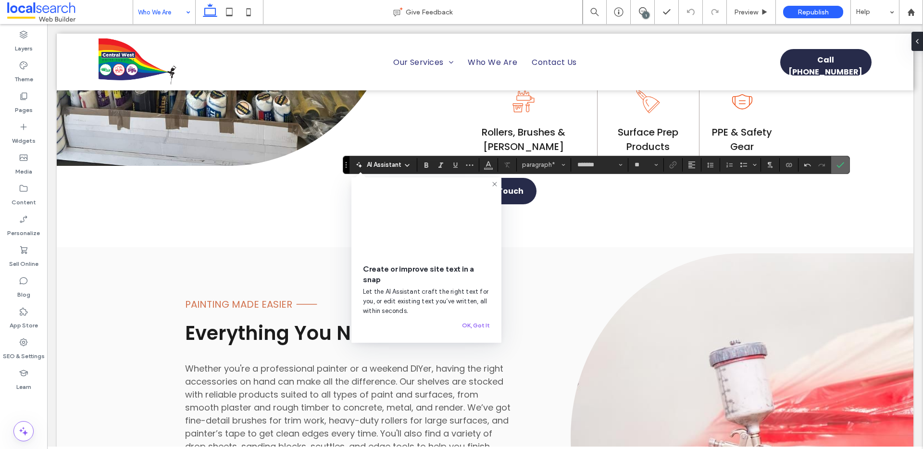
click at [842, 169] on span "Confirm" at bounding box center [841, 165] width 8 height 16
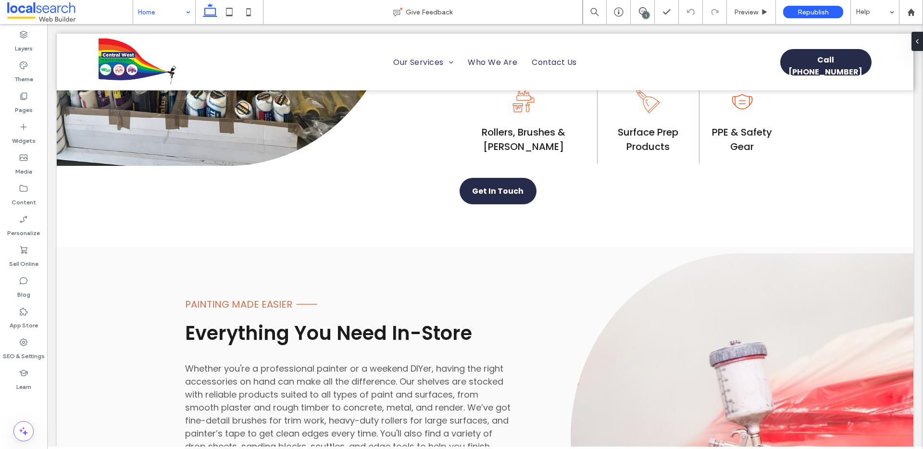
drag, startPoint x: 639, startPoint y: 10, endPoint x: 653, endPoint y: 19, distance: 16.3
click at [639, 9] on icon at bounding box center [643, 11] width 8 height 8
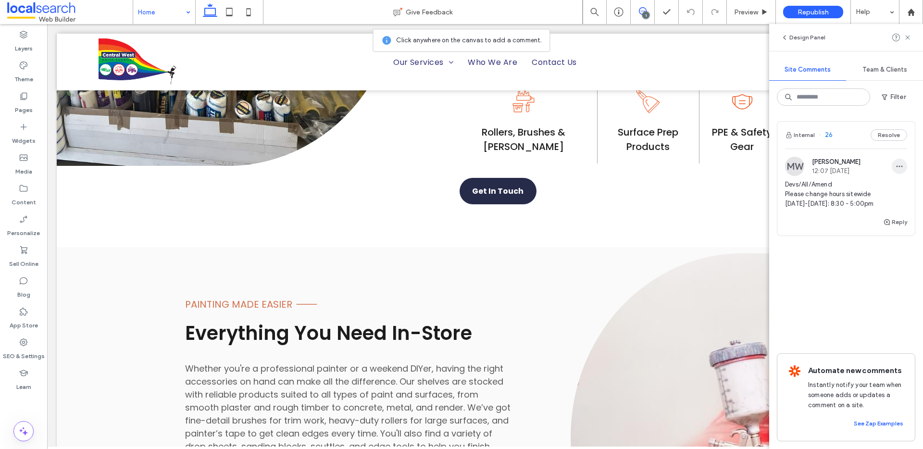
click at [898, 163] on icon "button" at bounding box center [900, 167] width 8 height 8
click at [864, 190] on div "Edit" at bounding box center [864, 191] width 86 height 18
click at [792, 198] on textarea "**********" at bounding box center [846, 214] width 122 height 48
type textarea "**********"
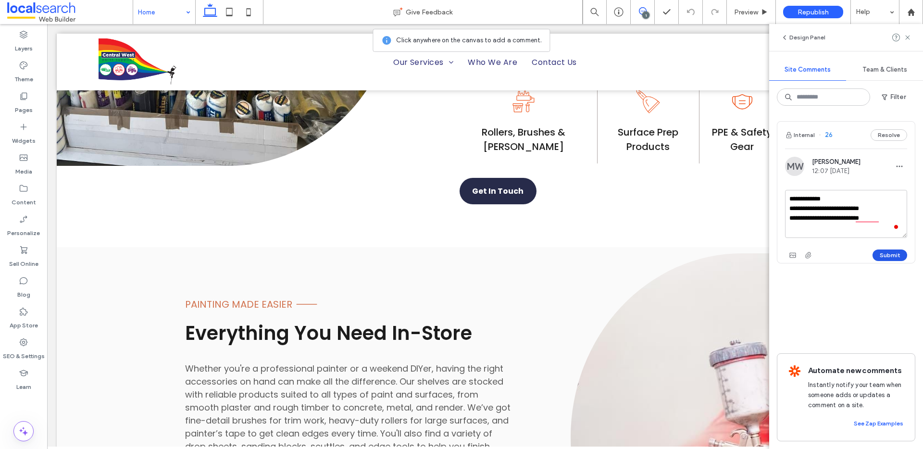
click at [888, 255] on button "Submit" at bounding box center [890, 256] width 35 height 12
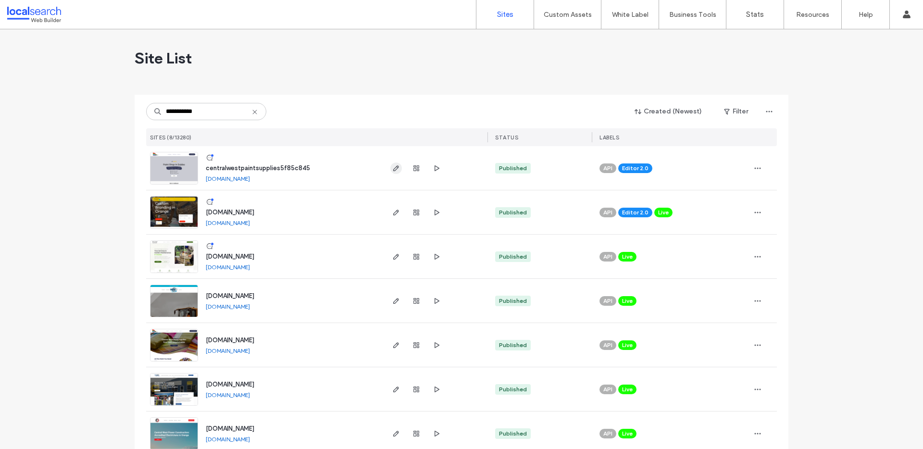
type input "**********"
click at [394, 165] on use "button" at bounding box center [396, 168] width 6 height 6
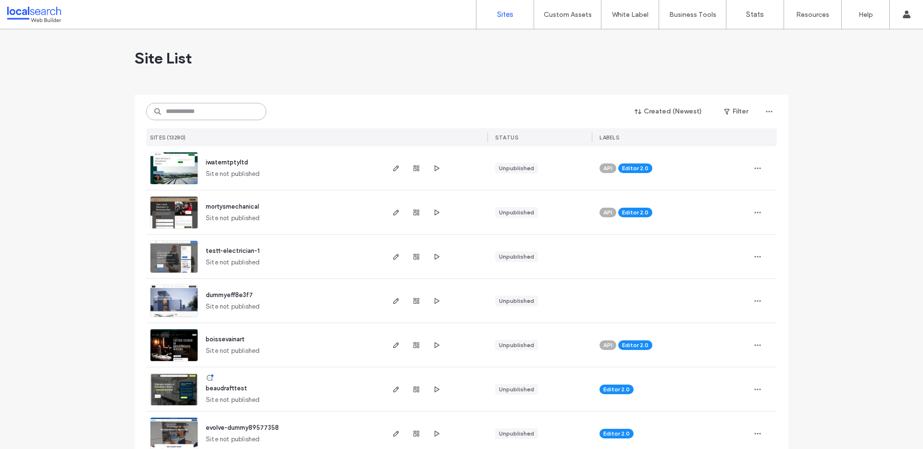
click at [216, 111] on input at bounding box center [206, 111] width 120 height 17
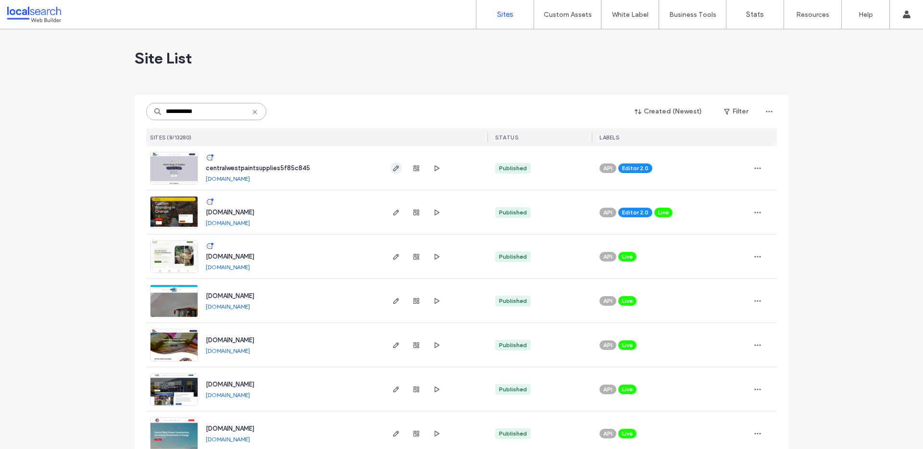
type input "**********"
click at [393, 166] on use "button" at bounding box center [396, 168] width 6 height 6
